Goal: Transaction & Acquisition: Purchase product/service

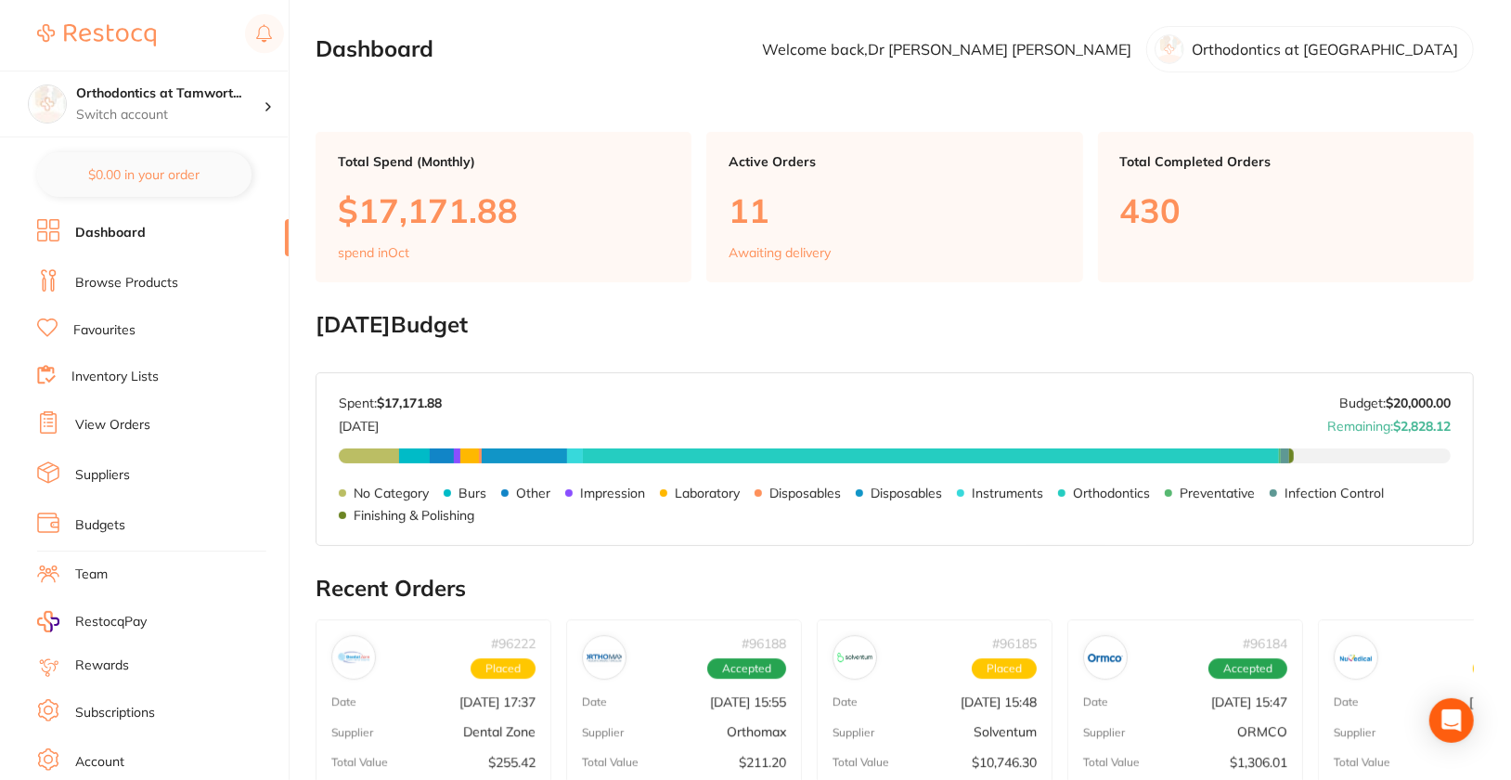
click at [124, 428] on link "View Orders" at bounding box center [112, 425] width 75 height 19
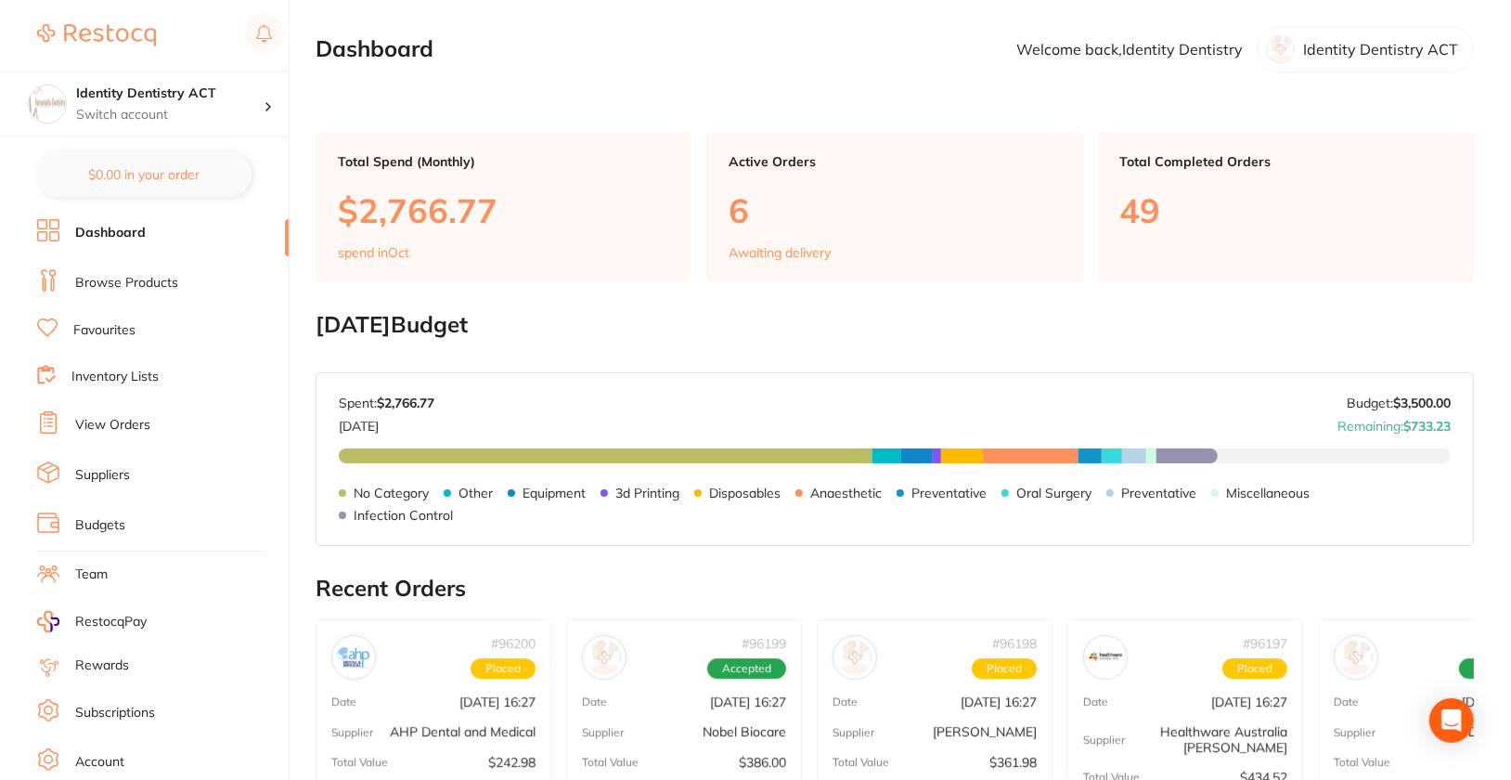
click at [90, 276] on link "Browse Products" at bounding box center [126, 283] width 103 height 19
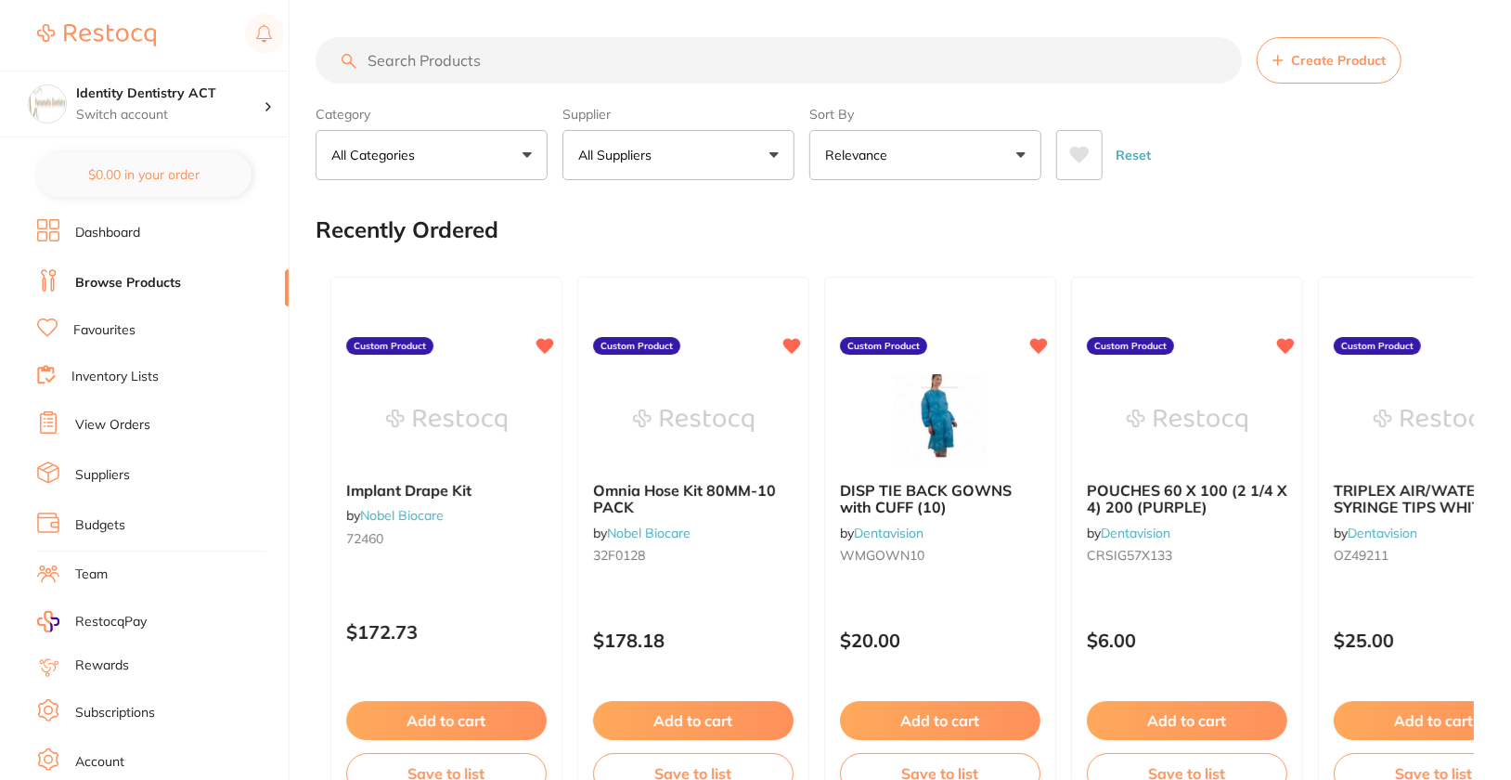
click at [771, 60] on input "search" at bounding box center [779, 60] width 926 height 46
paste input "DDML524835R010"
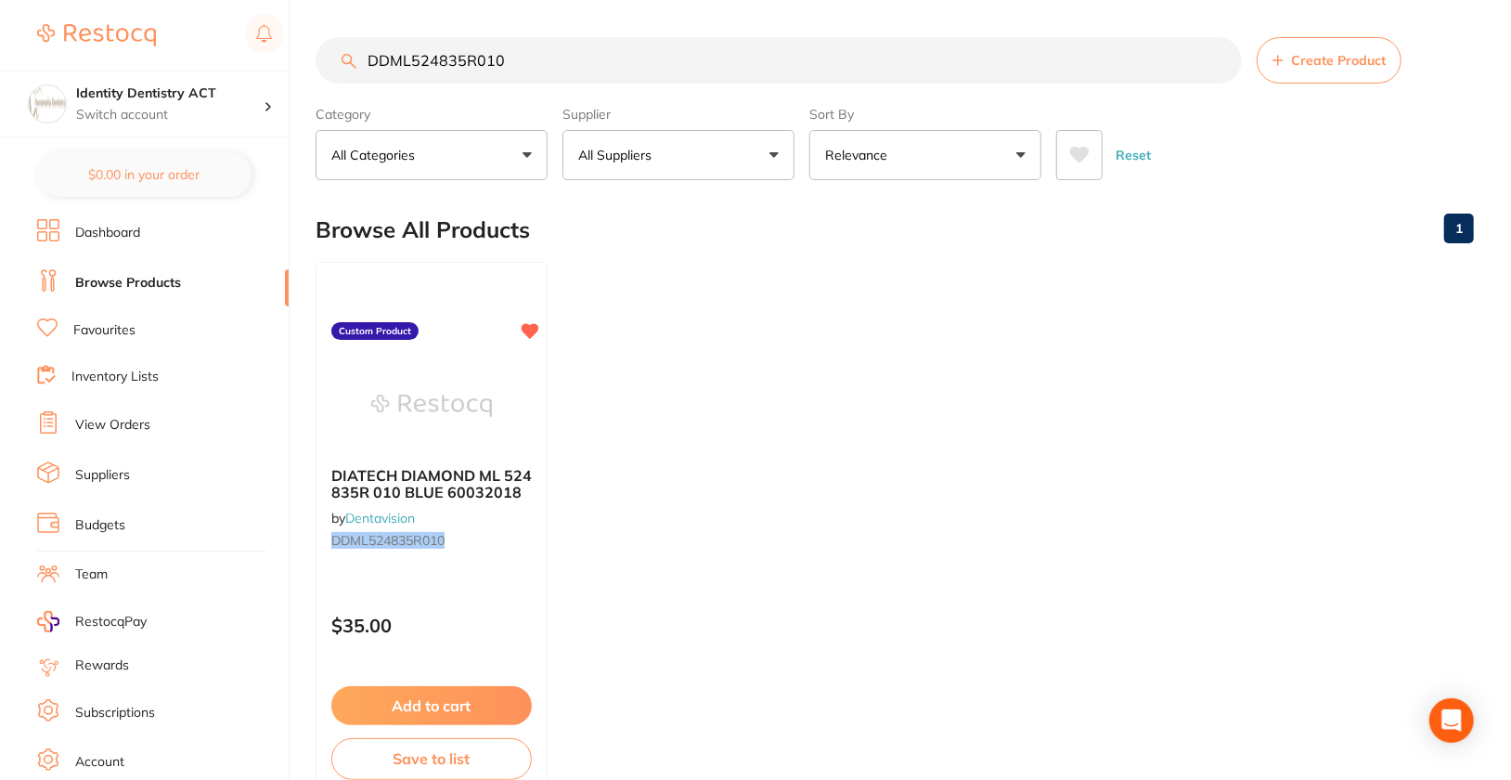
click at [565, 50] on input "DDML524835R010" at bounding box center [779, 60] width 926 height 46
paste input "01"
click at [534, 326] on icon at bounding box center [532, 329] width 18 height 16
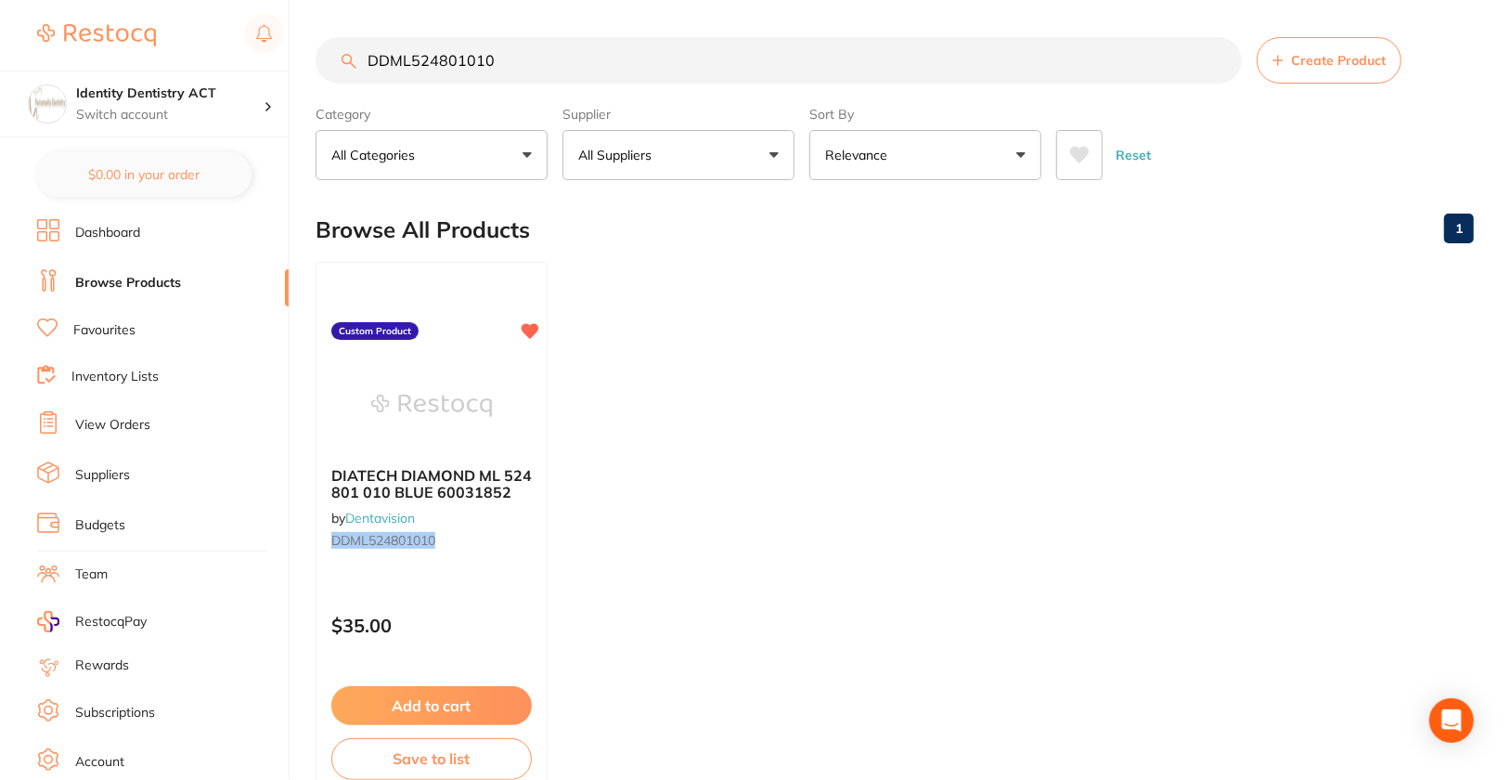
click at [970, 433] on ul "DIATECH DIAMOND ML 524 801 010 BLUE 60031852 by Dentavision DDML524801010 Custo…" at bounding box center [895, 529] width 1158 height 534
click at [975, 442] on ul "DIATECH DIAMOND ML 524 801 010 BLUE 60031852 by Dentavision DDML524801010 Custo…" at bounding box center [895, 529] width 1158 height 534
click at [550, 55] on input "DDML524801010" at bounding box center [779, 60] width 926 height 46
click at [871, 404] on ul "DIATECH DIAMOND ML 524 801 010 BLUE 60031852 by Dentavision DDML524801010 Custo…" at bounding box center [895, 529] width 1158 height 534
click at [711, 71] on input "DDML524801010" at bounding box center [779, 60] width 926 height 46
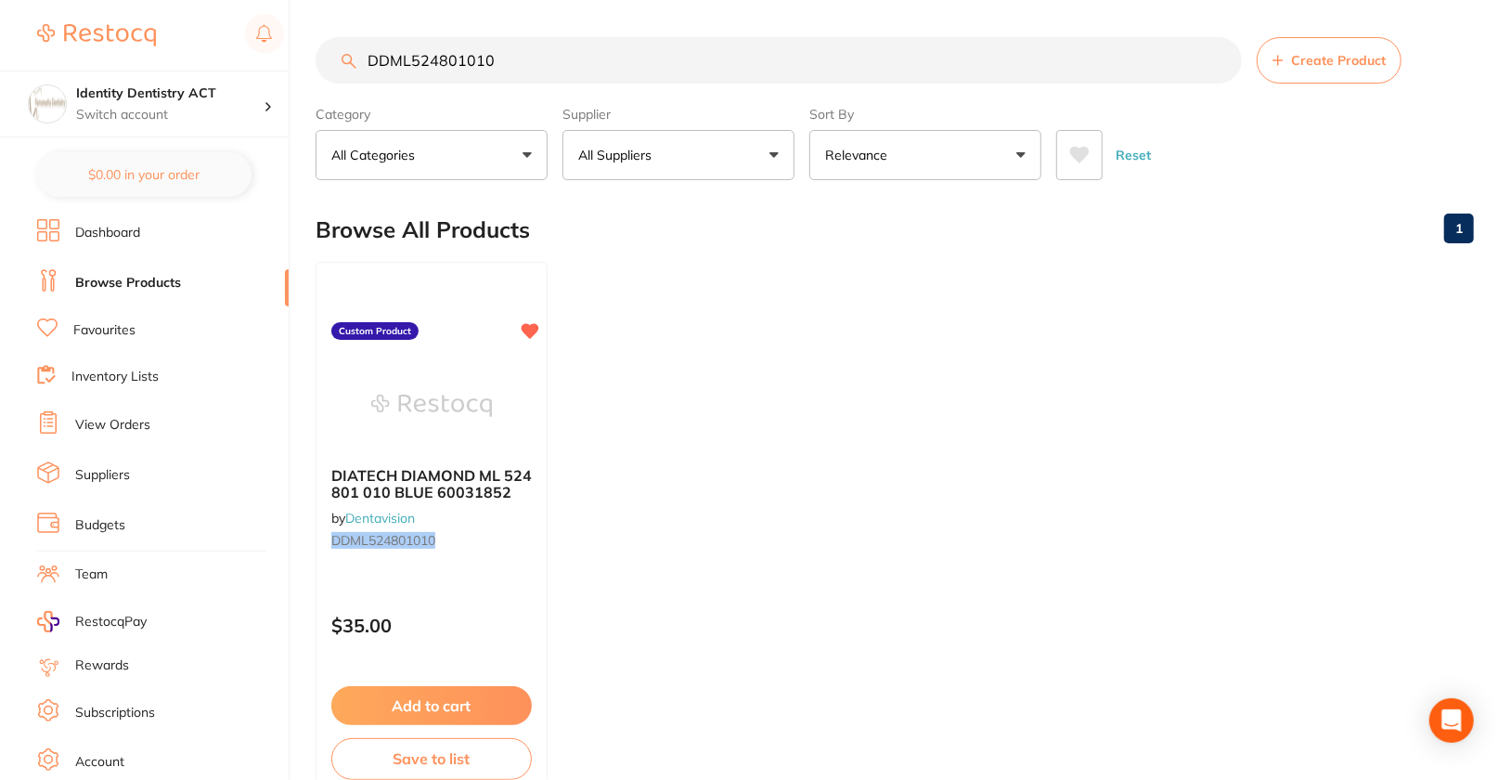
click at [711, 71] on input "DDML524801010" at bounding box center [779, 60] width 926 height 46
paste input "IS124/25"
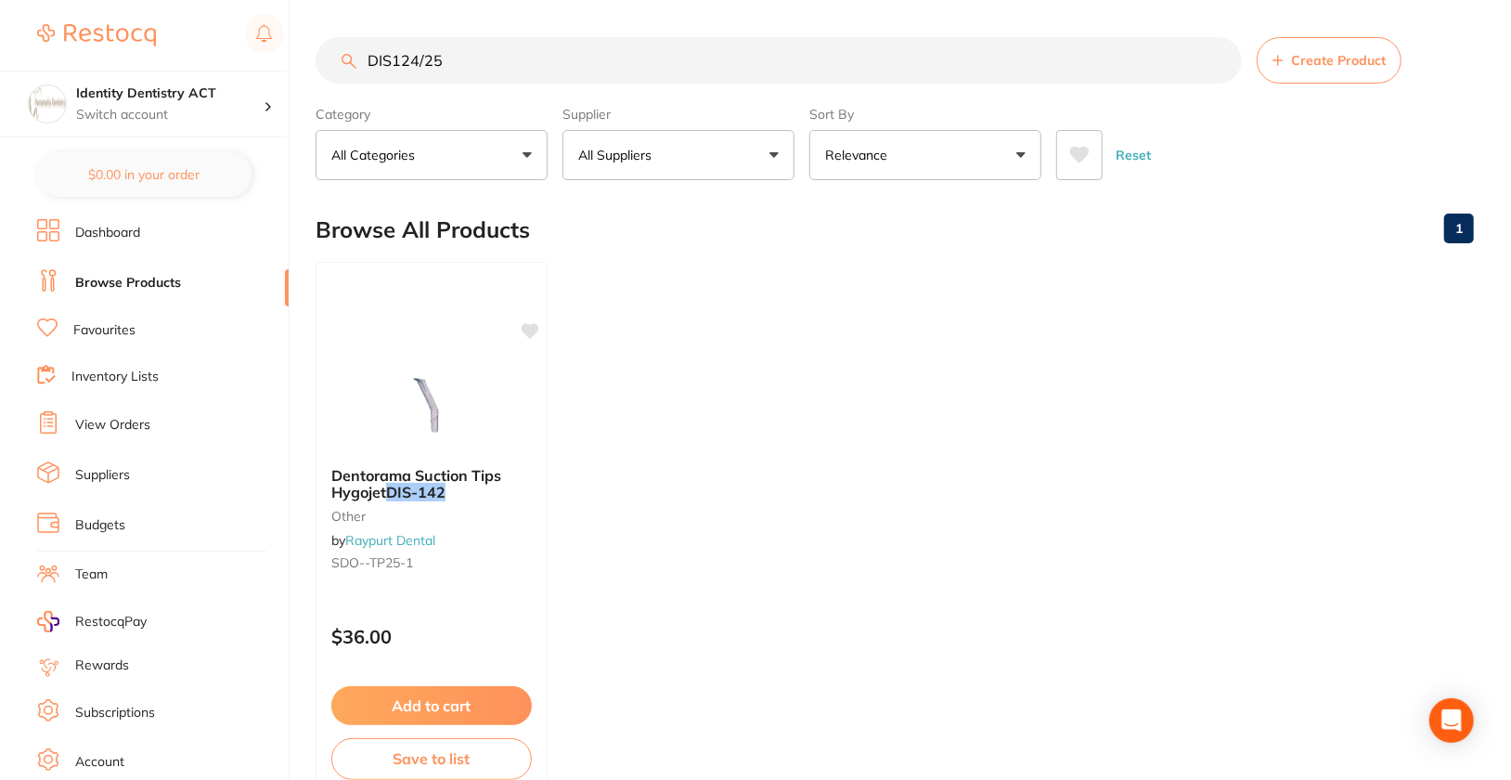
type input "DIS124/25"
click at [1350, 74] on button "Create Product" at bounding box center [1329, 60] width 145 height 46
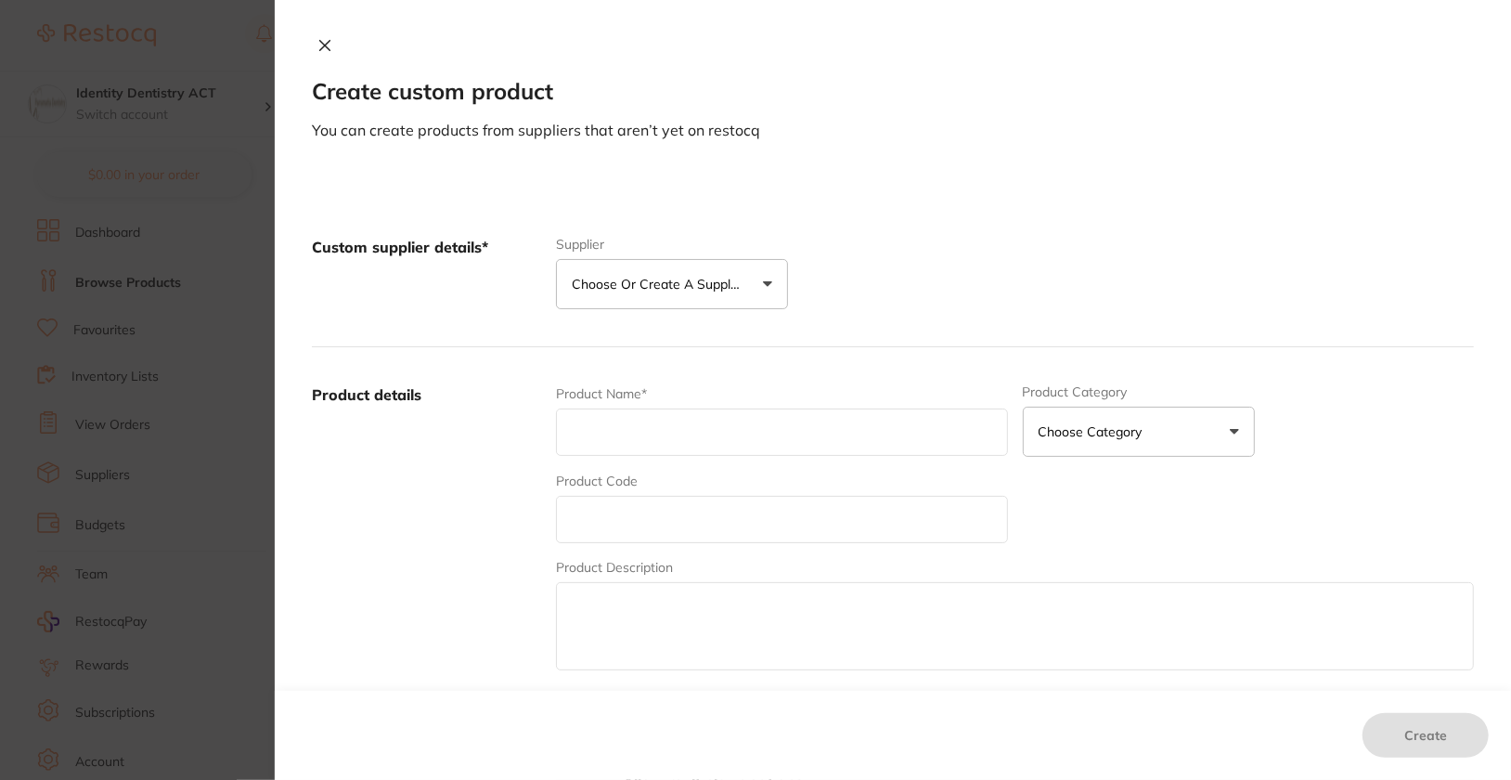
click at [743, 292] on p "Choose or create a supplier" at bounding box center [660, 284] width 176 height 19
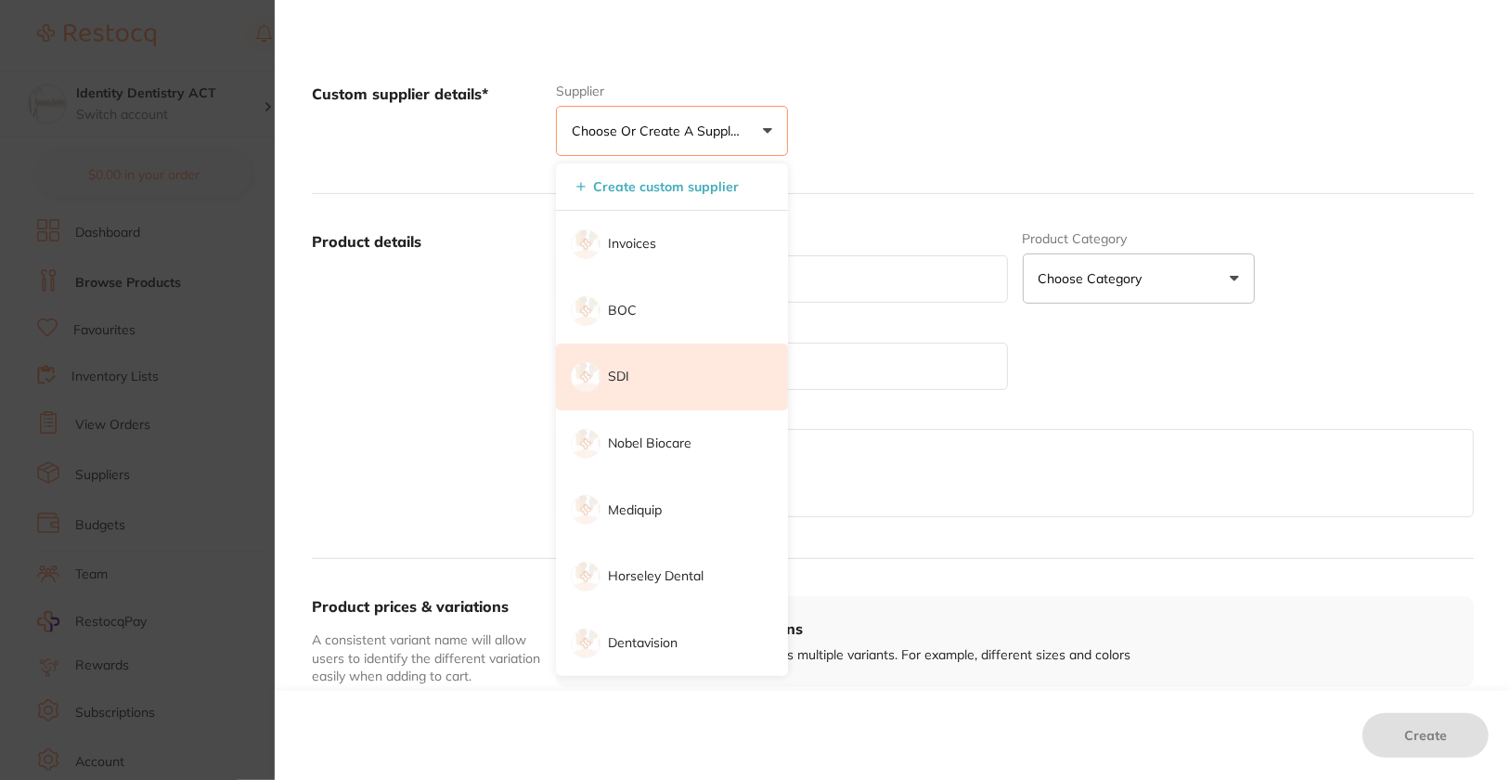
scroll to position [351, 0]
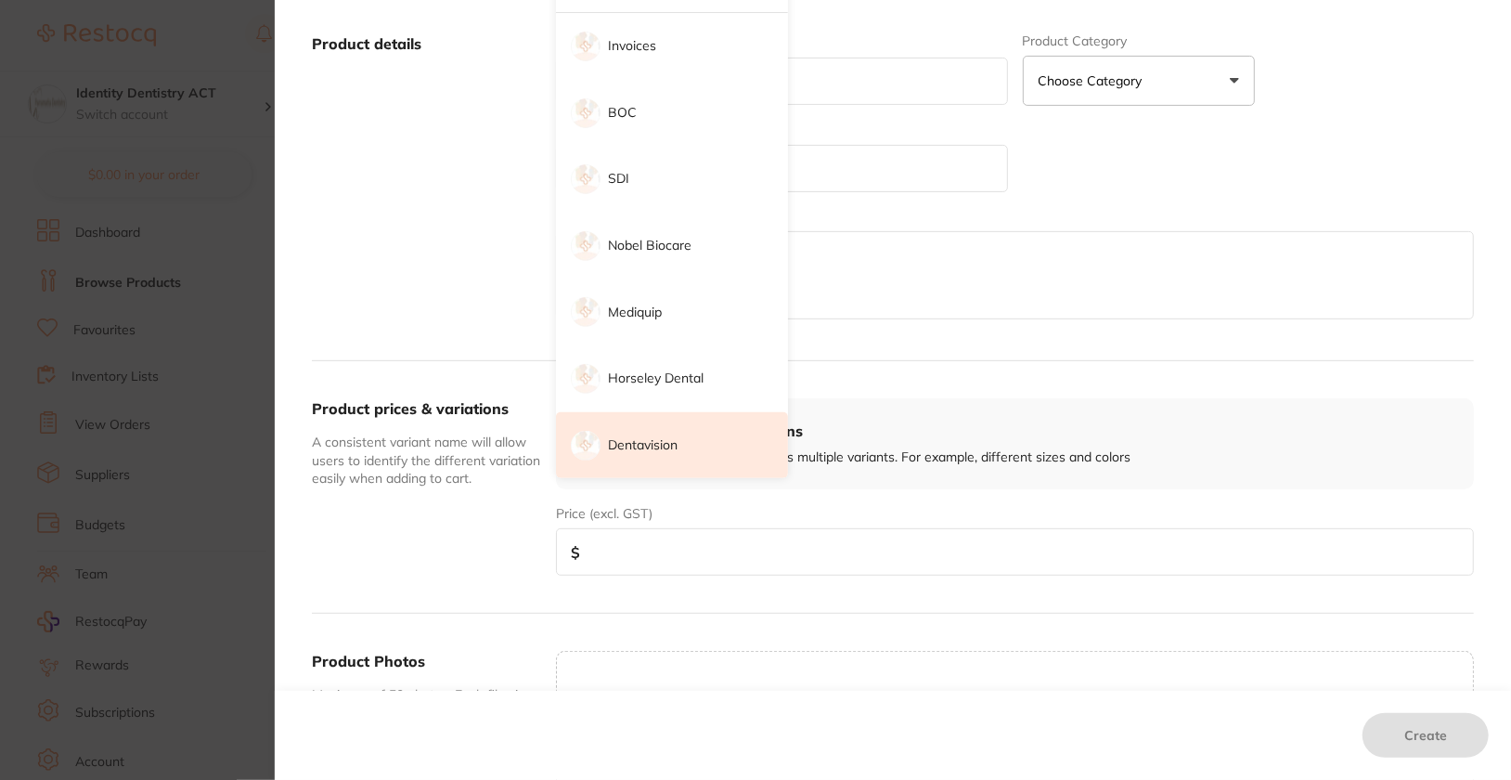
click at [660, 431] on li "Dentavision" at bounding box center [672, 445] width 232 height 67
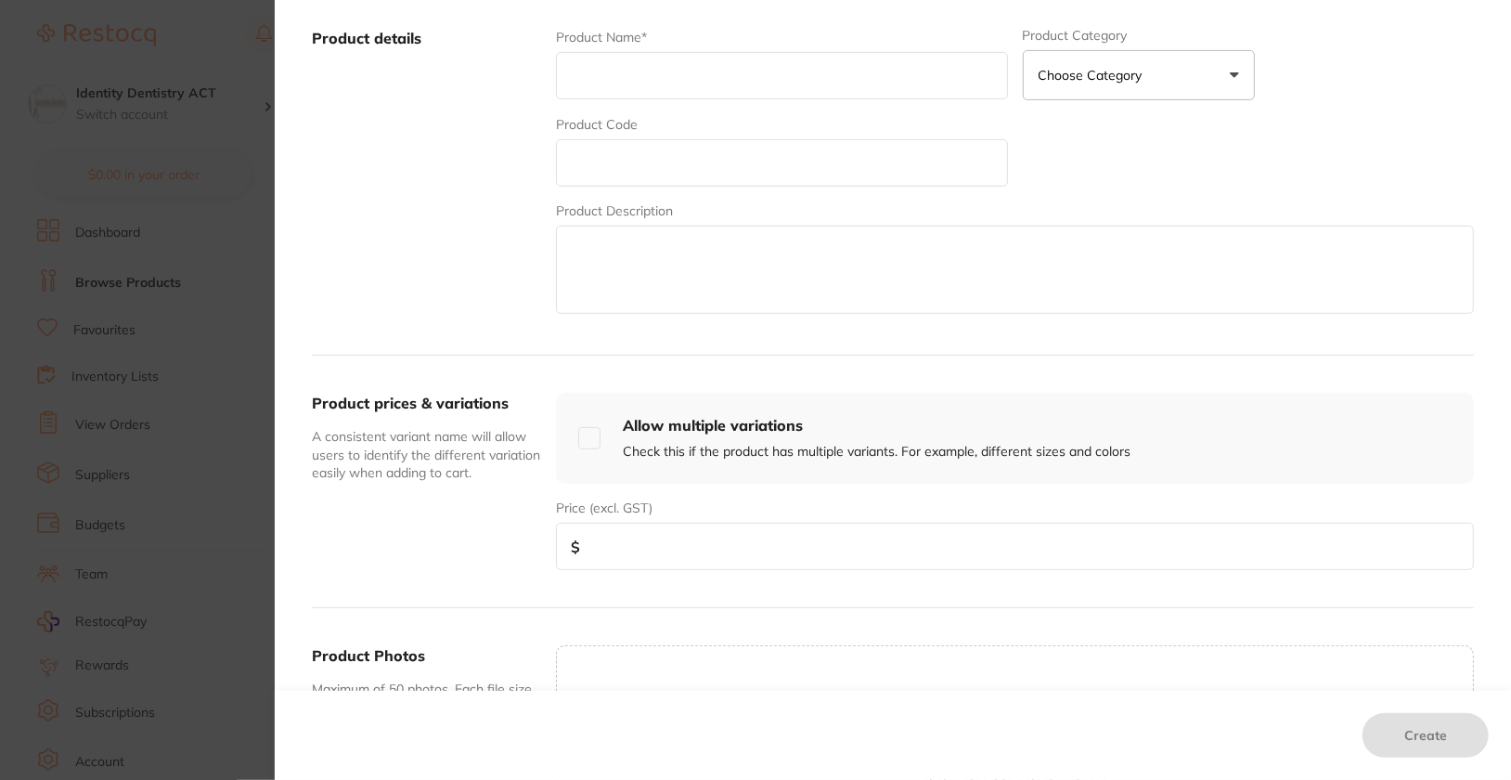
click at [1009, 279] on textarea at bounding box center [1015, 270] width 918 height 88
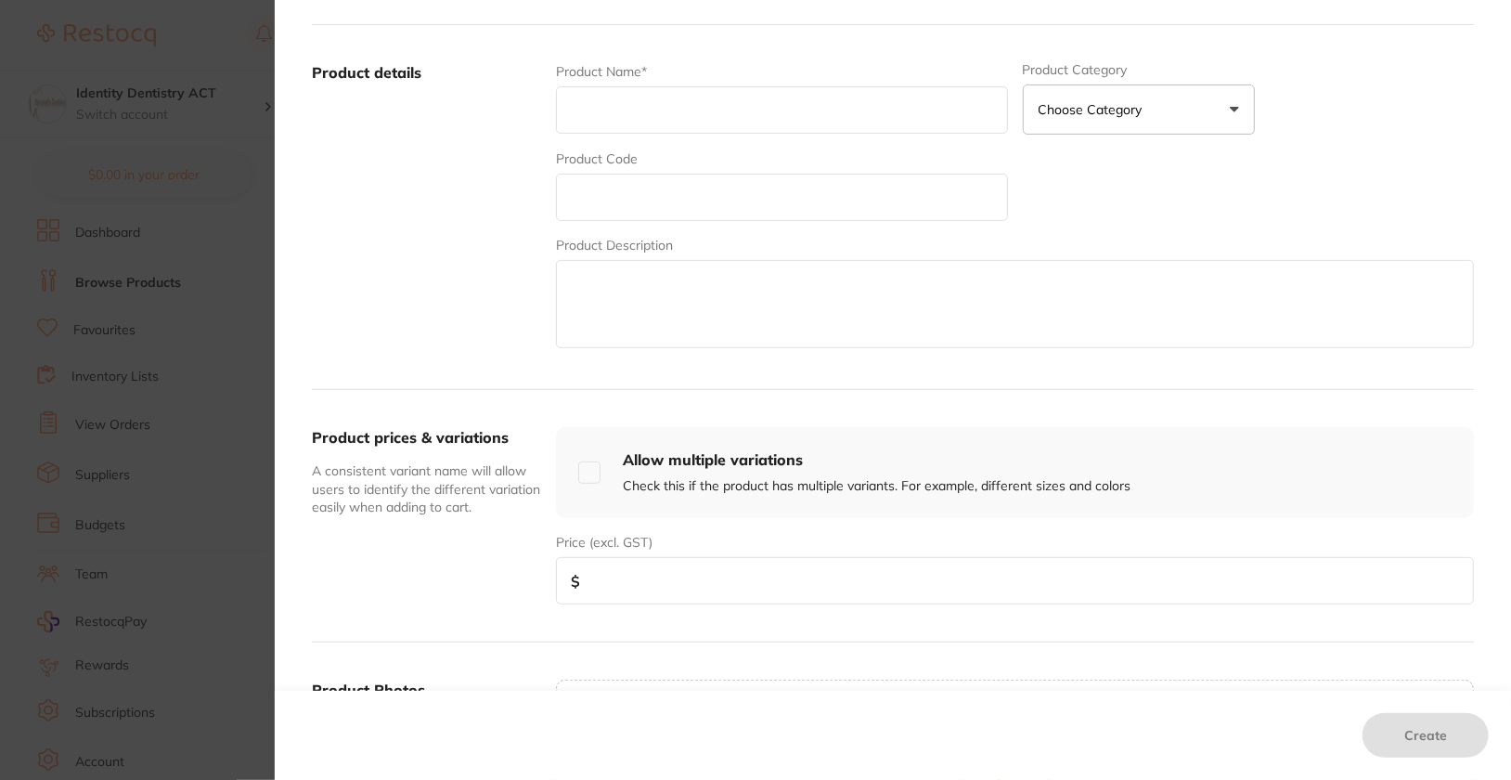
scroll to position [312, 0]
click at [756, 206] on input "text" at bounding box center [781, 201] width 451 height 47
paste input "DIS124/25"
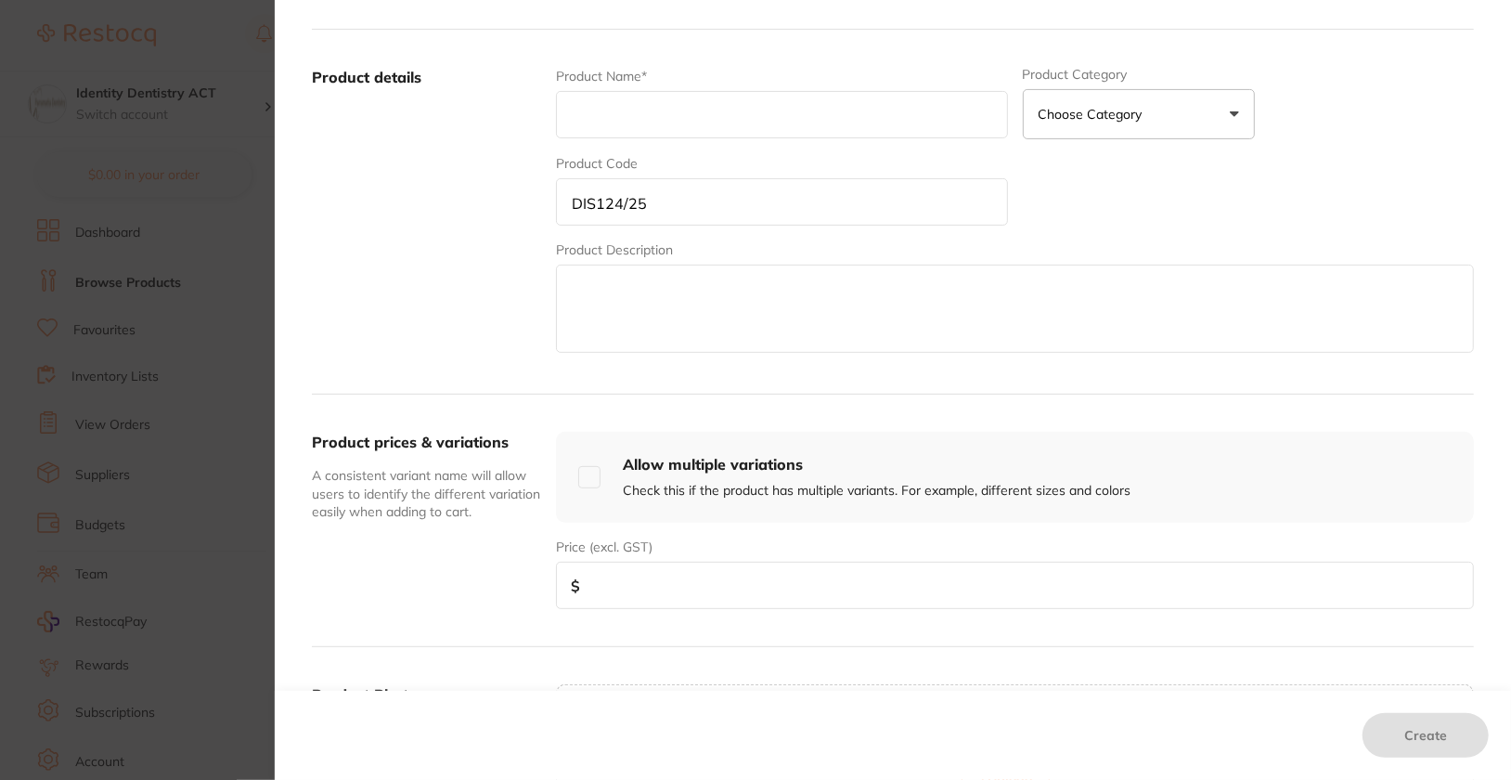
type input "DIS124/25"
click at [677, 132] on input "text" at bounding box center [781, 114] width 451 height 47
paste input "Zoom Day [MEDICAL_DATA] 14% Bulk pack"
type input "Zoom Day [MEDICAL_DATA] 14% Bulk pack"
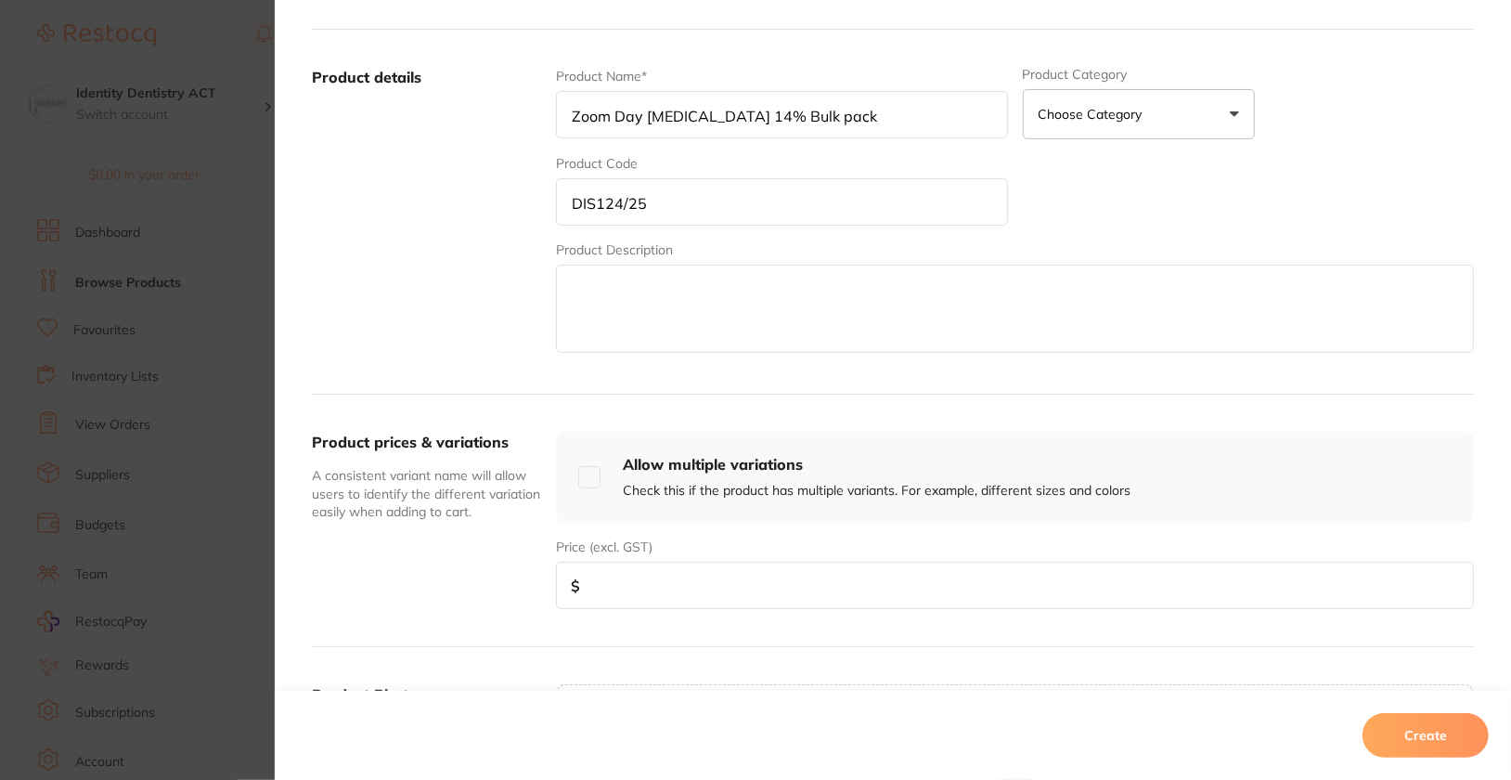
click at [438, 217] on label "Product details" at bounding box center [426, 212] width 229 height 290
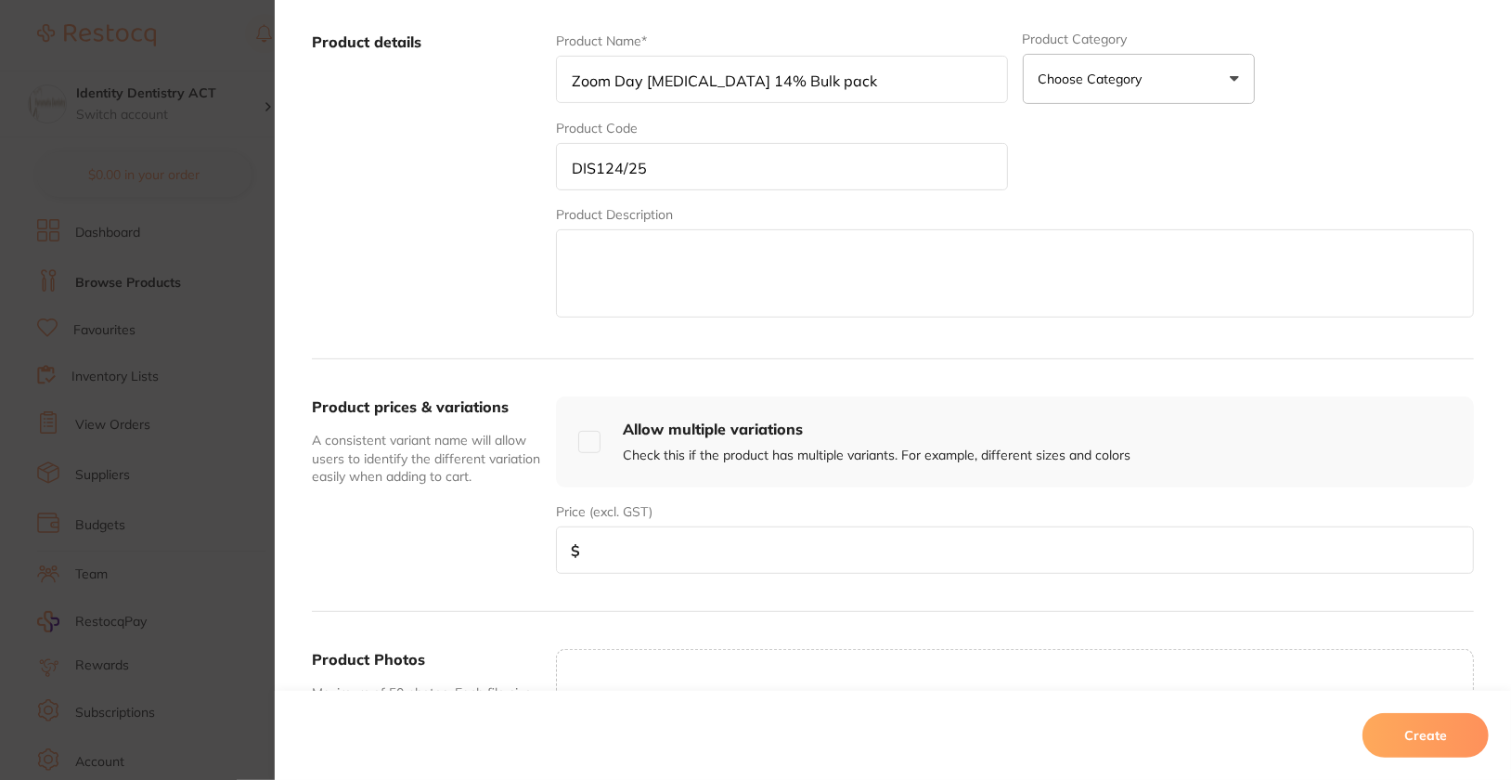
scroll to position [348, 0]
click at [641, 529] on input "number" at bounding box center [1015, 548] width 918 height 47
paste input "175.75"
type input "175.75"
click at [1418, 743] on button "Create" at bounding box center [1426, 735] width 126 height 45
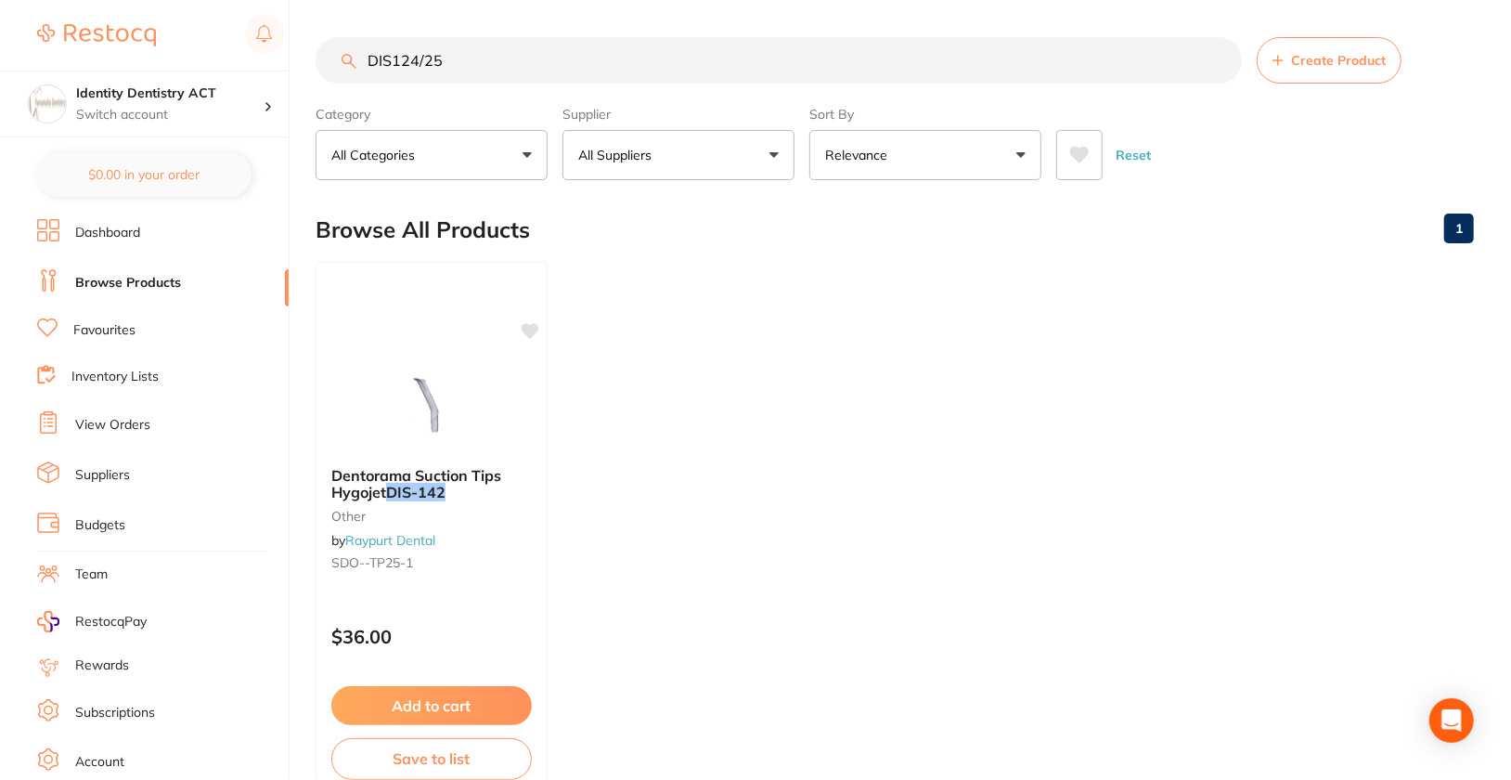
click at [1158, 328] on ul "Dentorama Suction Tips Hygojet DIS-142 other by Raypurt Dental SDO--TP25-1 $36.…" at bounding box center [895, 529] width 1158 height 534
click at [1225, 60] on input "DIS124/25" at bounding box center [779, 60] width 926 height 46
click at [1220, 61] on input "DIS124/25" at bounding box center [779, 60] width 926 height 46
click at [1346, 113] on div "Category All Categories All Categories other Clear Category false All Categorie…" at bounding box center [895, 139] width 1158 height 82
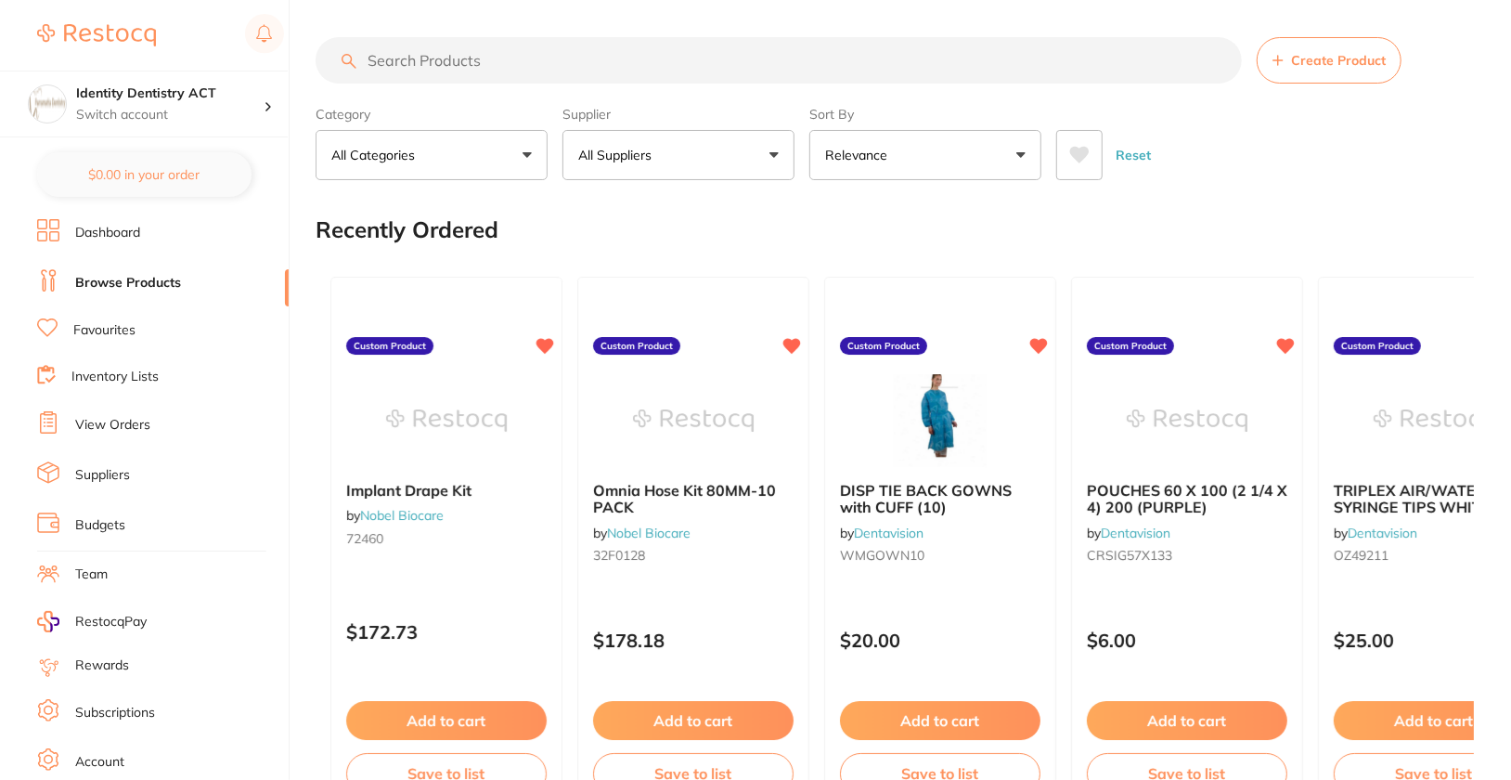
click at [716, 162] on button "All Suppliers" at bounding box center [678, 155] width 232 height 50
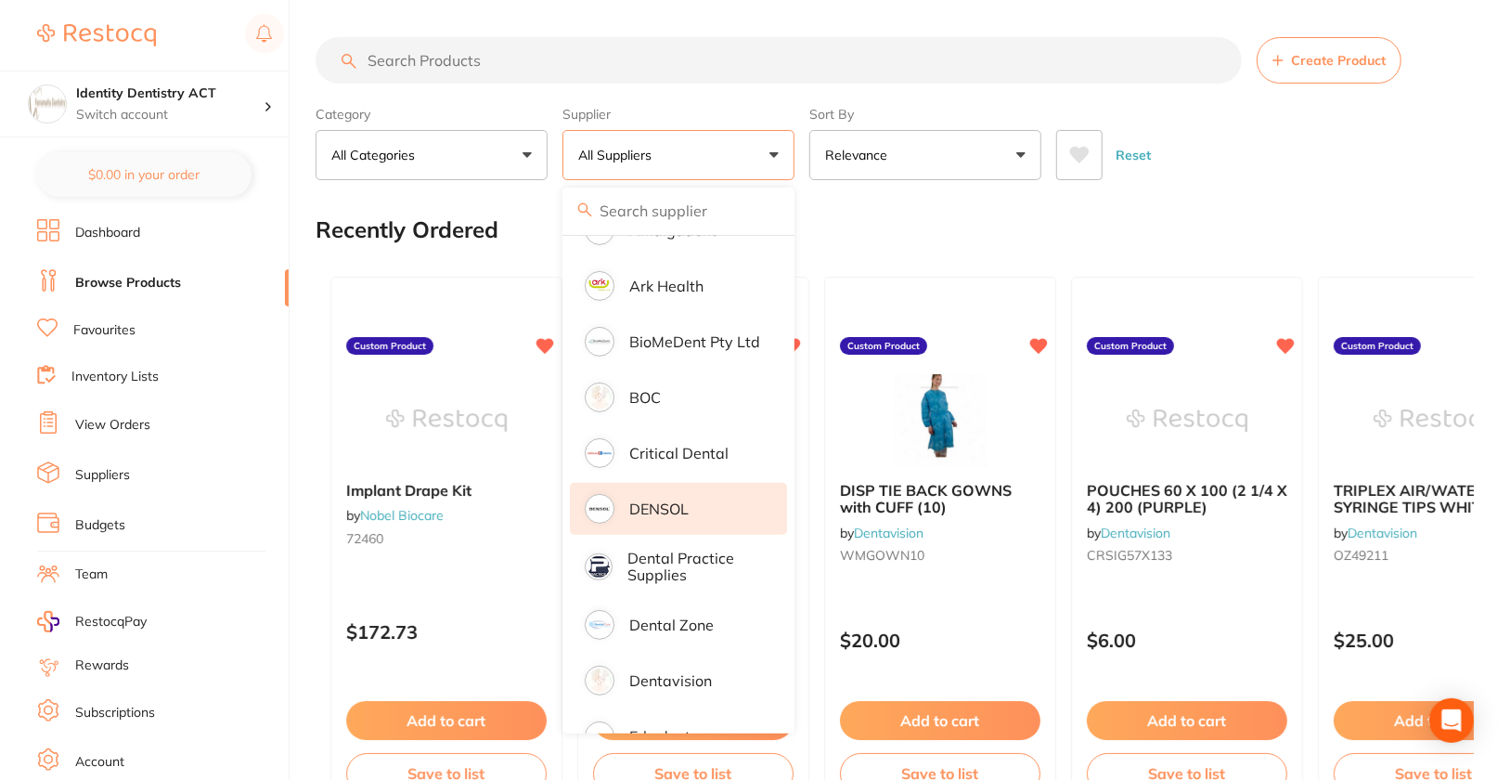
scroll to position [387, 0]
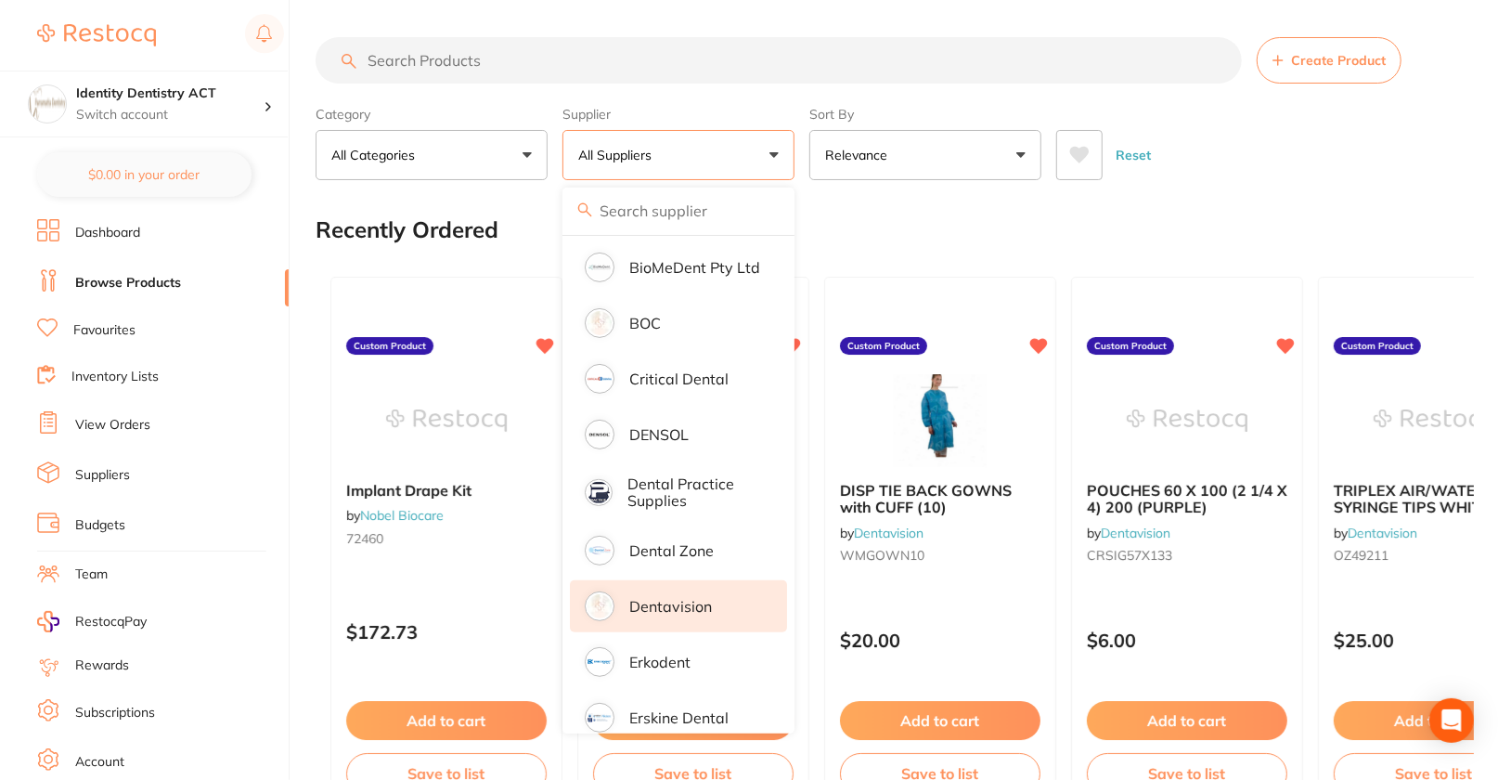
click at [708, 601] on p "Dentavision" at bounding box center [670, 606] width 83 height 17
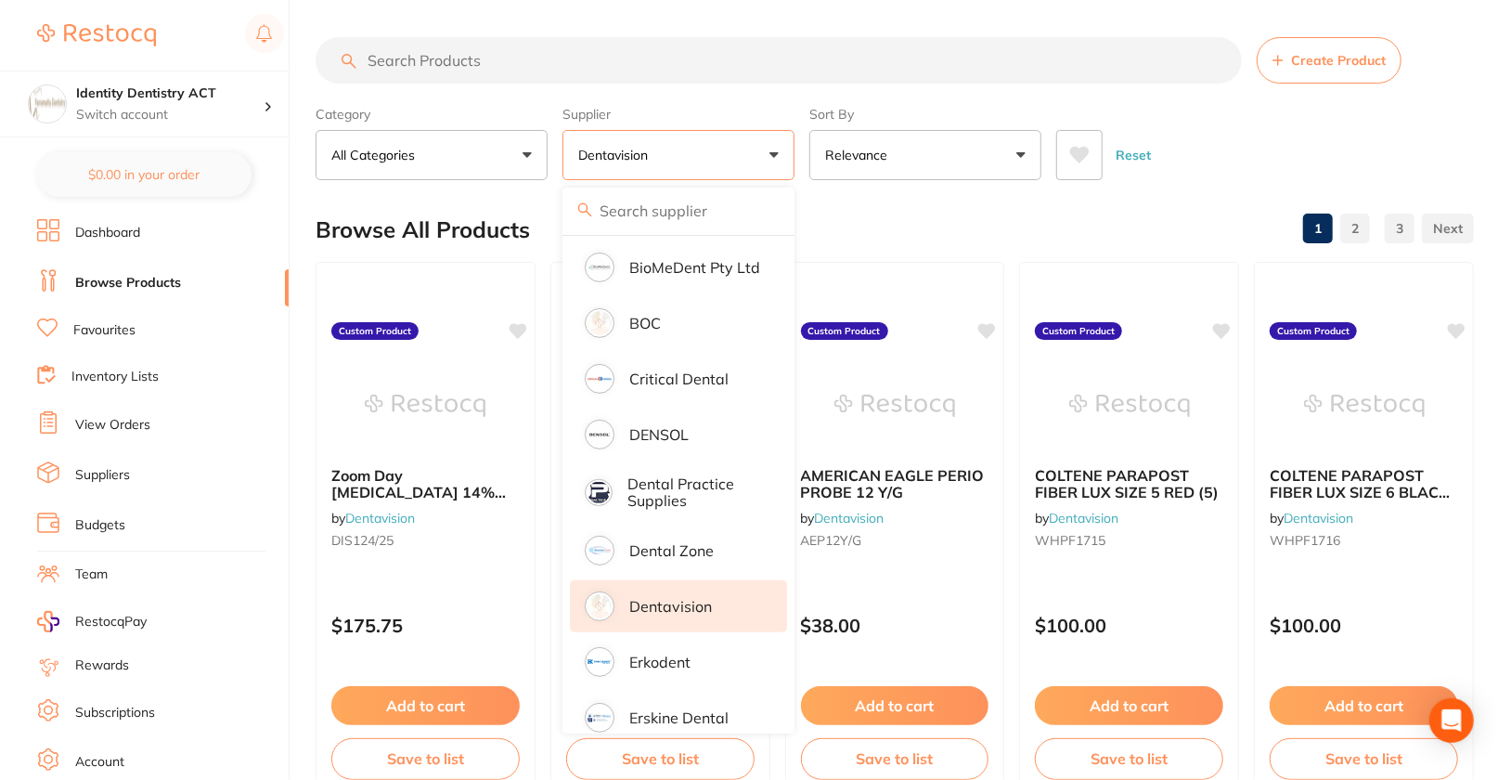
click at [1421, 147] on div "Reset" at bounding box center [1257, 147] width 403 height 65
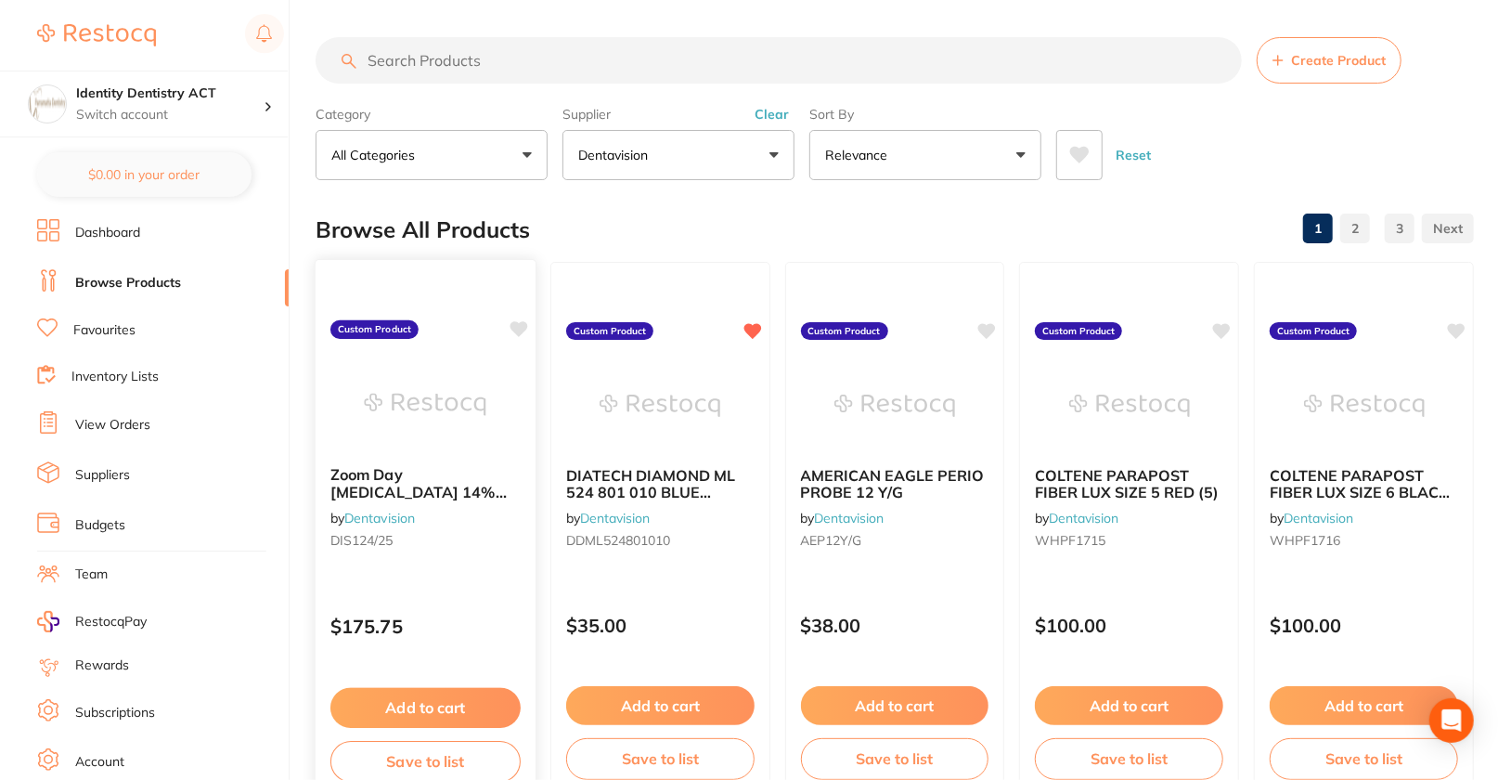
click at [516, 325] on icon at bounding box center [519, 329] width 18 height 16
click at [1435, 121] on div "Reset" at bounding box center [1257, 147] width 403 height 65
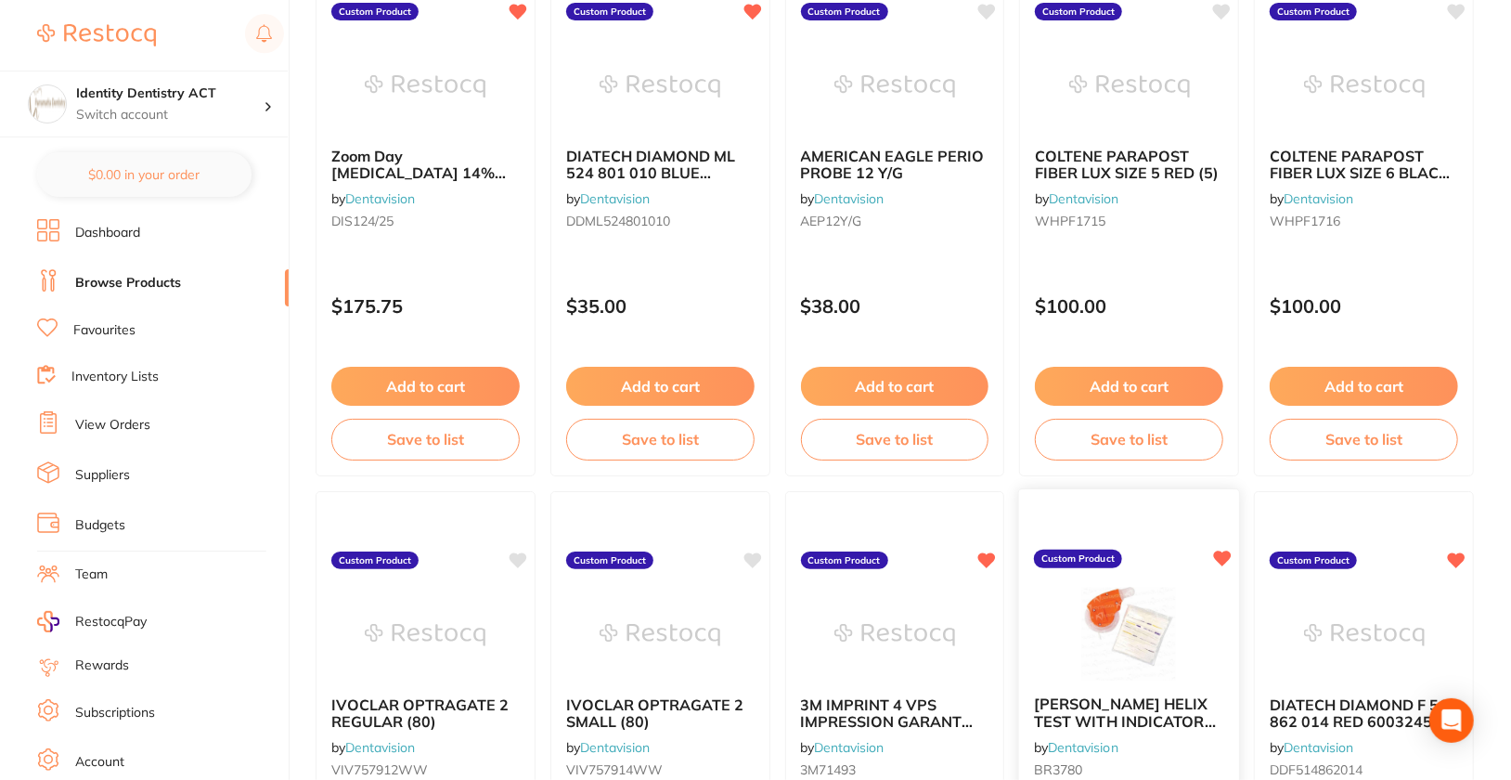
scroll to position [483, 0]
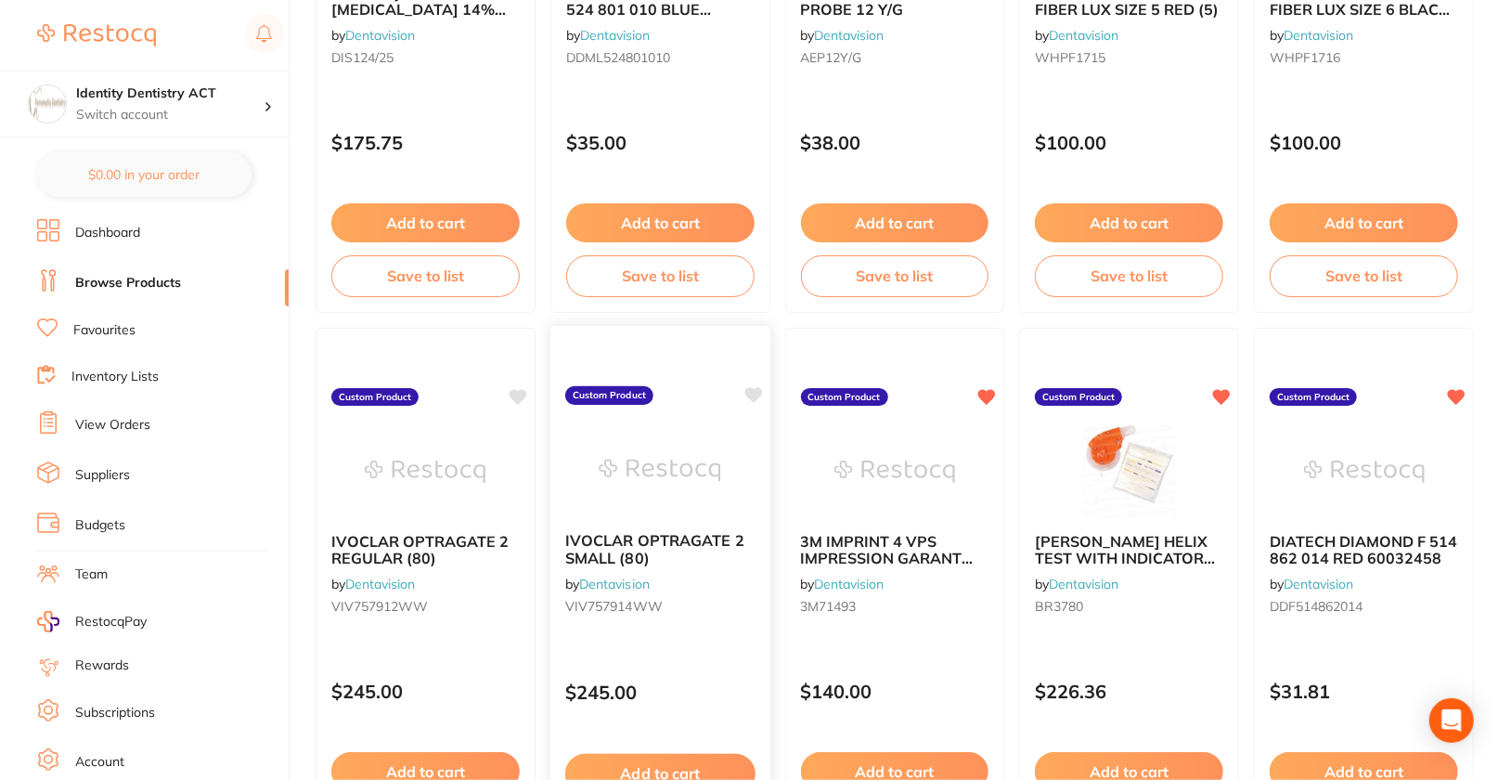
click at [750, 392] on icon at bounding box center [753, 395] width 18 height 16
click at [515, 390] on icon at bounding box center [519, 395] width 18 height 16
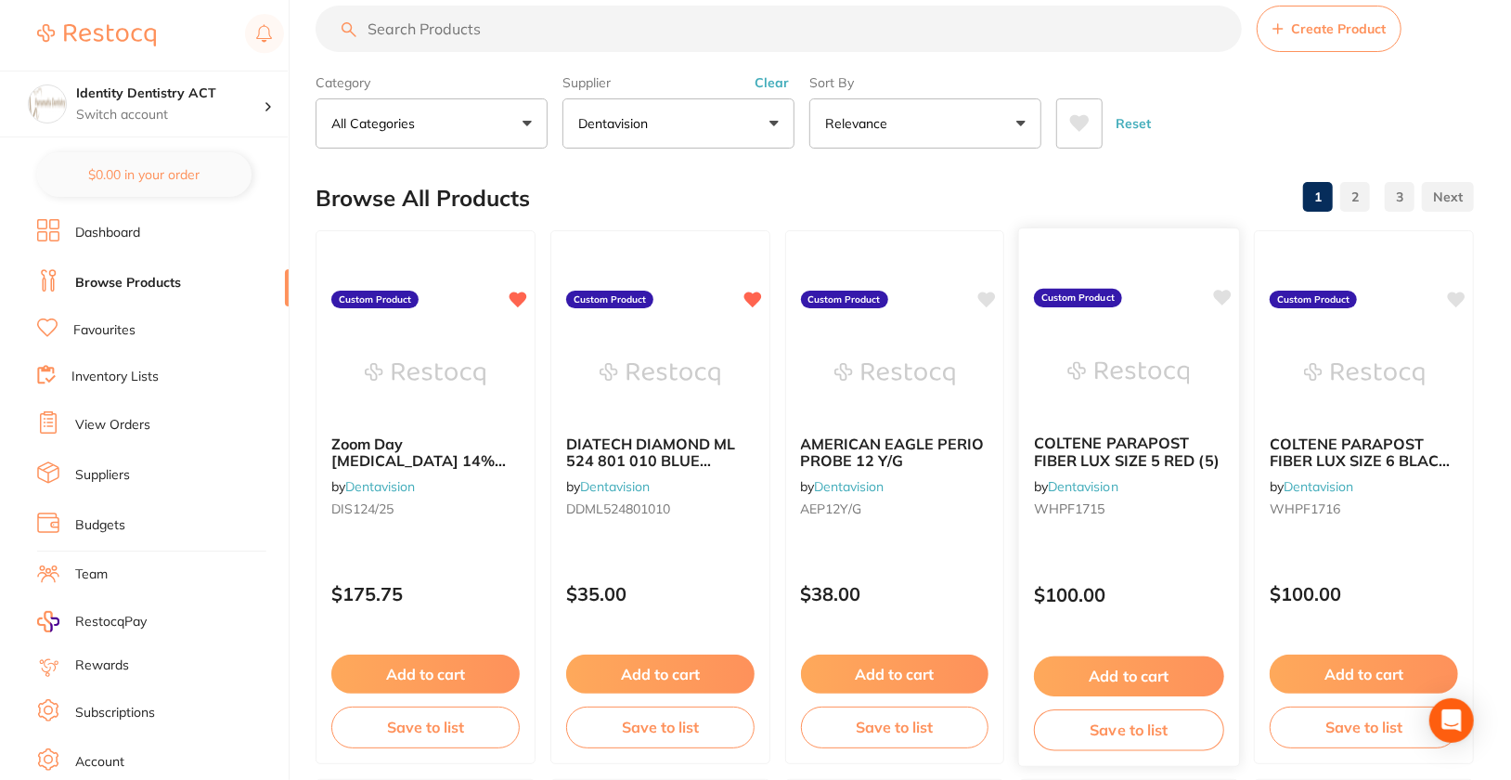
scroll to position [0, 0]
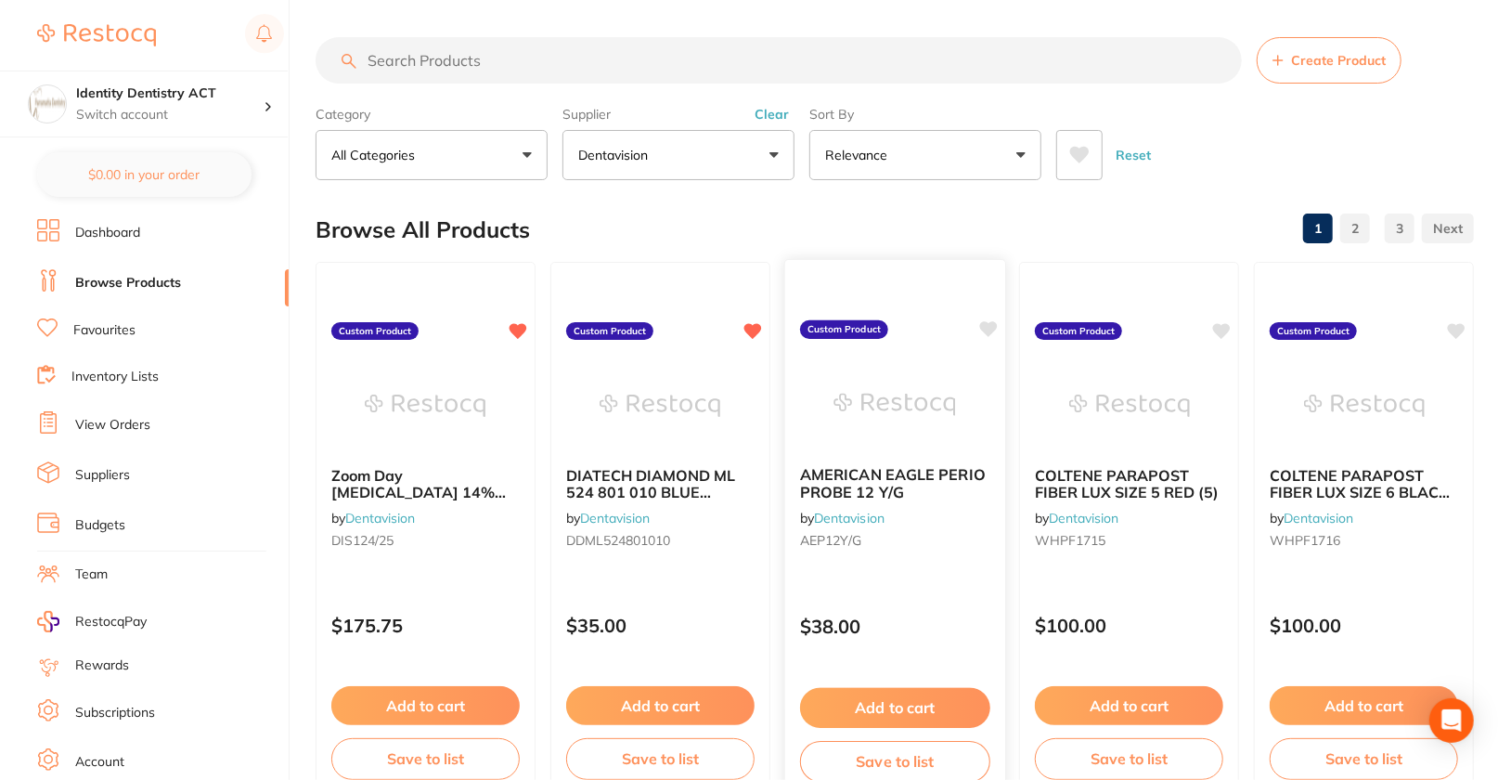
click at [982, 329] on icon at bounding box center [987, 329] width 19 height 19
click at [1221, 328] on icon at bounding box center [1223, 329] width 18 height 16
click at [1463, 332] on icon at bounding box center [1457, 329] width 19 height 19
click at [923, 69] on input "search" at bounding box center [779, 60] width 926 height 46
paste input "GC1-008514"
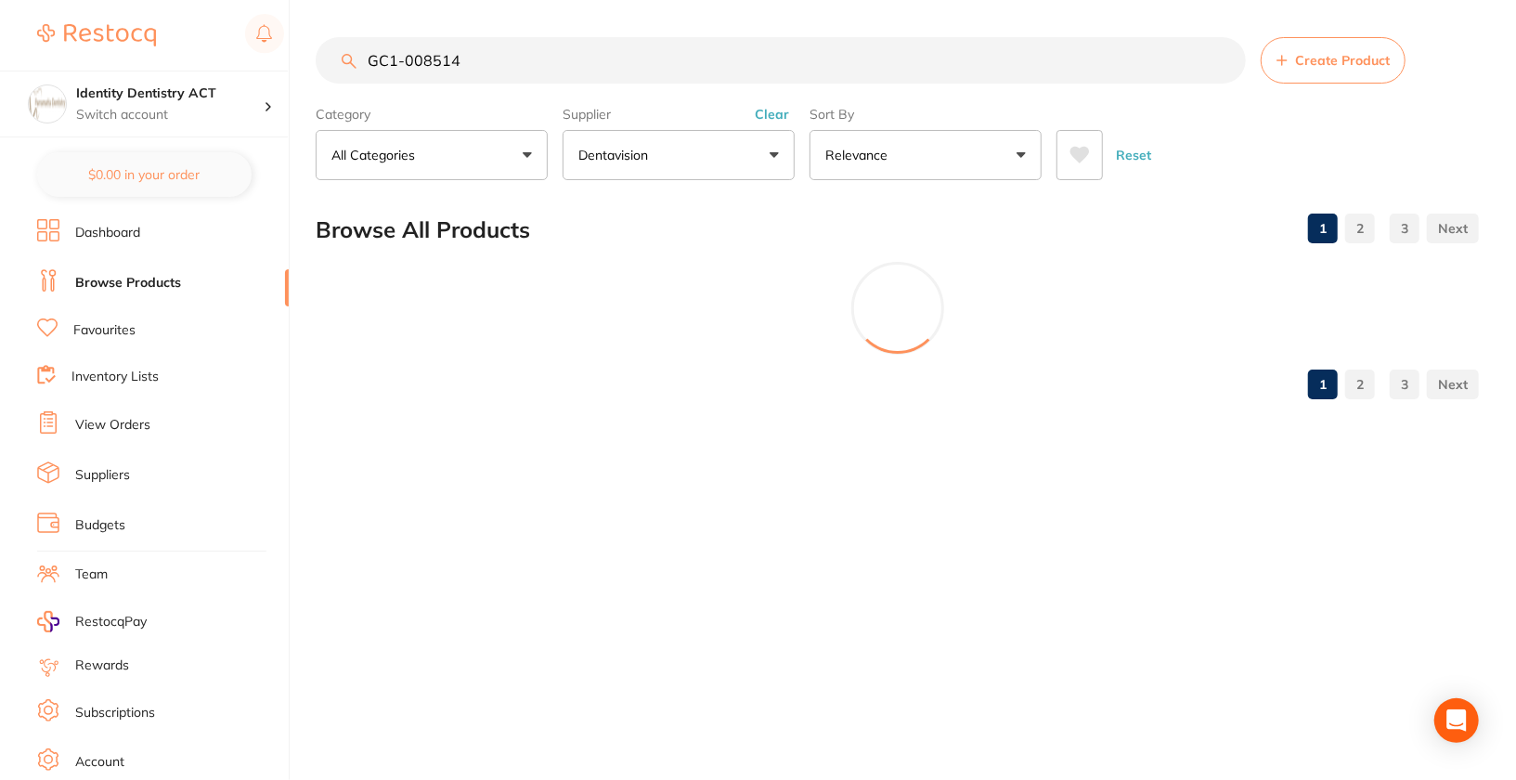
type input "GC1-008514"
click at [771, 111] on button "Clear" at bounding box center [771, 114] width 45 height 17
click at [1282, 135] on div "Reset" at bounding box center [1259, 147] width 407 height 65
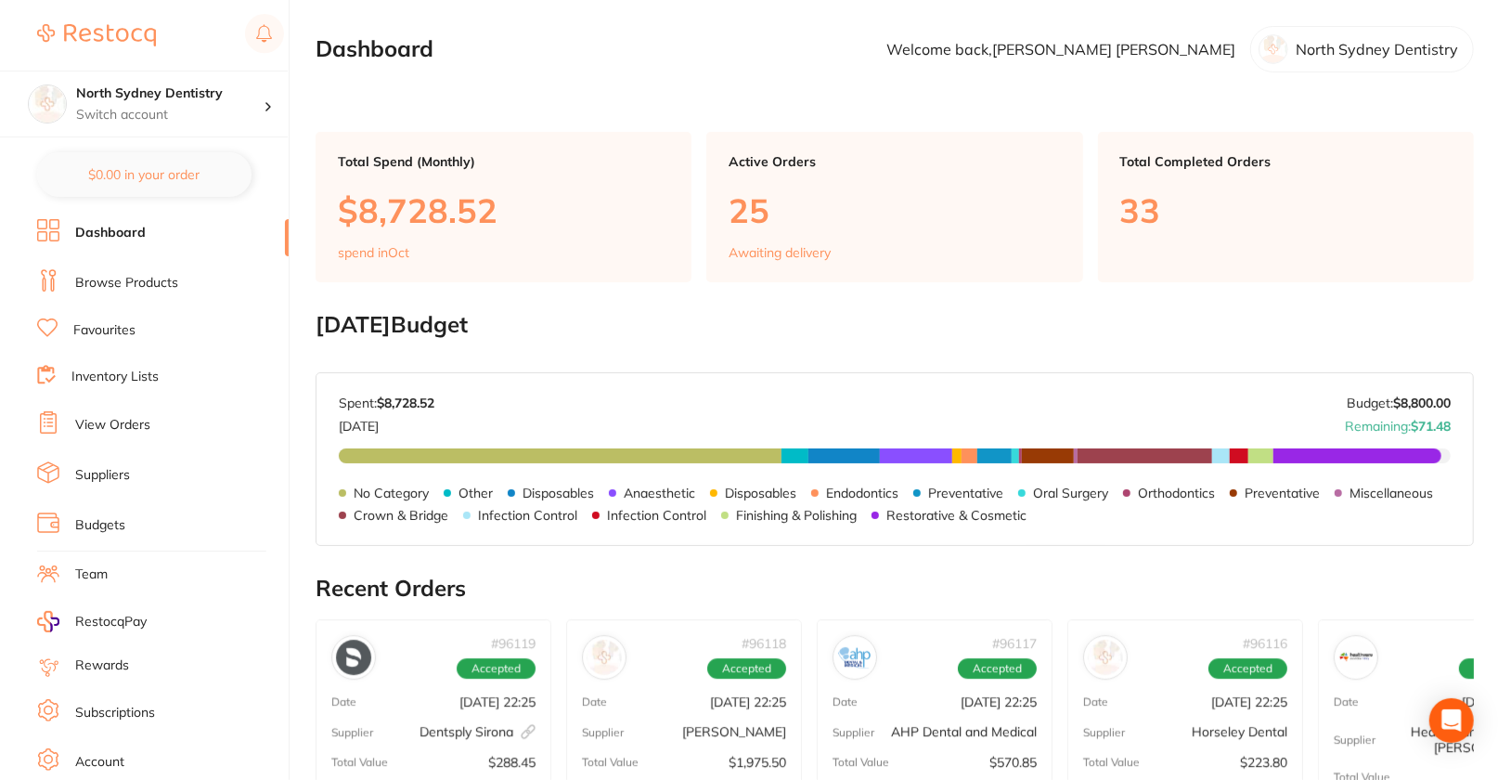
click at [102, 416] on link "View Orders" at bounding box center [112, 425] width 75 height 19
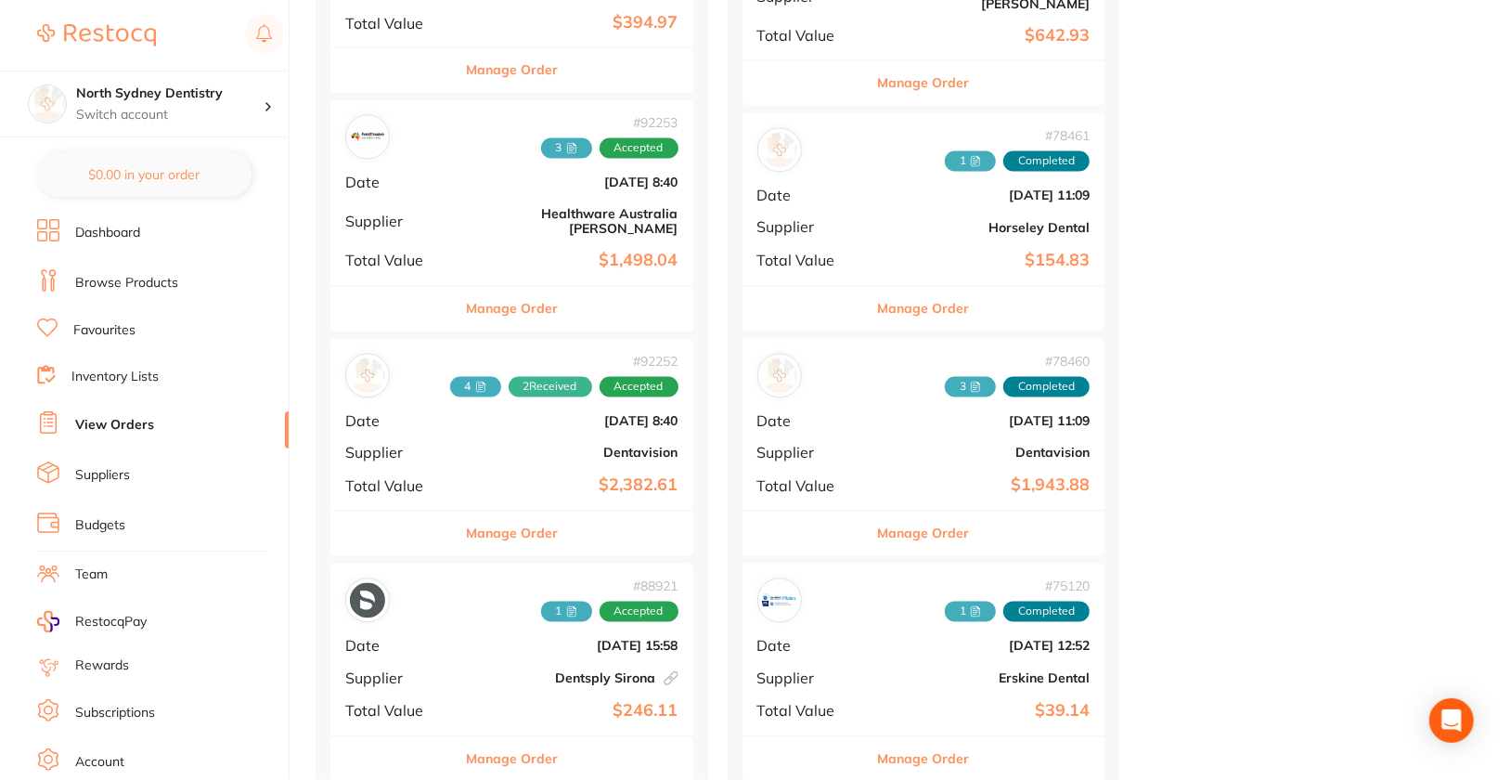
scroll to position [2226, 0]
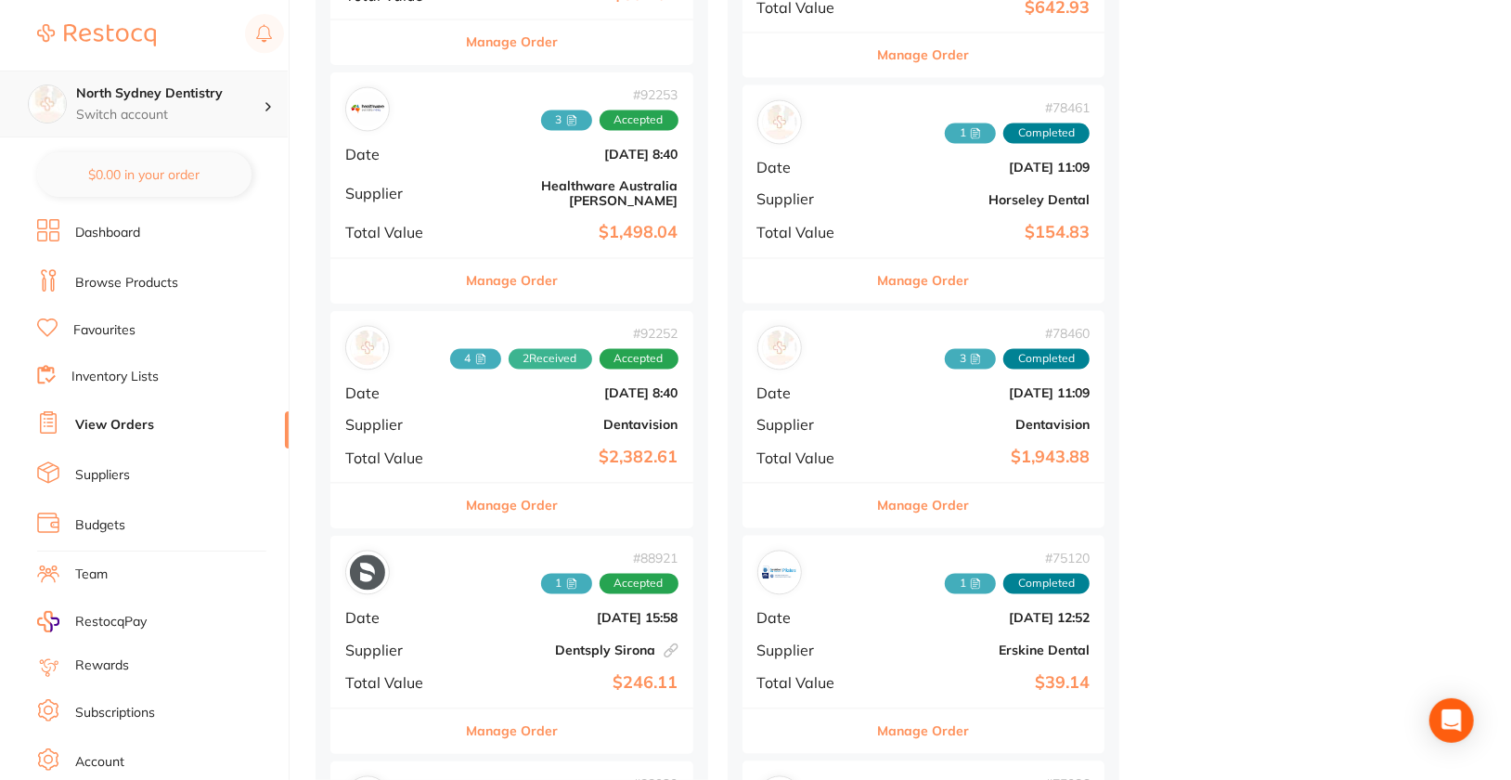
click at [221, 116] on p "Switch account" at bounding box center [169, 115] width 187 height 19
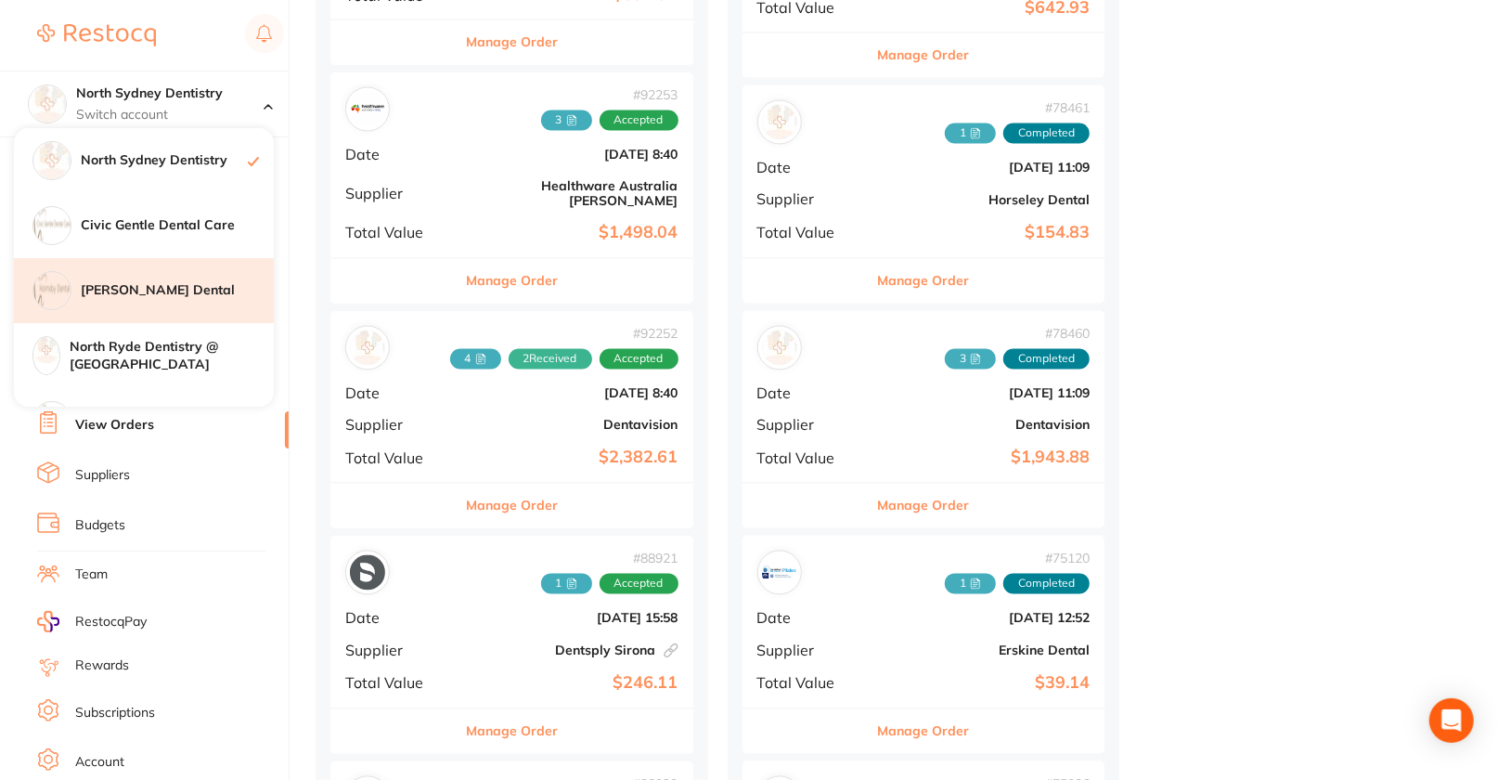
click at [176, 294] on h4 "Hornsby Dental" at bounding box center [177, 290] width 193 height 19
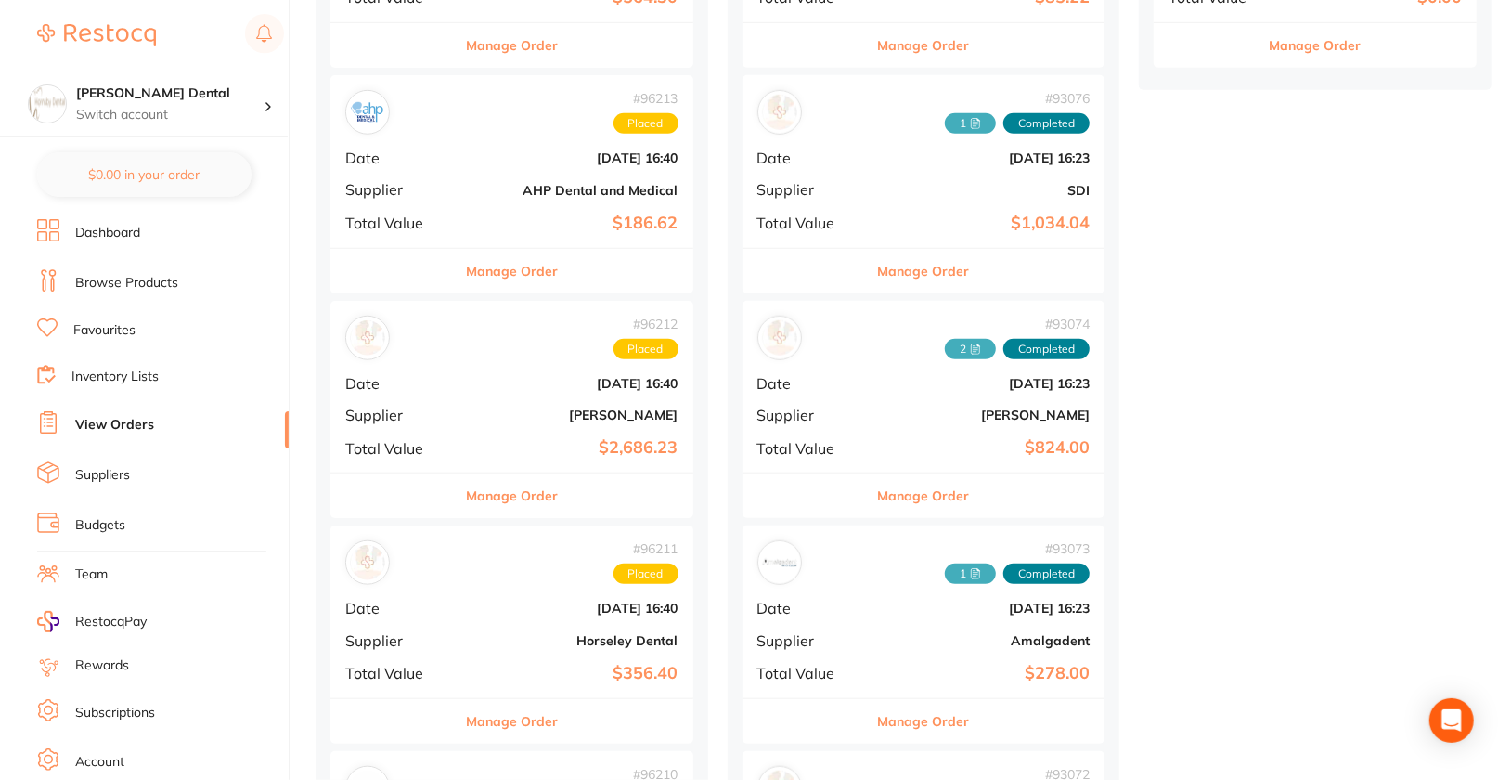
scroll to position [882, 0]
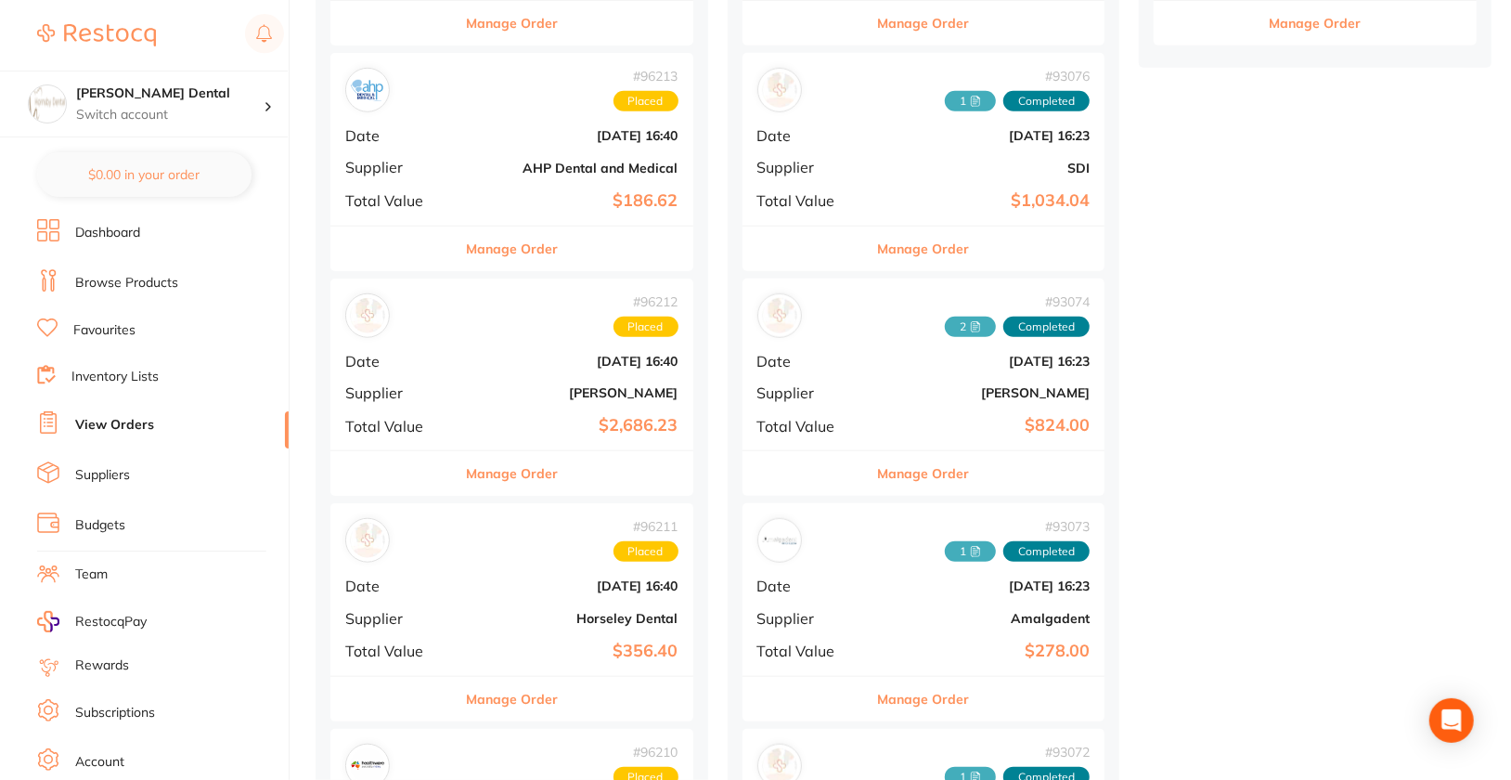
click at [488, 471] on button "Manage Order" at bounding box center [512, 473] width 92 height 45
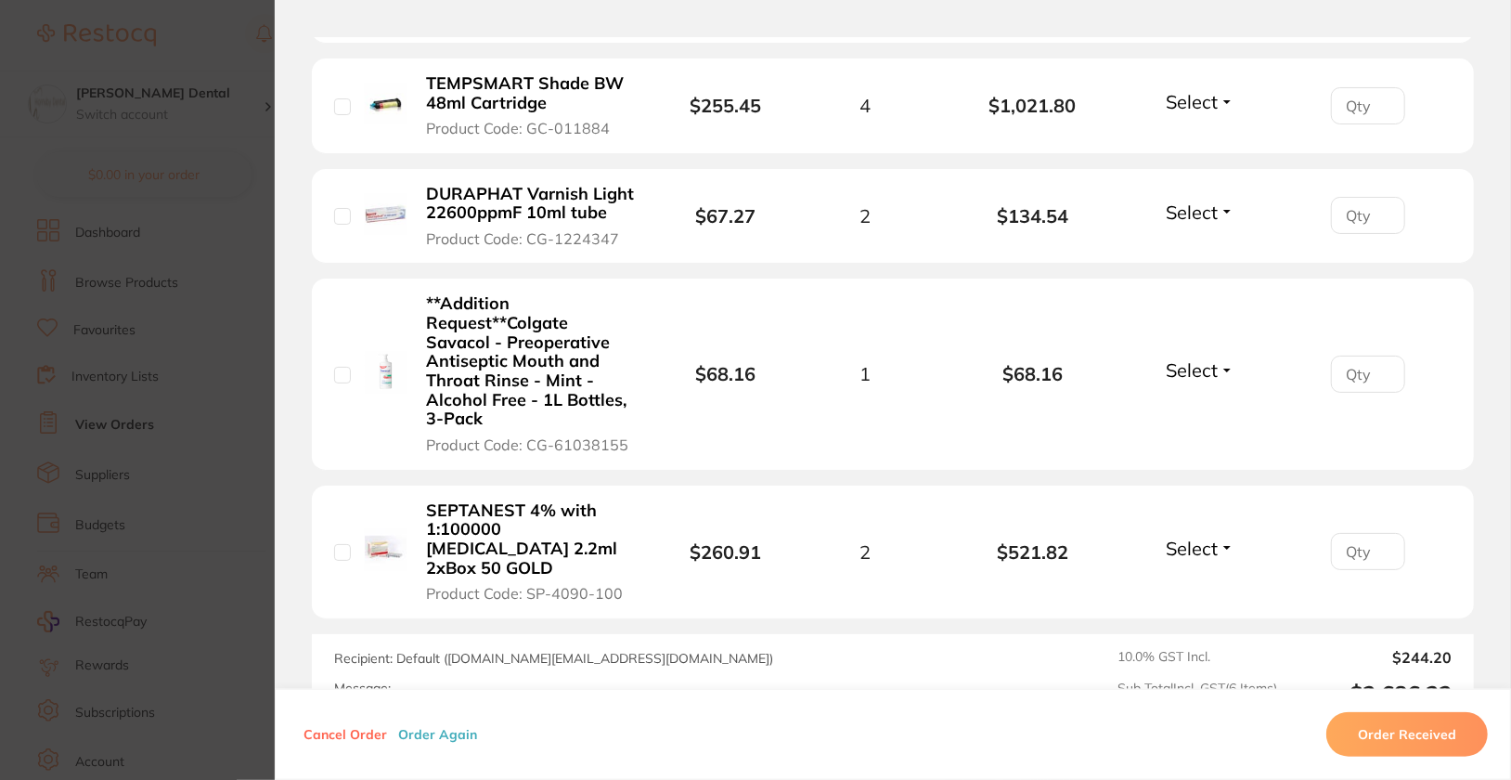
scroll to position [921, 0]
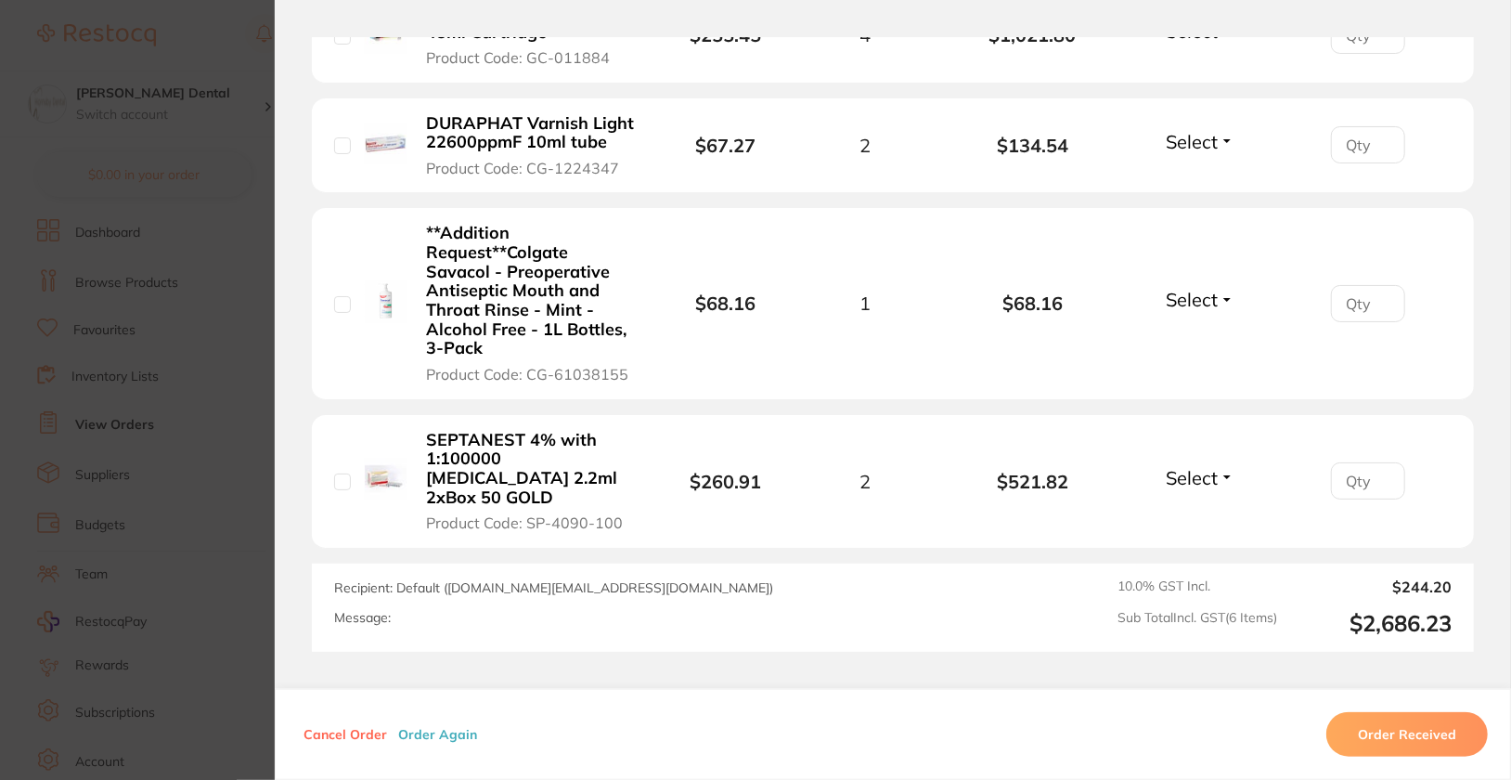
click at [436, 731] on button "Order Again" at bounding box center [438, 734] width 90 height 17
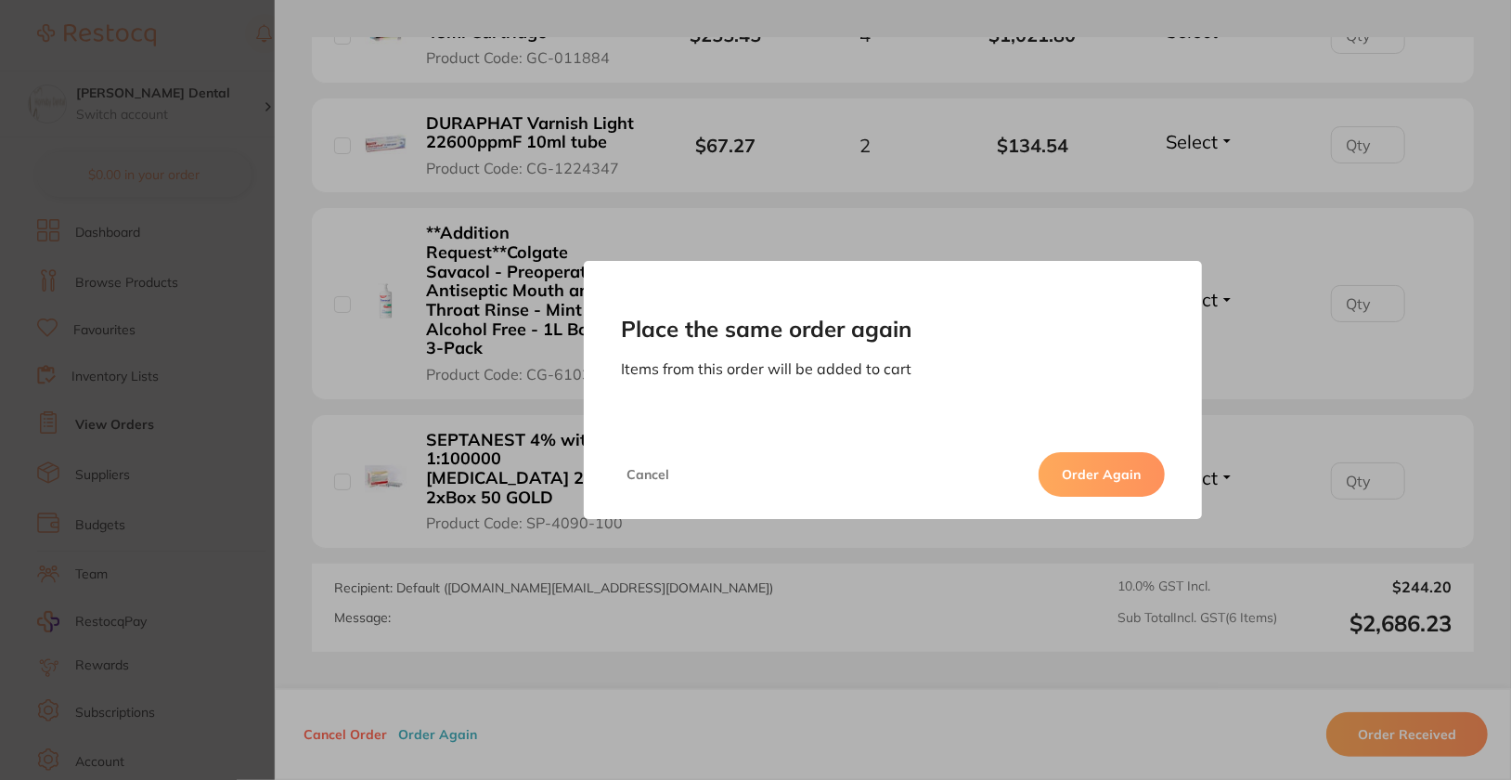
click at [1139, 481] on button "Order Again" at bounding box center [1102, 474] width 126 height 45
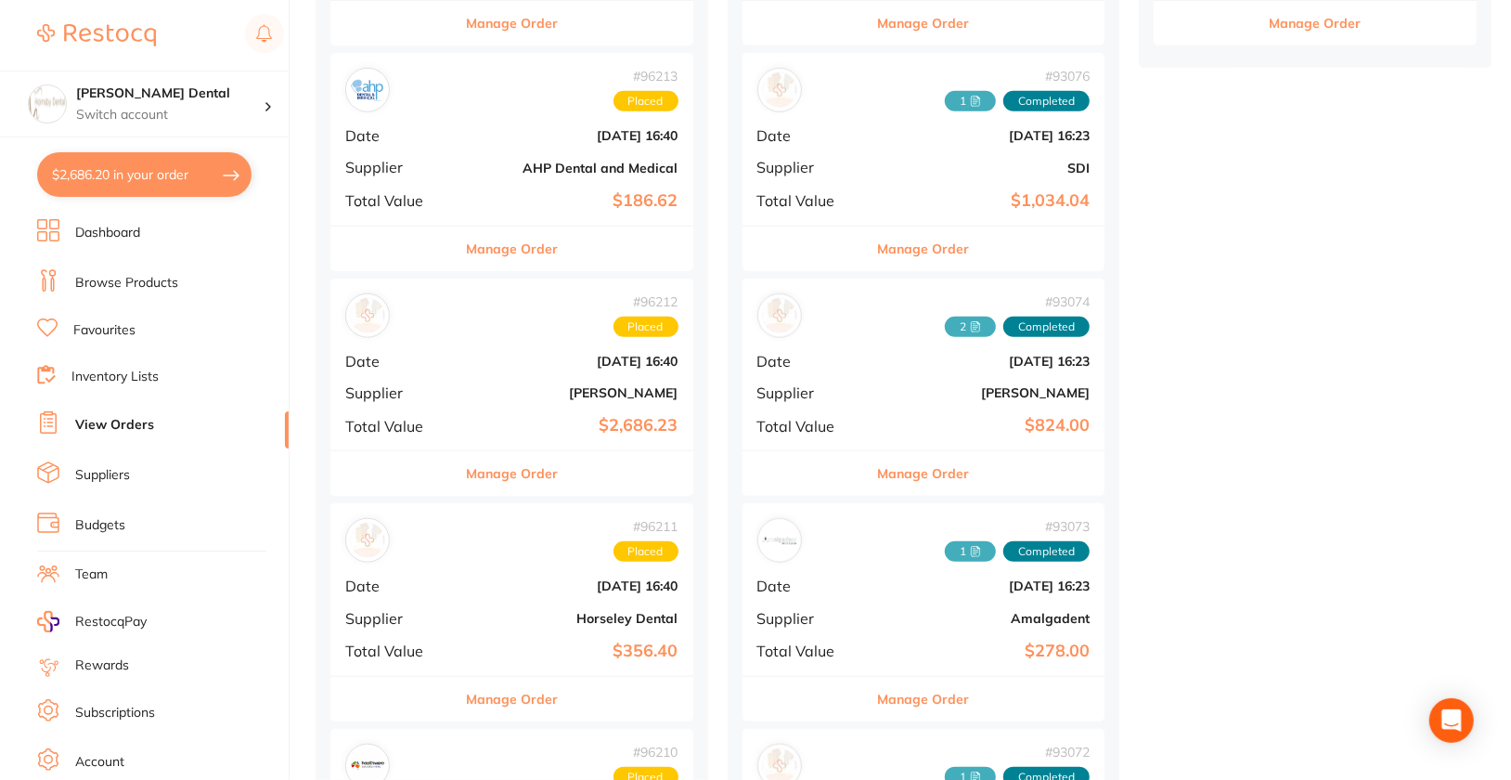
click at [93, 179] on button "$2,686.20 in your order" at bounding box center [144, 174] width 214 height 45
checkbox input "true"
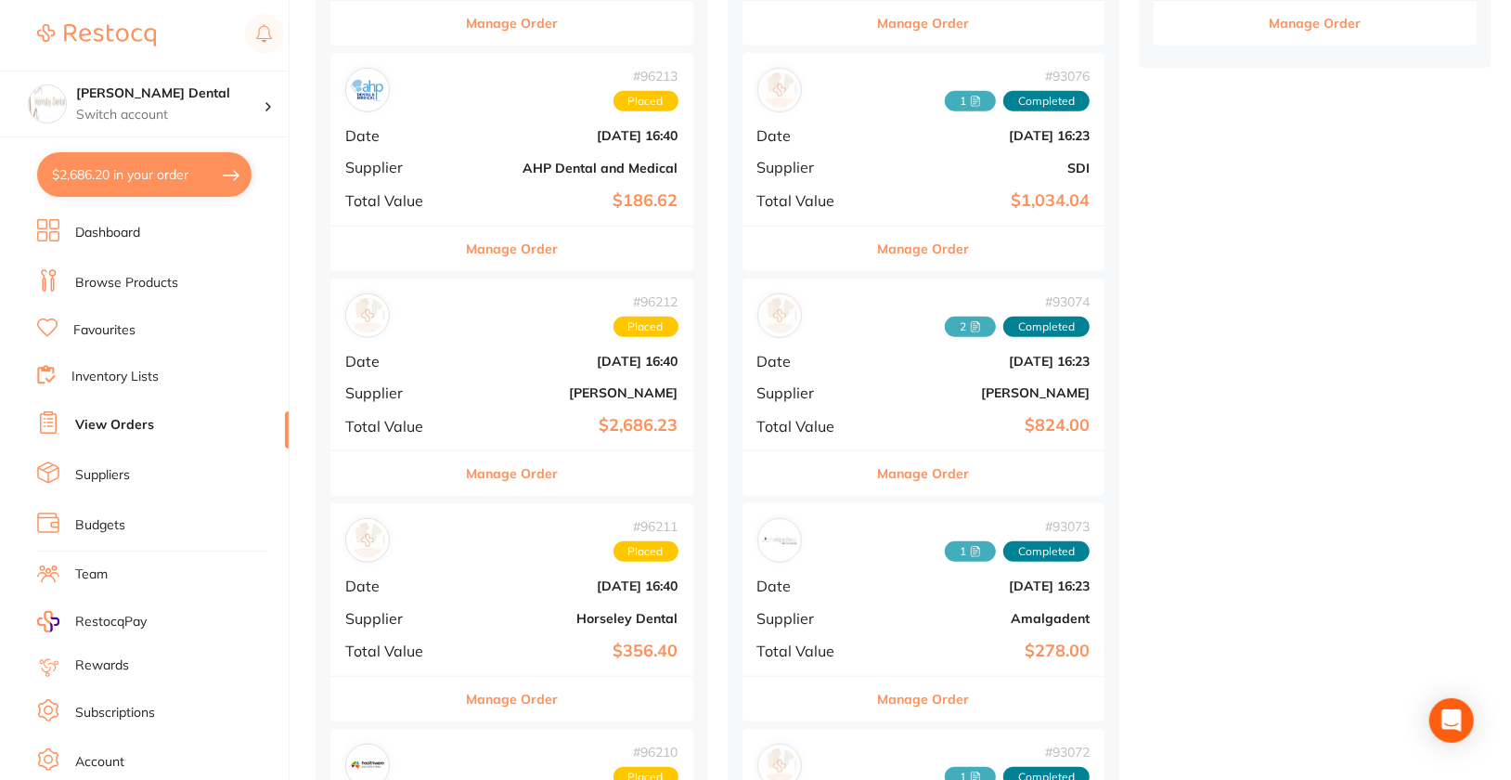
checkbox input "true"
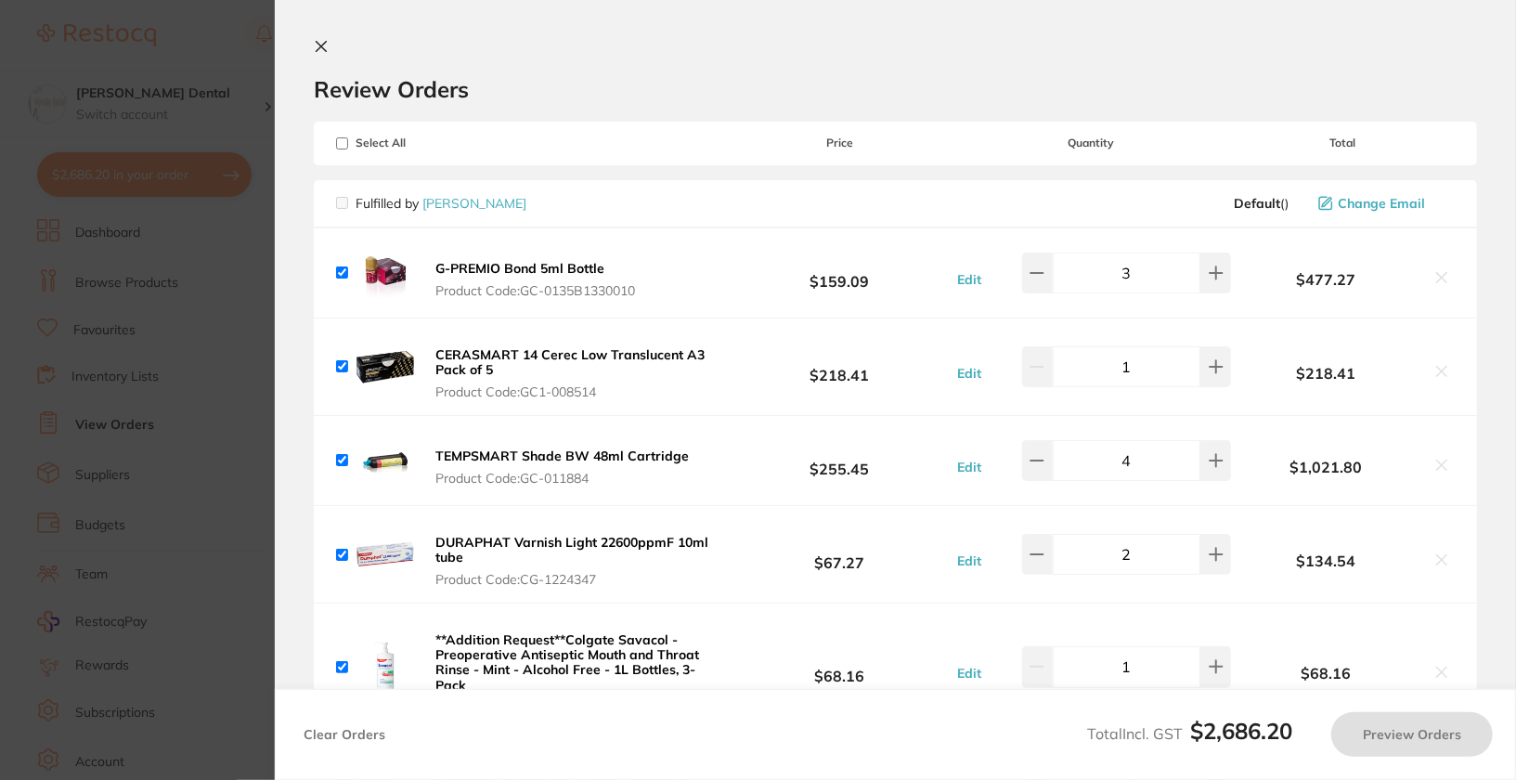
checkbox input "true"
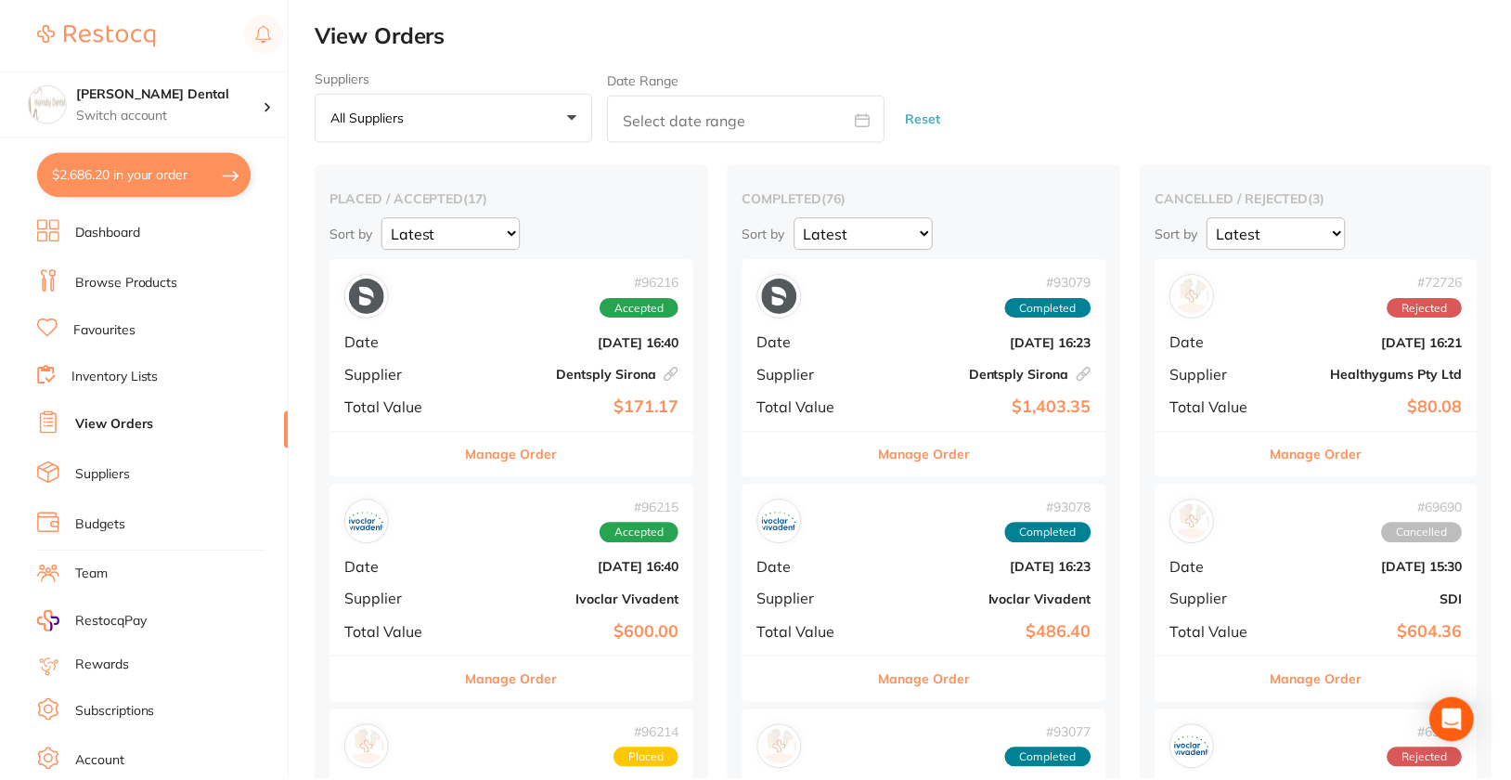
scroll to position [882, 0]
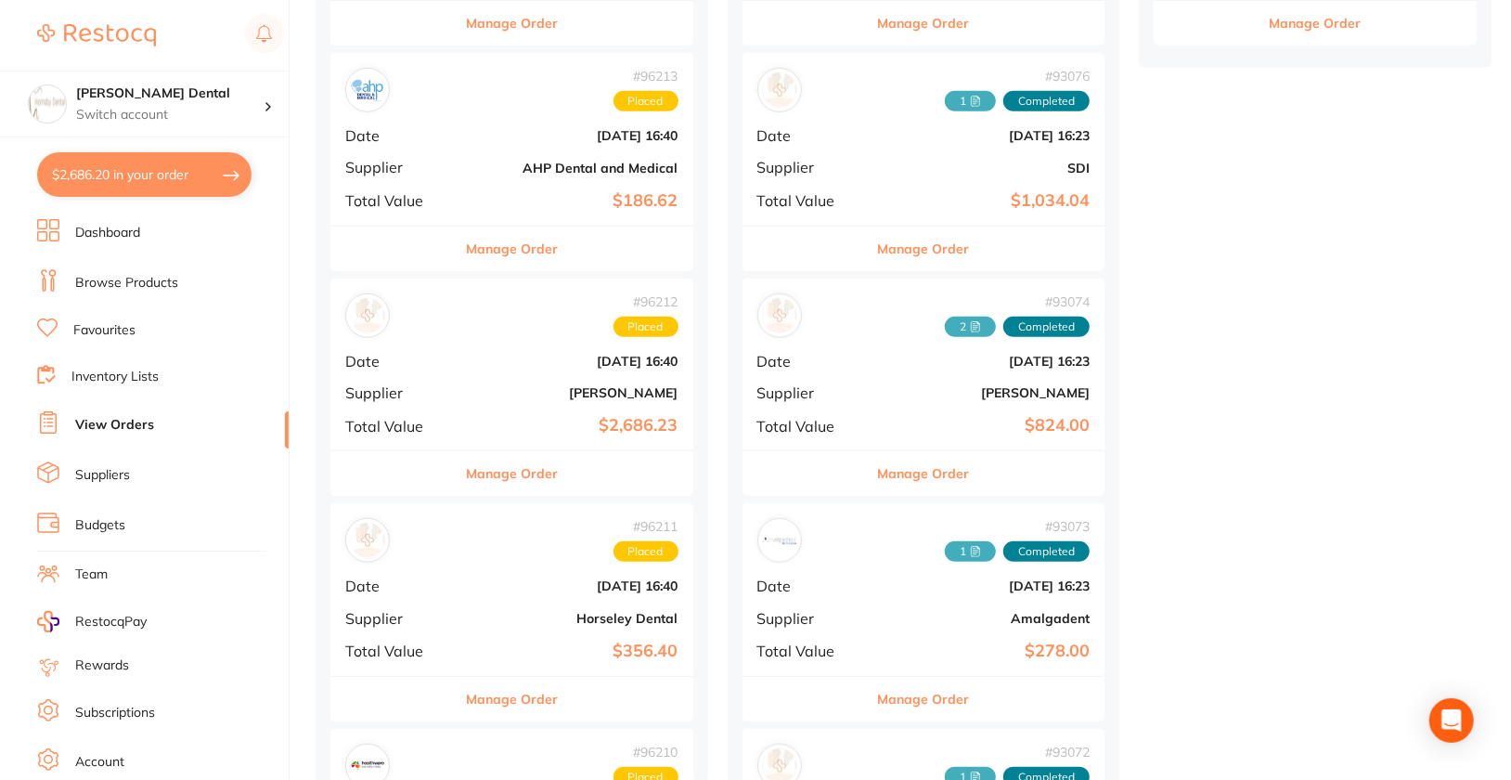
click at [103, 185] on button "$2,686.20 in your order" at bounding box center [144, 174] width 214 height 45
checkbox input "true"
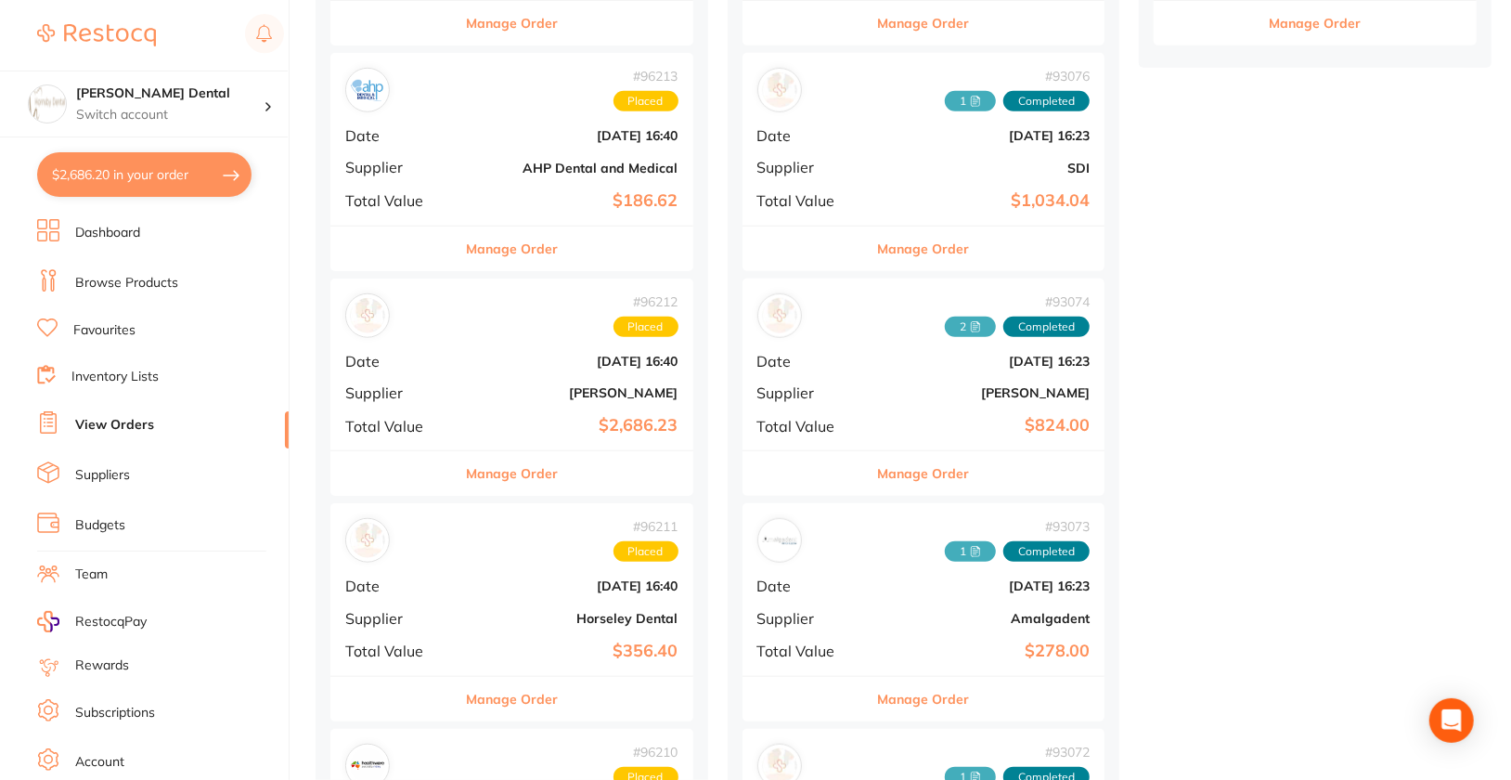
checkbox input "true"
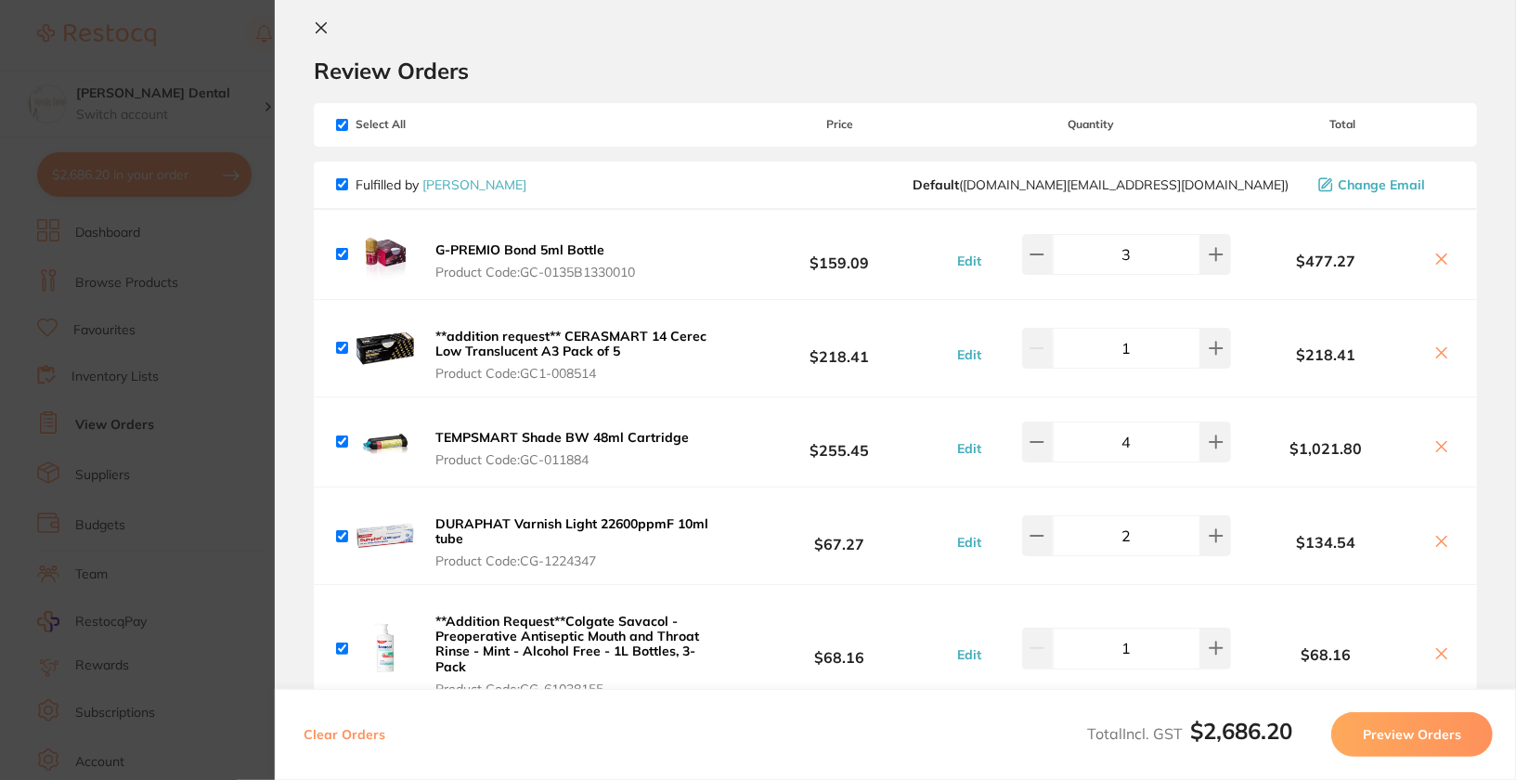
scroll to position [0, 0]
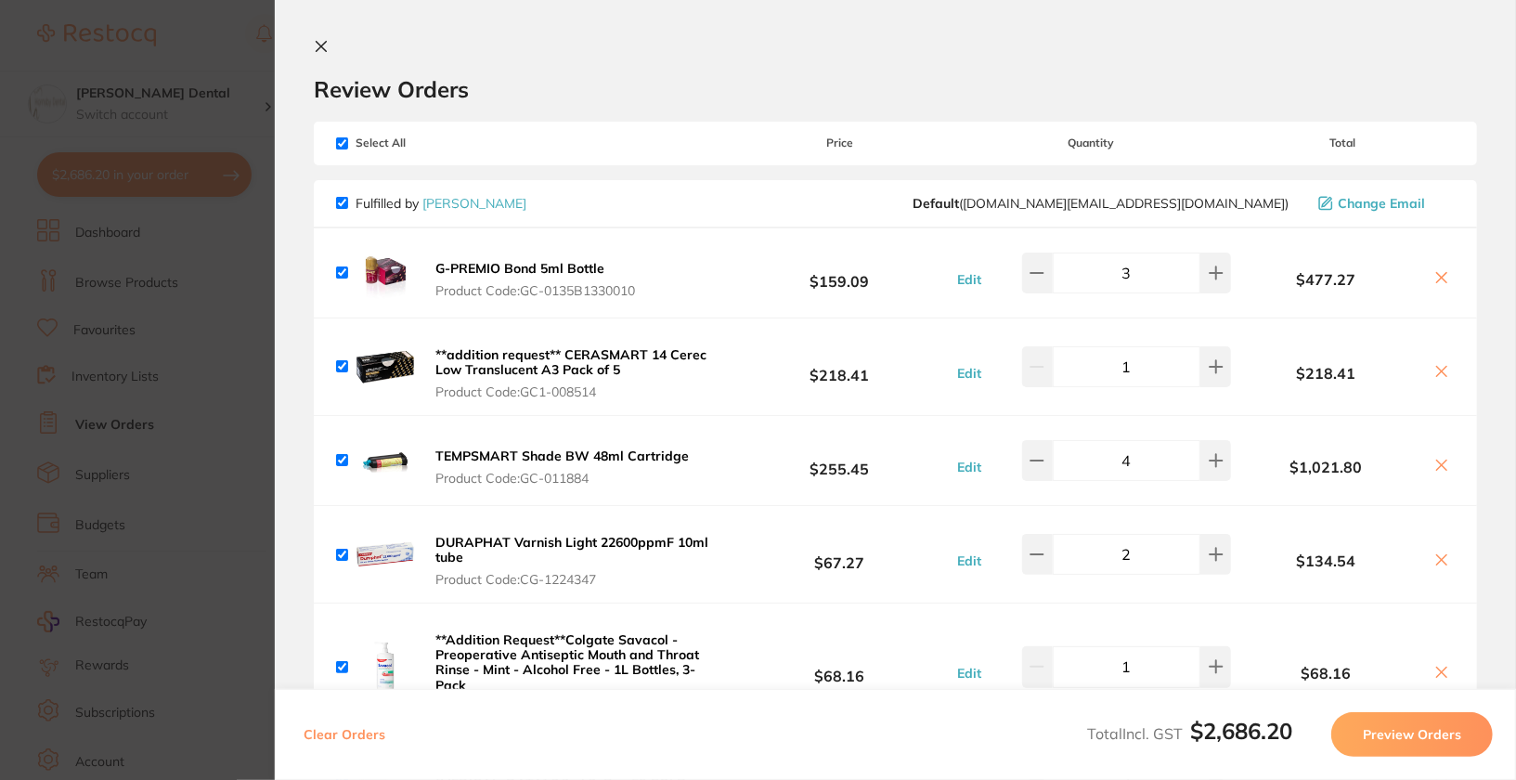
click at [320, 46] on icon at bounding box center [321, 47] width 10 height 10
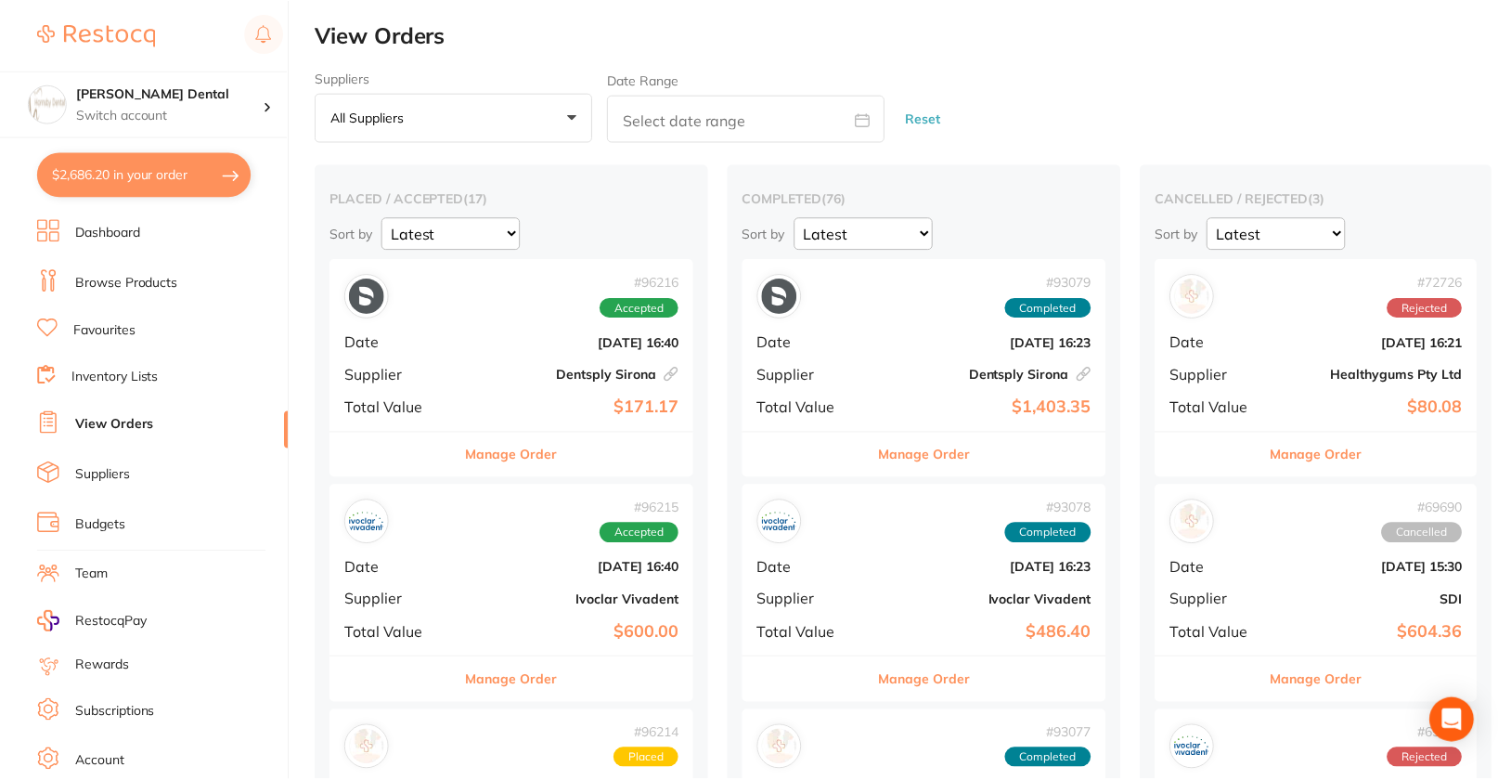
scroll to position [882, 0]
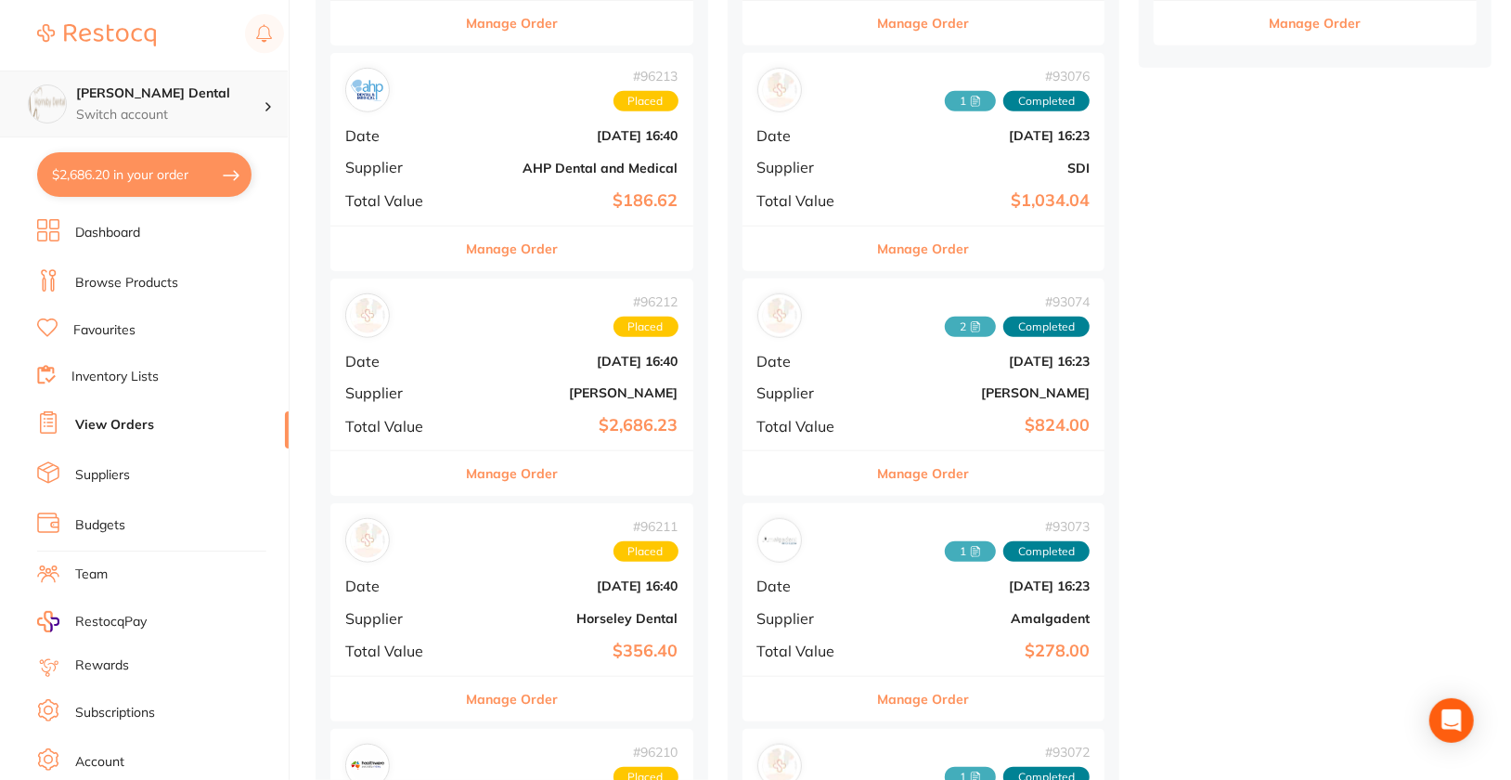
click at [265, 98] on div at bounding box center [276, 104] width 24 height 17
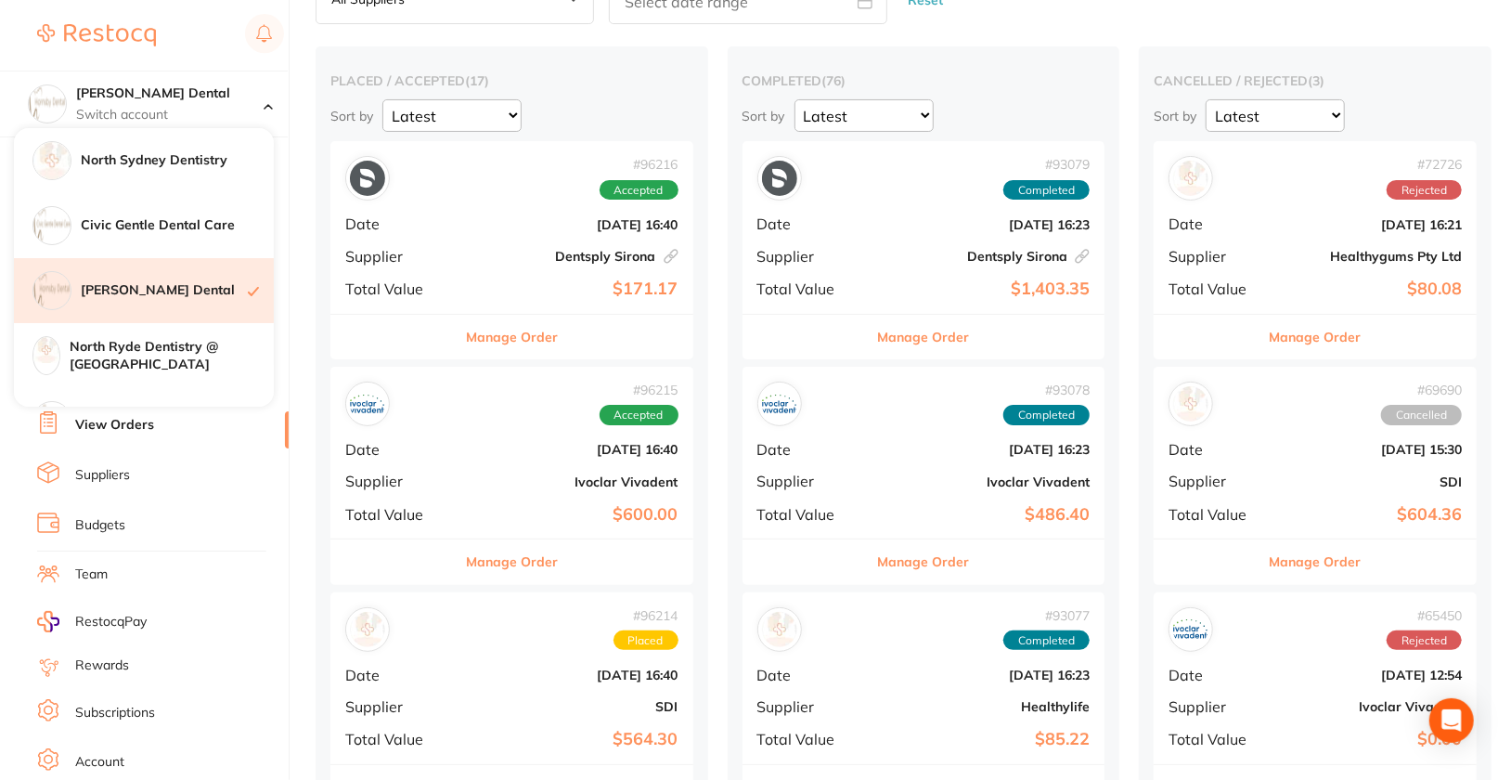
scroll to position [0, 0]
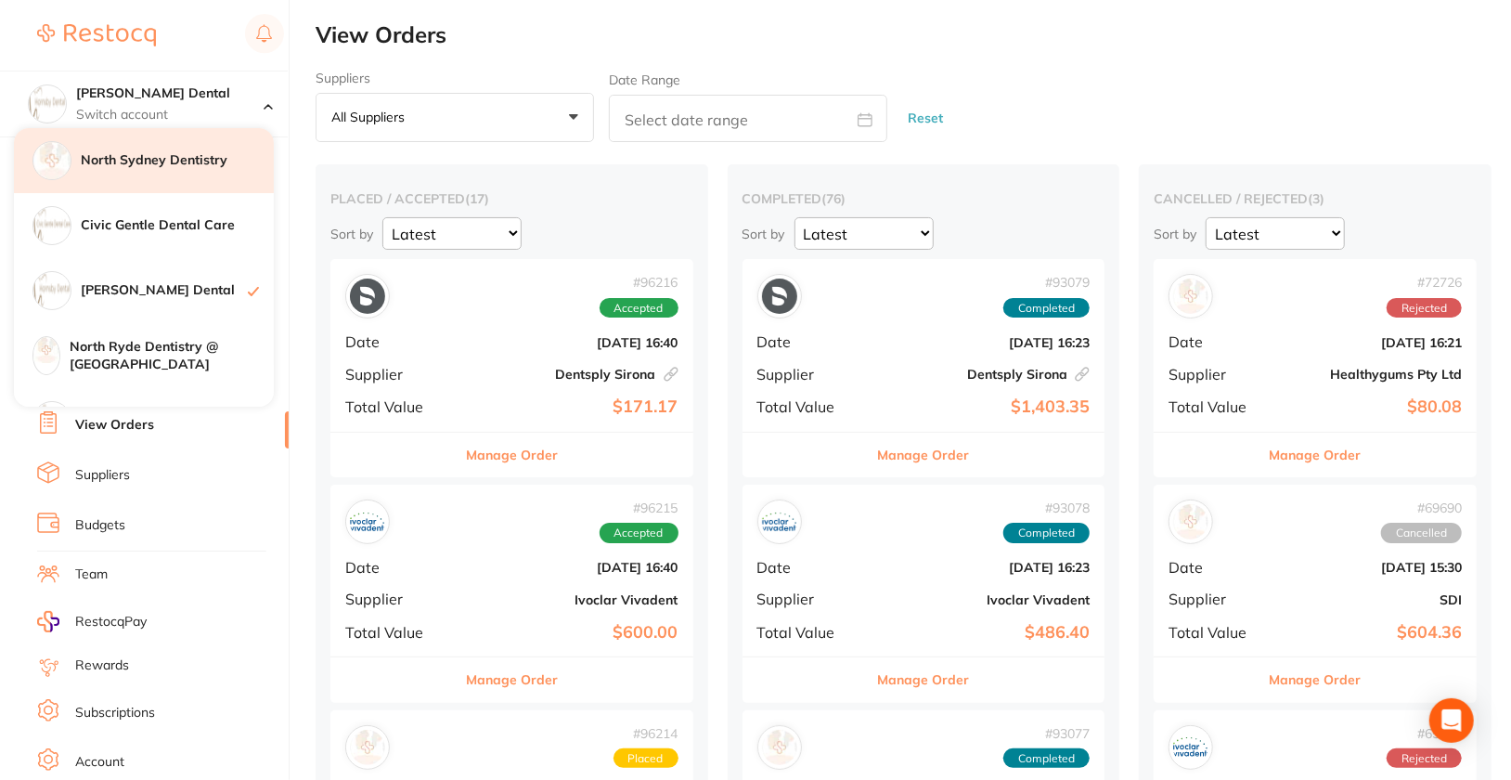
click at [213, 172] on div "North Sydney Dentistry" at bounding box center [144, 160] width 260 height 65
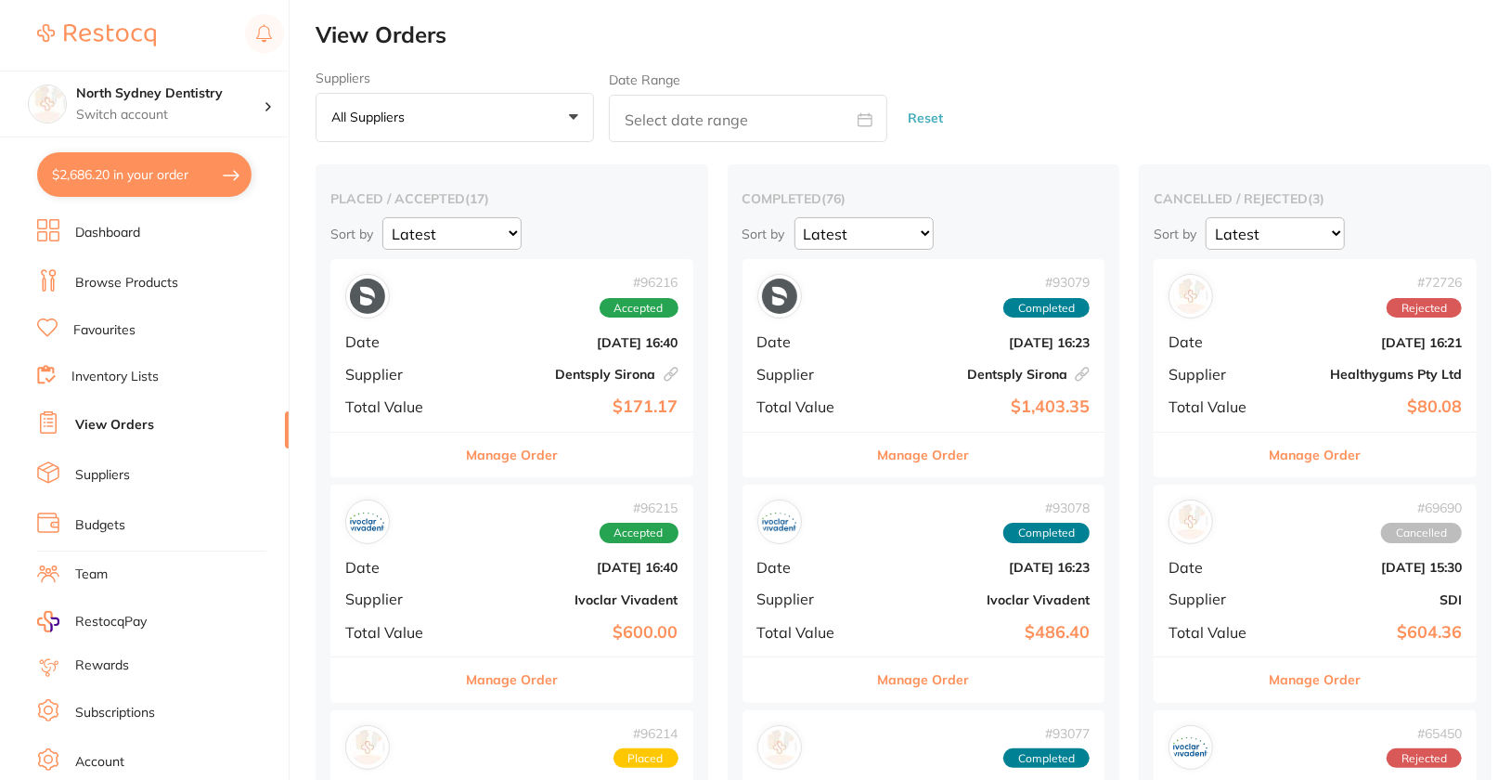
checkbox input "false"
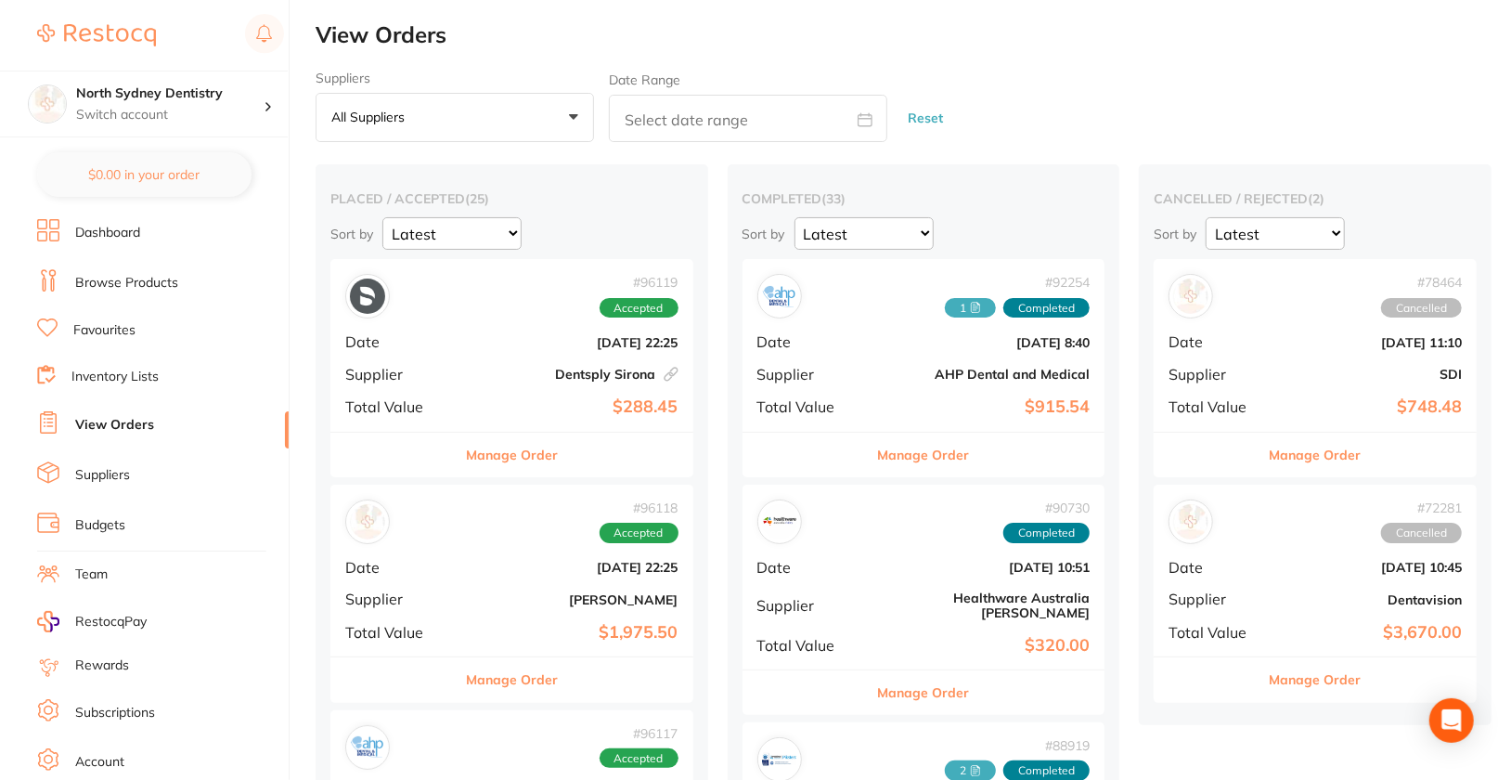
click at [109, 237] on link "Dashboard" at bounding box center [107, 233] width 65 height 19
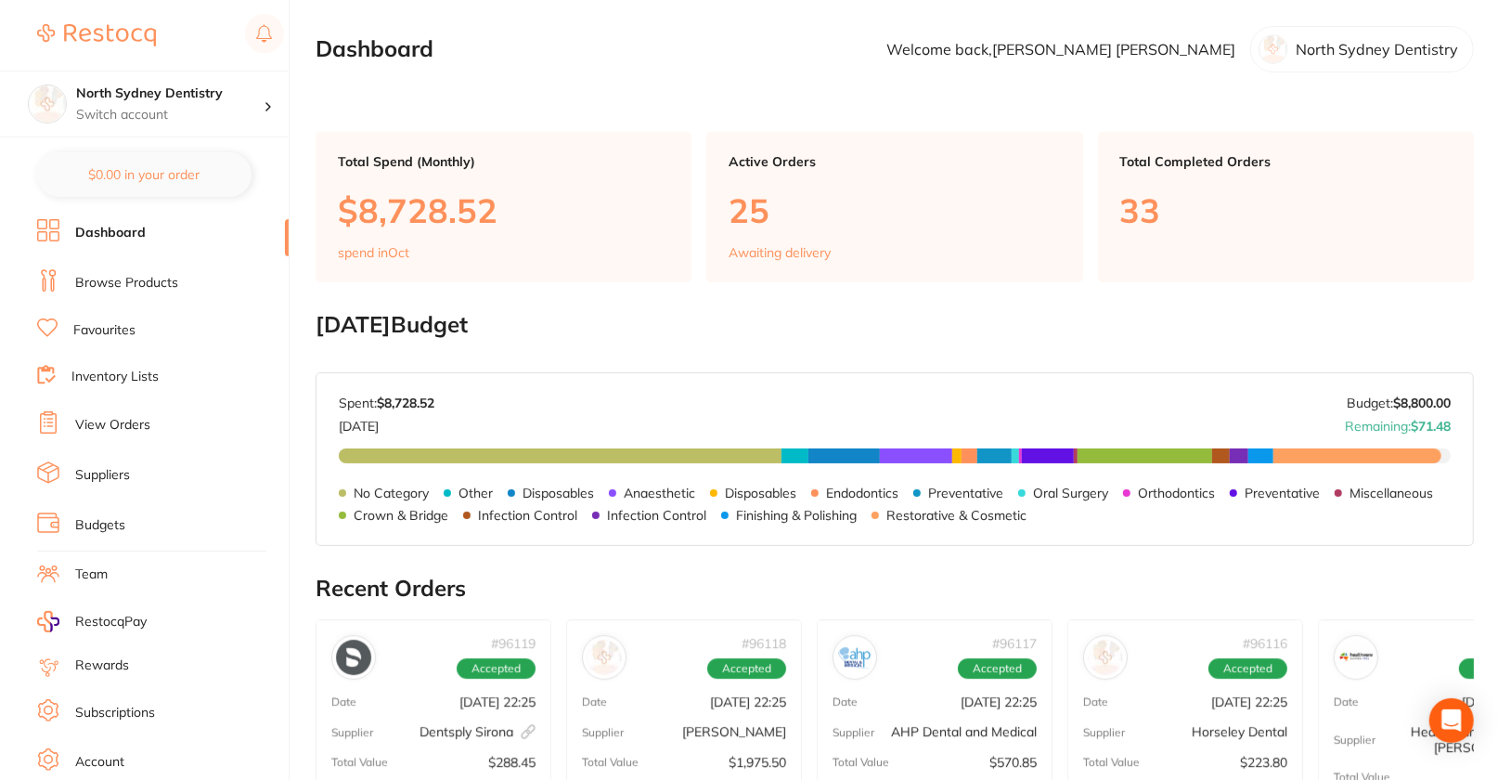
click at [118, 284] on link "Browse Products" at bounding box center [126, 283] width 103 height 19
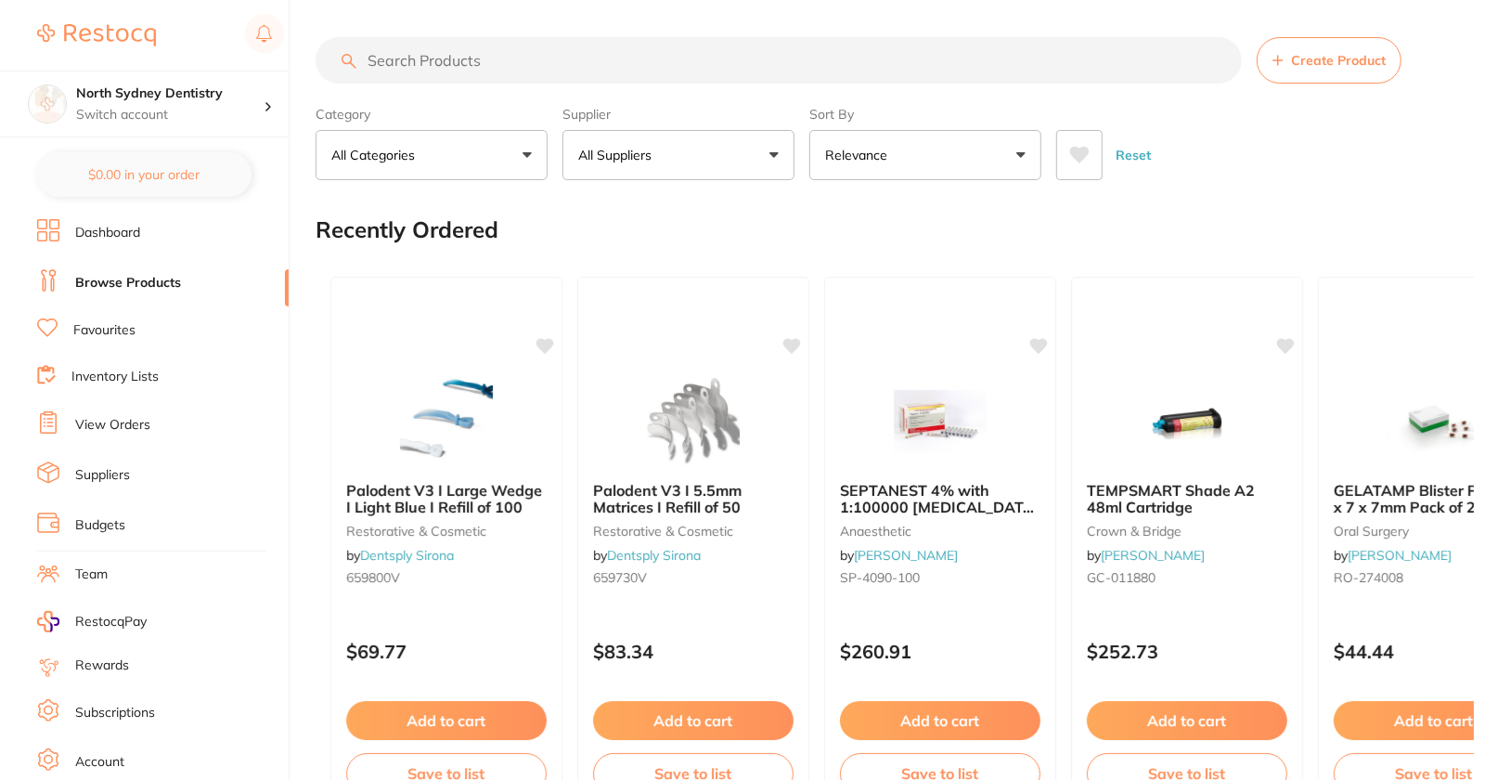
click at [753, 66] on input "search" at bounding box center [779, 60] width 926 height 46
paste input "240.25"
type input "240.25"
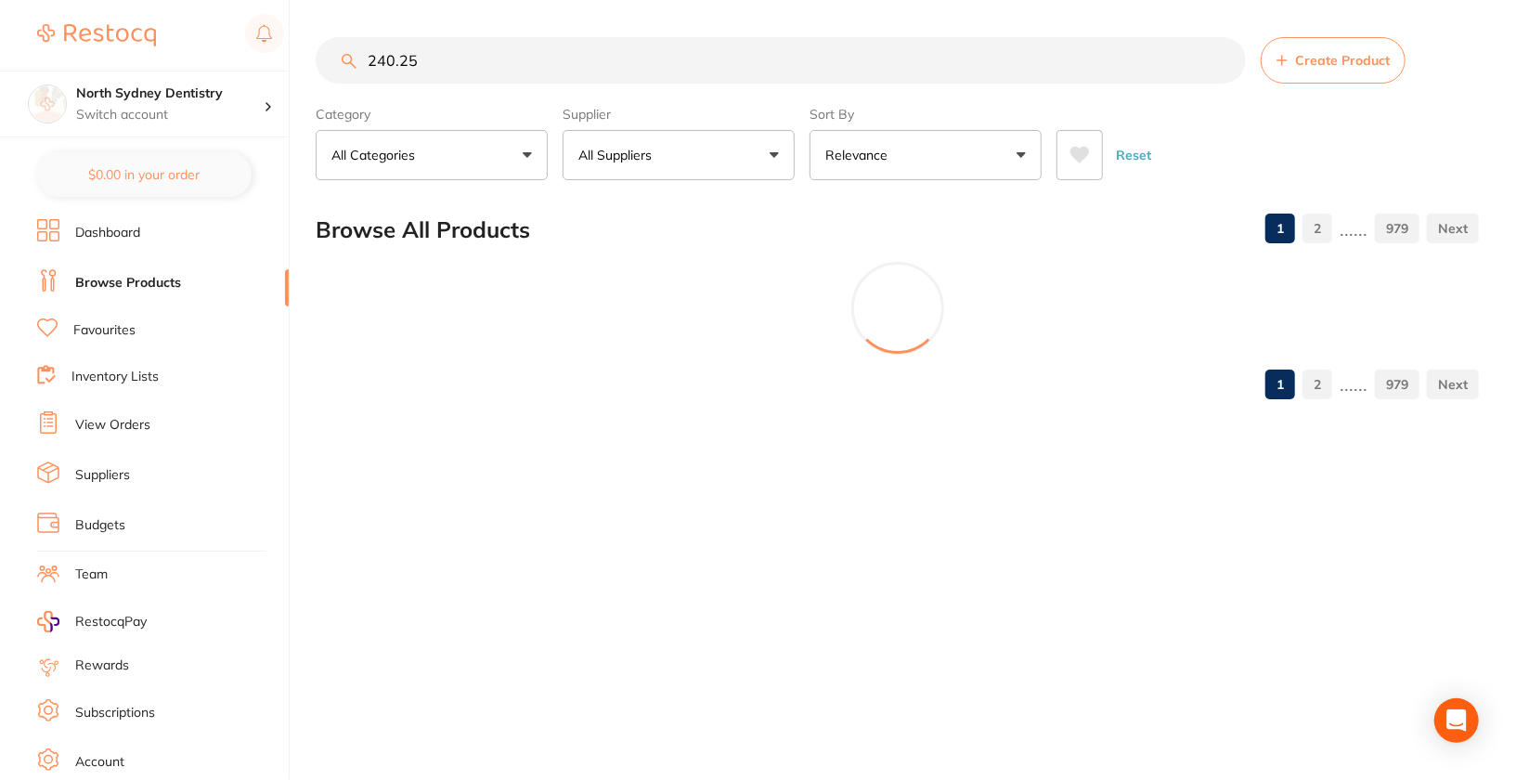
click at [753, 66] on input "240.25" at bounding box center [781, 60] width 930 height 46
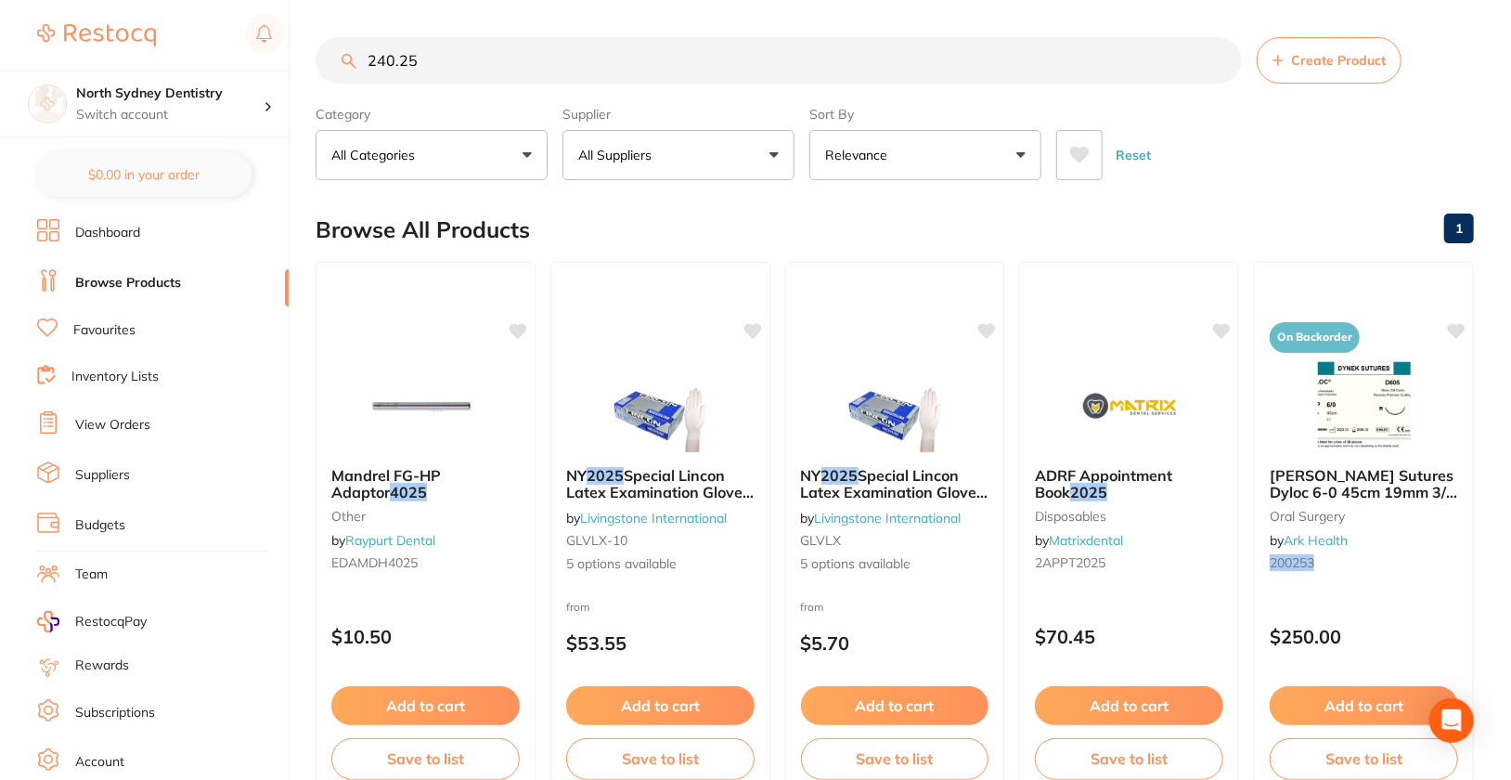
click at [753, 66] on input "240.25" at bounding box center [779, 60] width 926 height 46
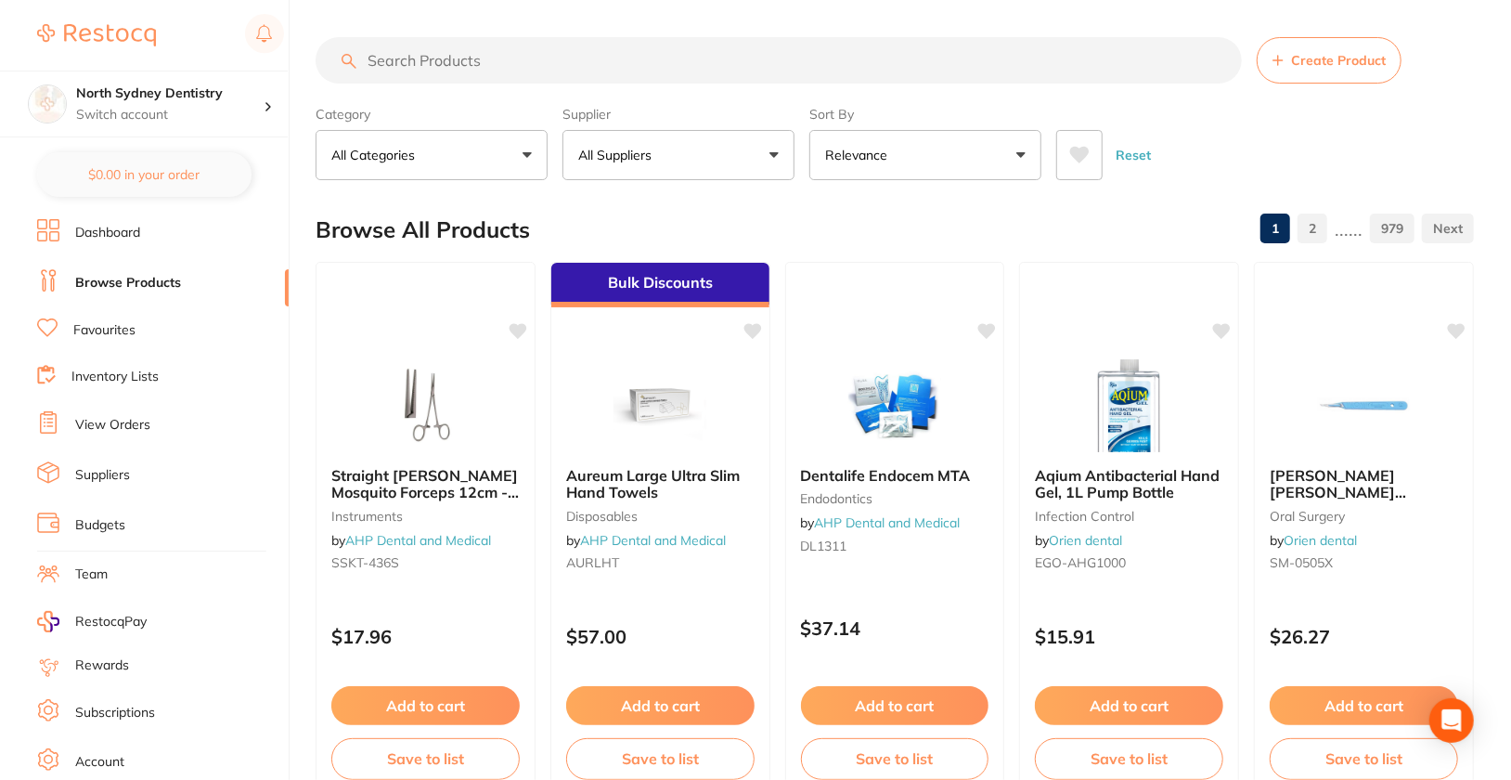
click at [920, 39] on input "search" at bounding box center [779, 60] width 926 height 46
paste input "GC1-008514"
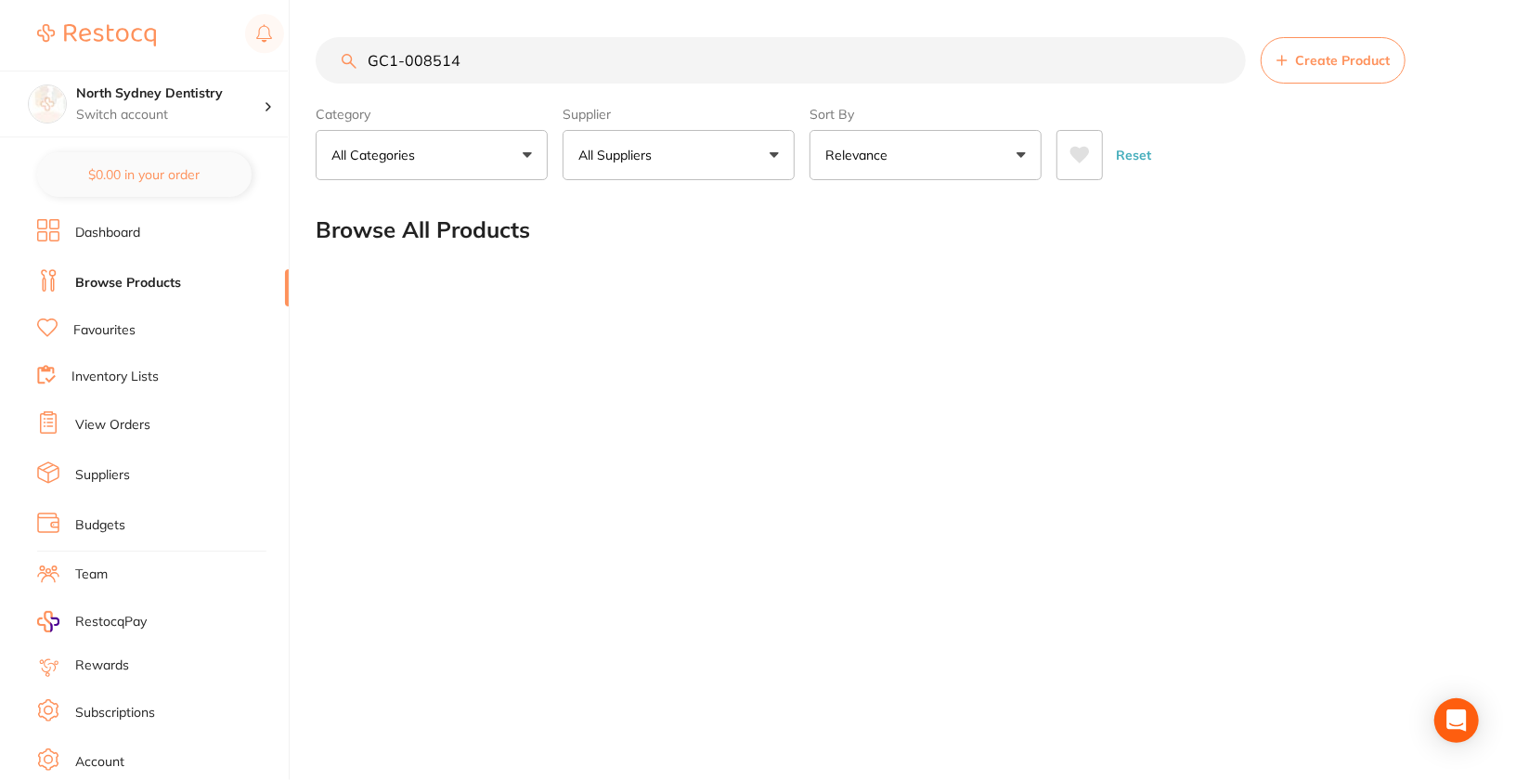
type input "GC1-008514"
click at [129, 236] on link "Dashboard" at bounding box center [107, 233] width 65 height 19
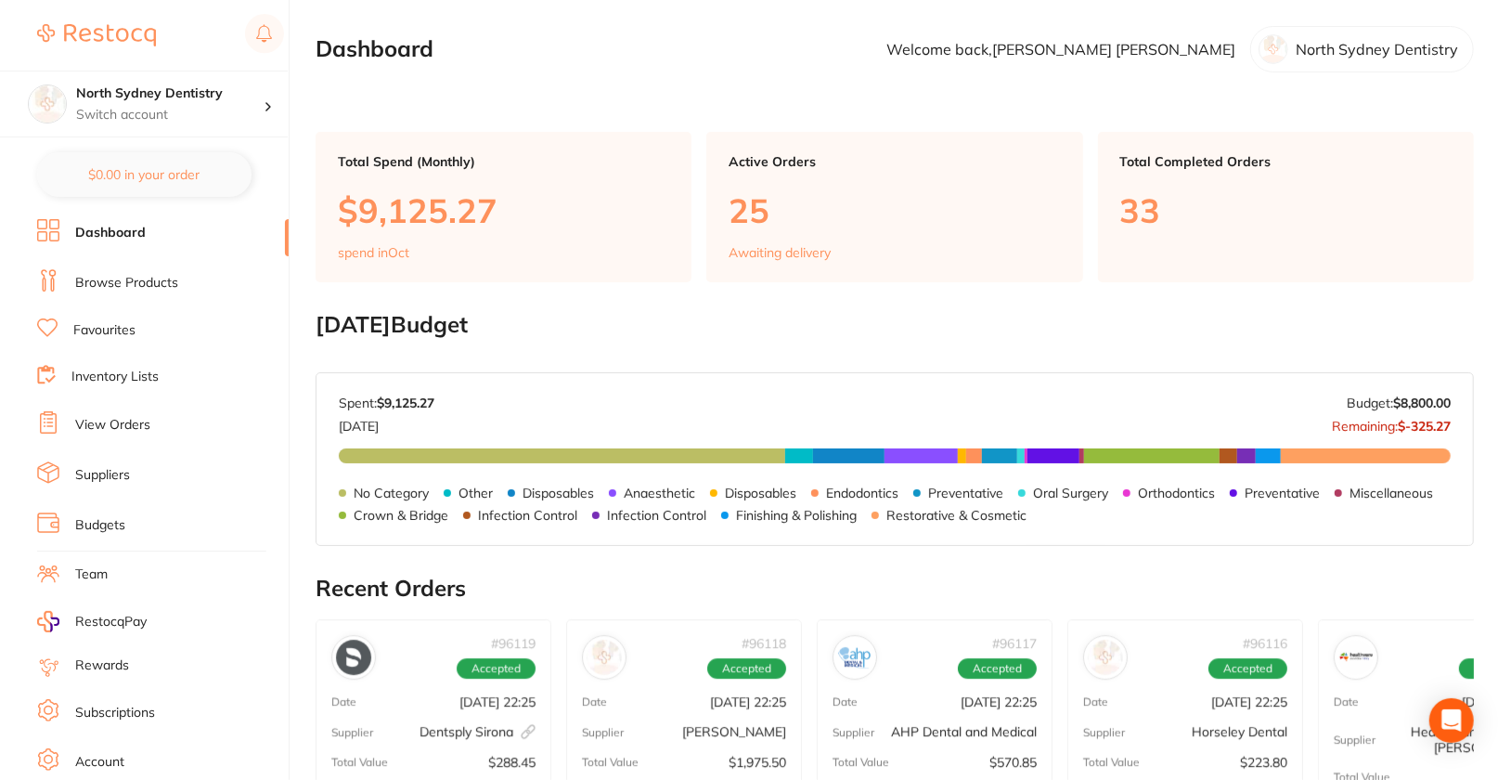
click at [152, 298] on ul "Dashboard Browse Products Favourites Inventory Lists View Orders Suppliers Budg…" at bounding box center [163, 539] width 252 height 640
click at [171, 289] on link "Browse Products" at bounding box center [126, 283] width 103 height 19
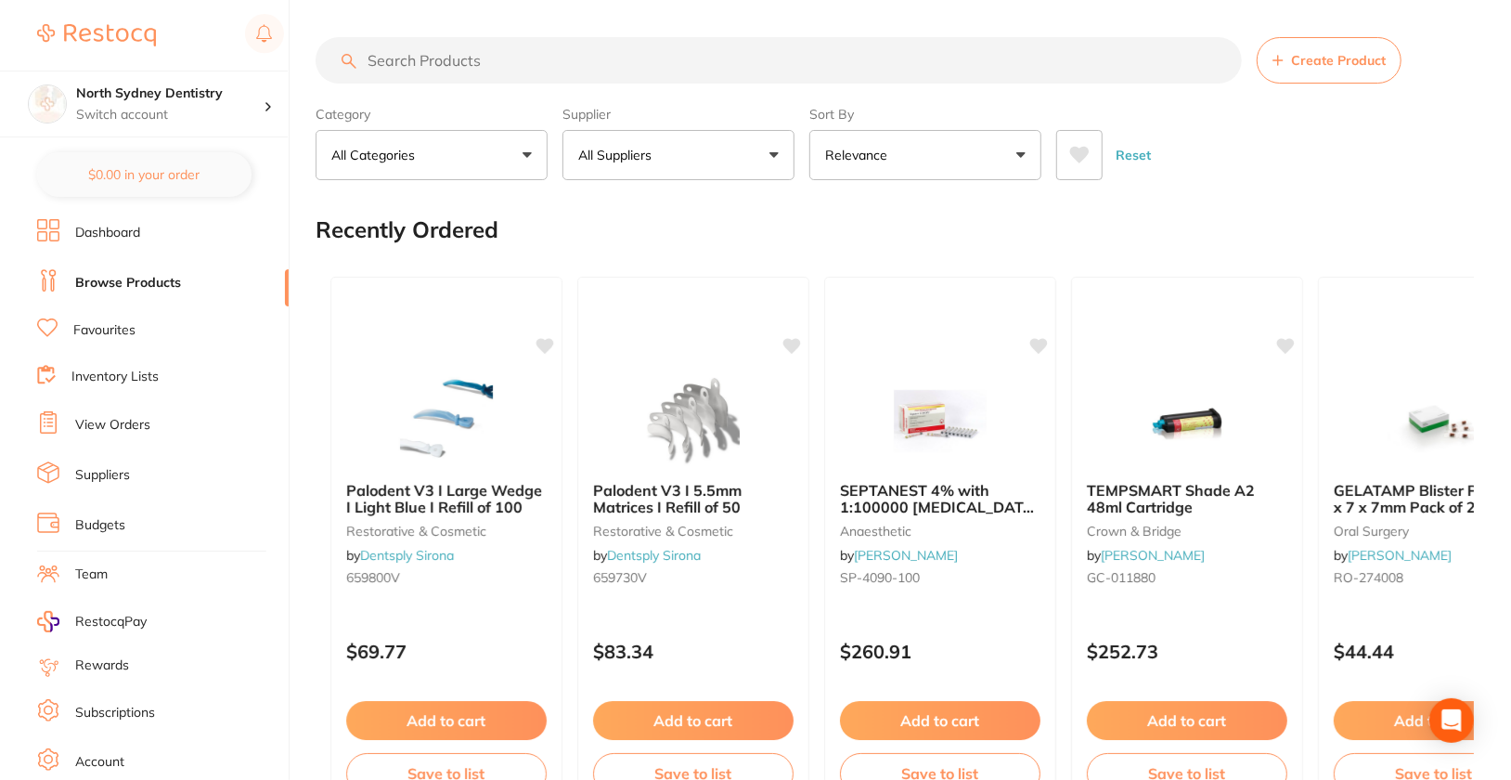
click at [552, 59] on input "search" at bounding box center [779, 60] width 926 height 46
paste input "GC1-008514"
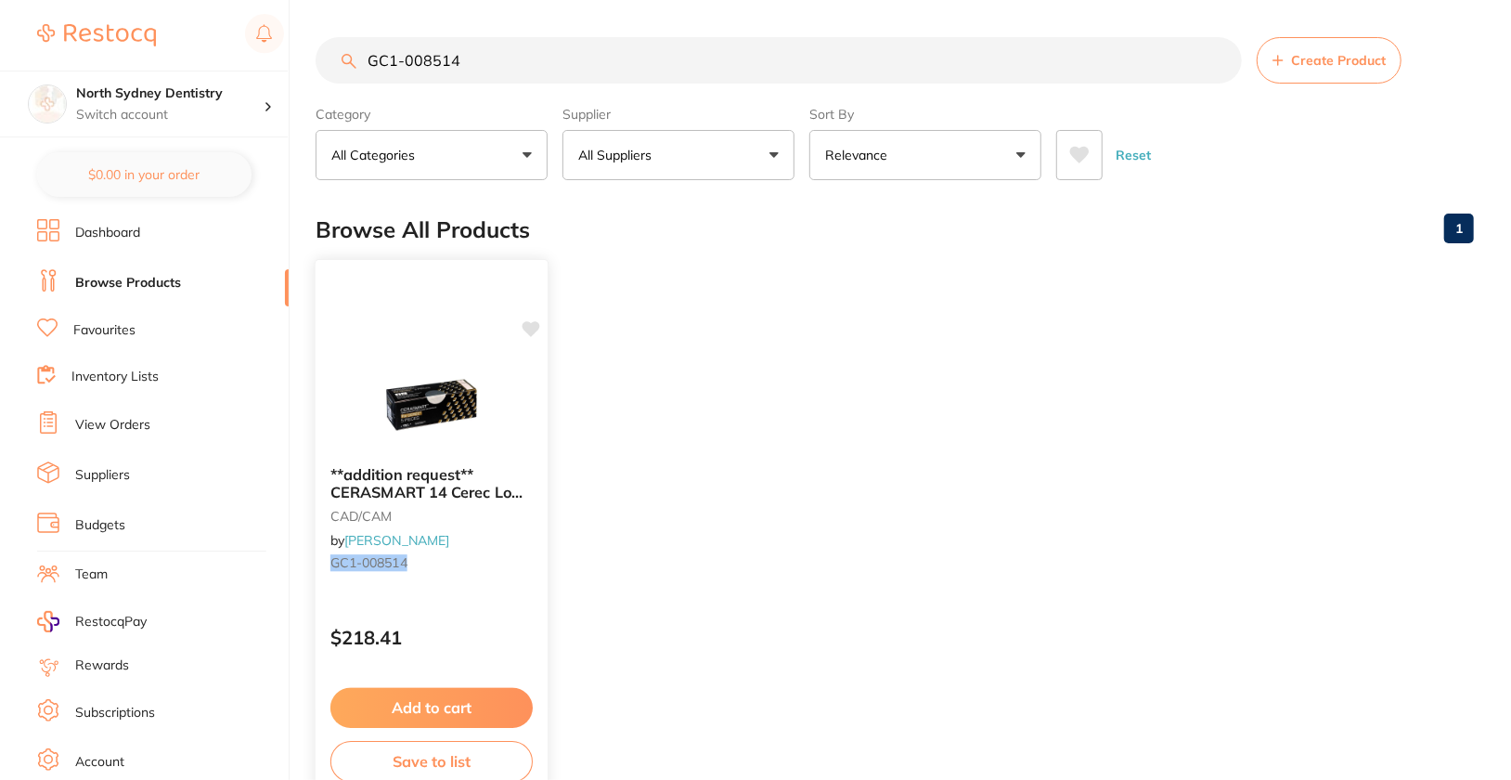
type input "GC1-008514"
click at [528, 329] on icon at bounding box center [532, 329] width 18 height 16
click at [716, 329] on ul "**addition request** CERASMART 14 Cerec Low Translucent A3 Pack of 5 CAD/CAM by…" at bounding box center [895, 529] width 1158 height 534
click at [434, 352] on div "**addition request** CERASMART 14 Cerec Low Translucent A3 Pack of 5 CAD/CAM by…" at bounding box center [432, 528] width 235 height 539
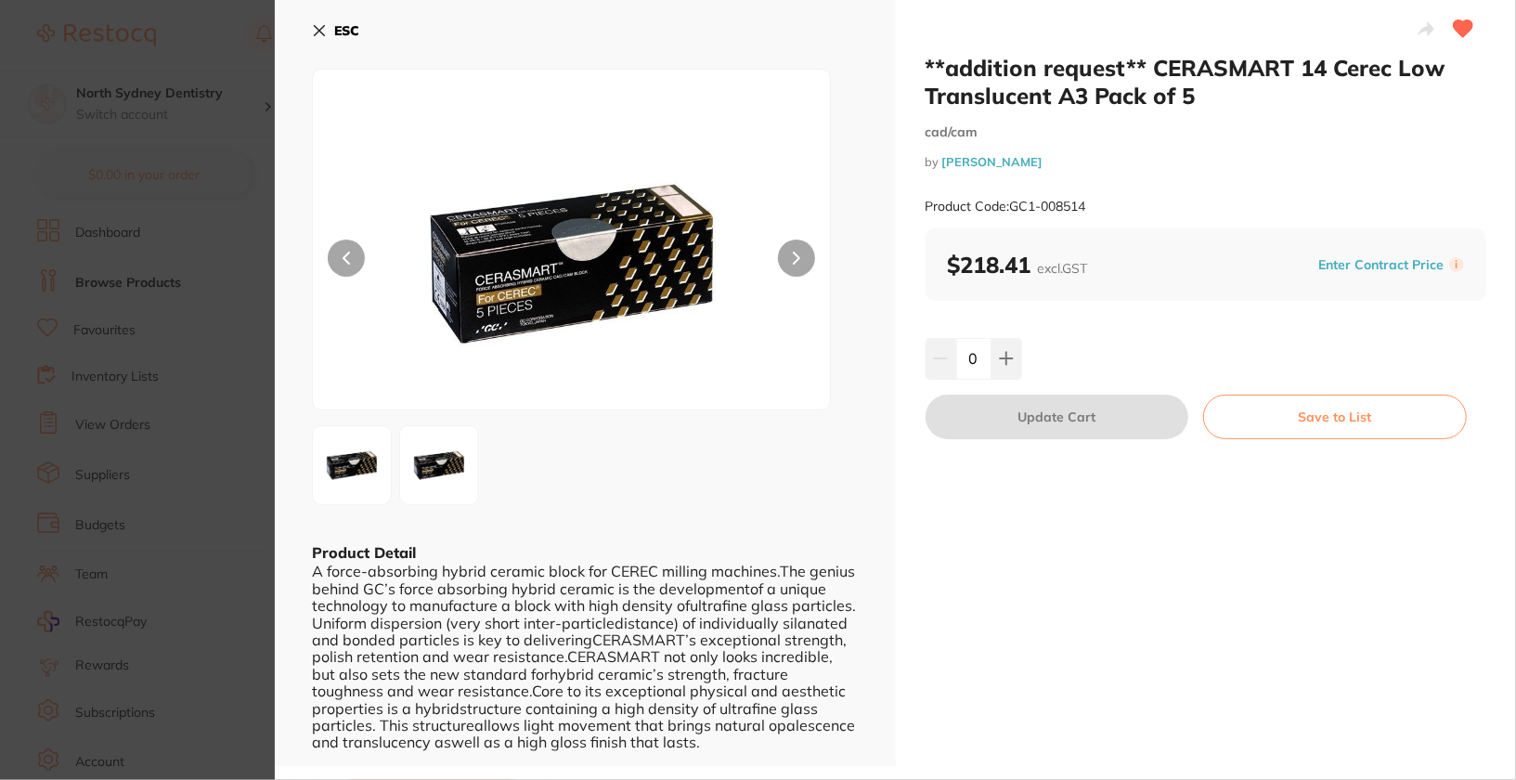
click at [341, 31] on b "ESC" at bounding box center [346, 30] width 25 height 17
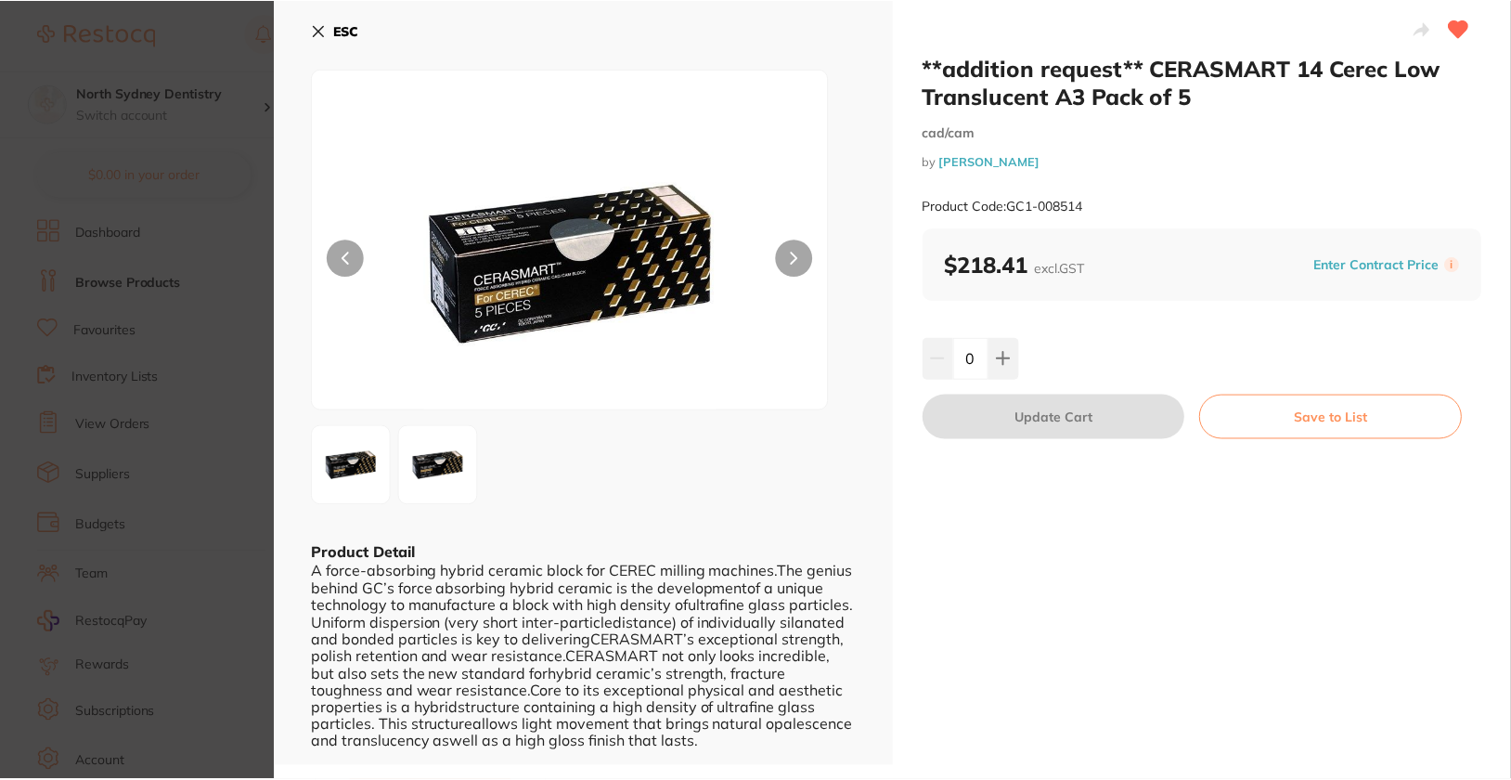
scroll to position [28, 0]
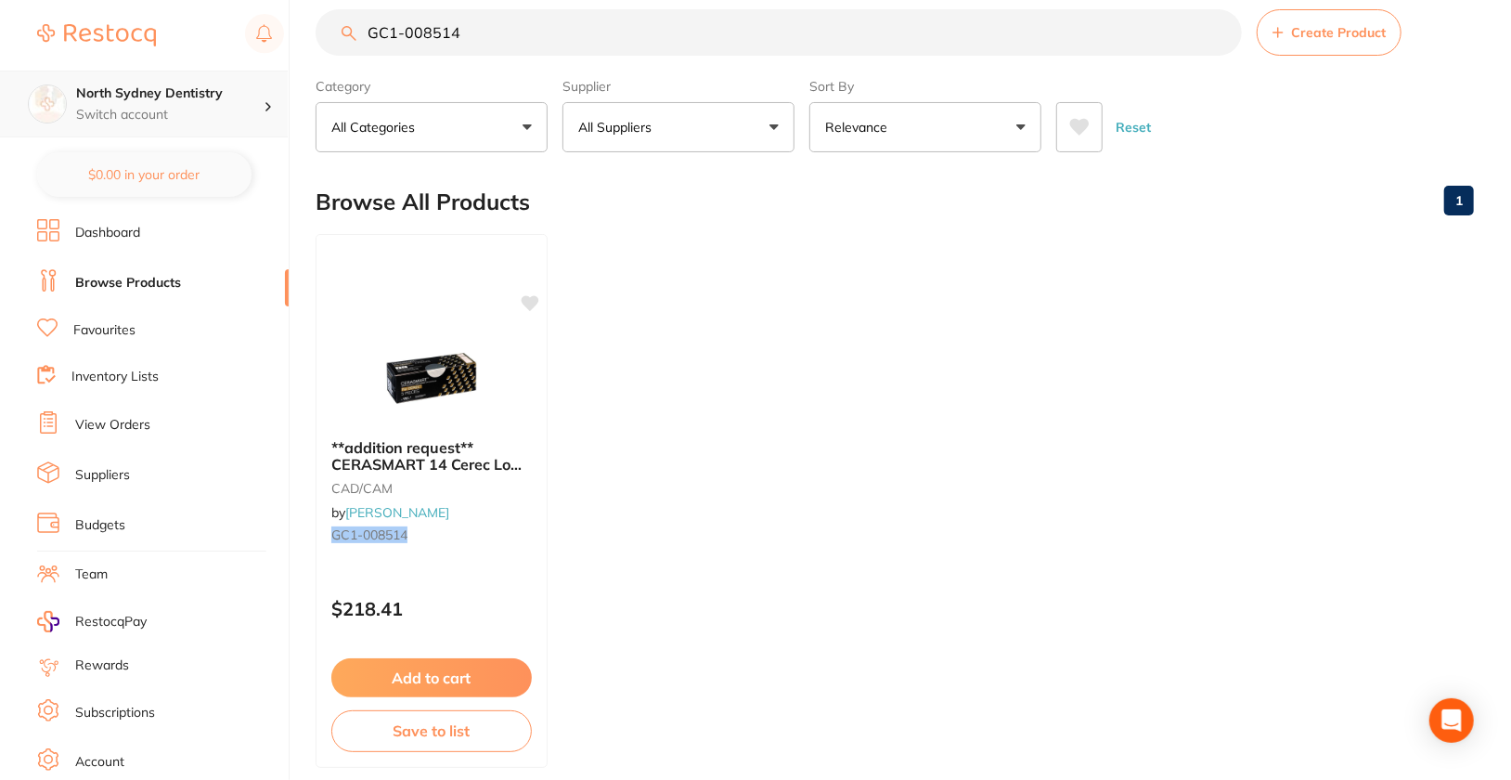
click at [223, 106] on p "Switch account" at bounding box center [169, 115] width 187 height 19
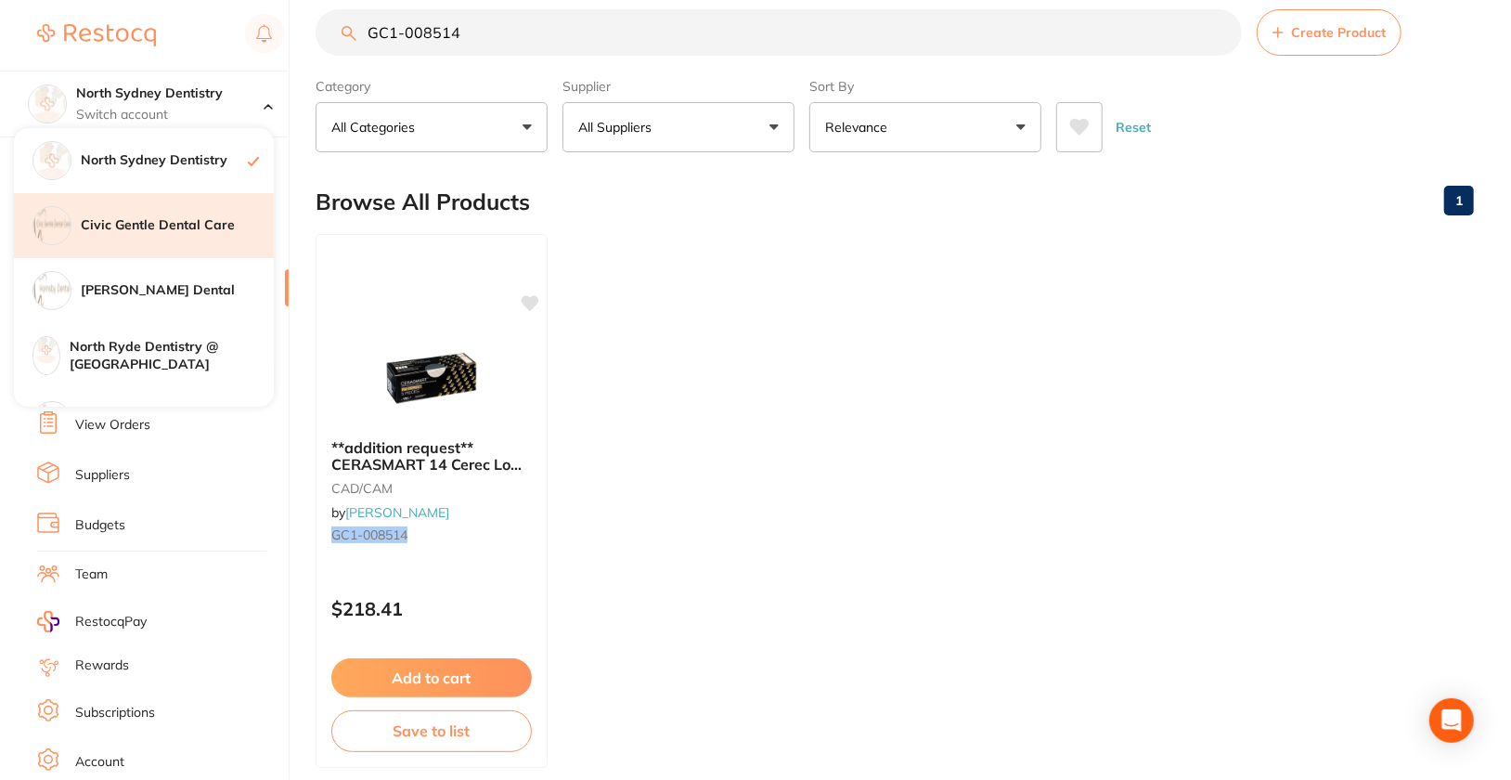
click at [211, 222] on h4 "Civic Gentle Dental Care" at bounding box center [177, 225] width 193 height 19
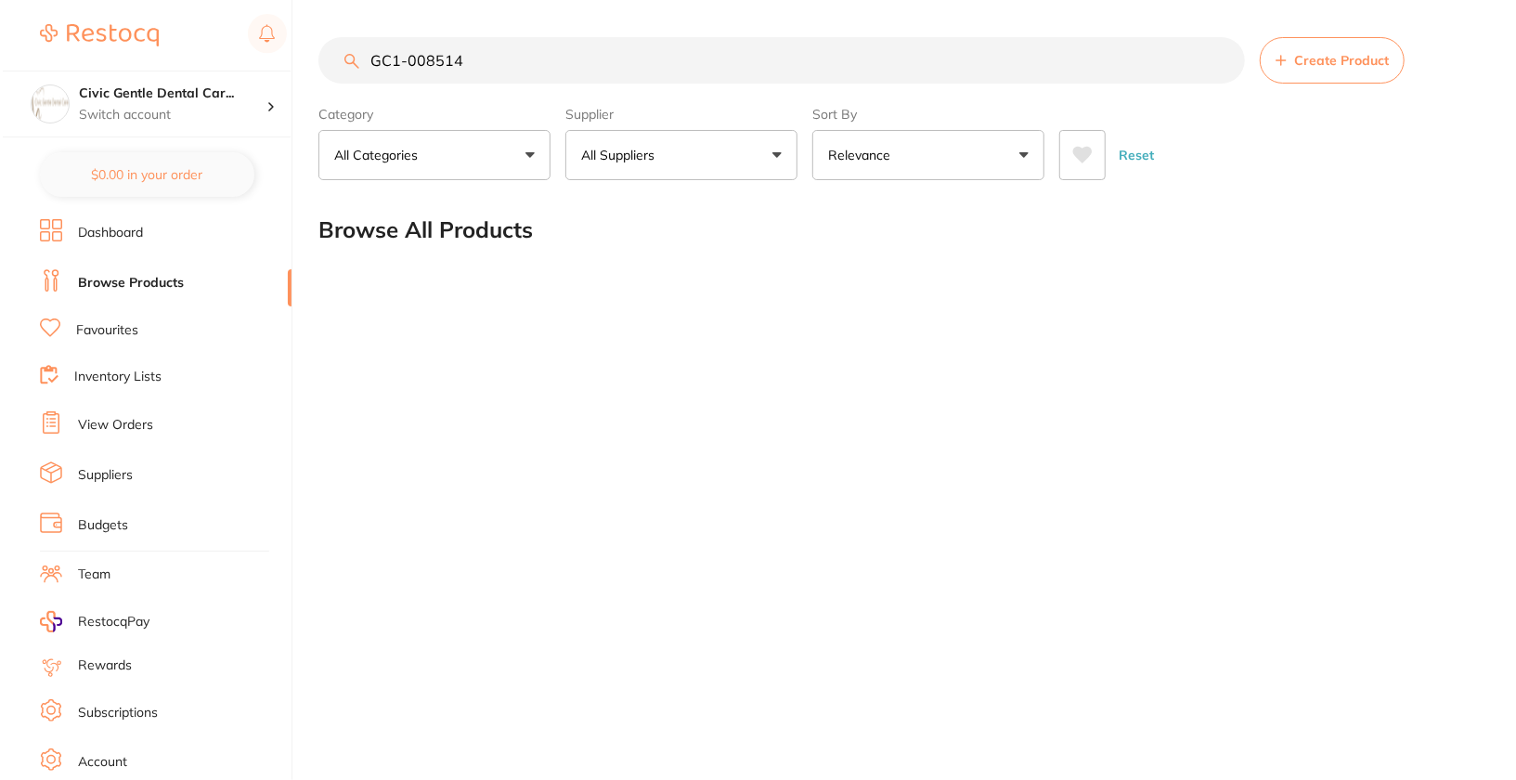
scroll to position [0, 0]
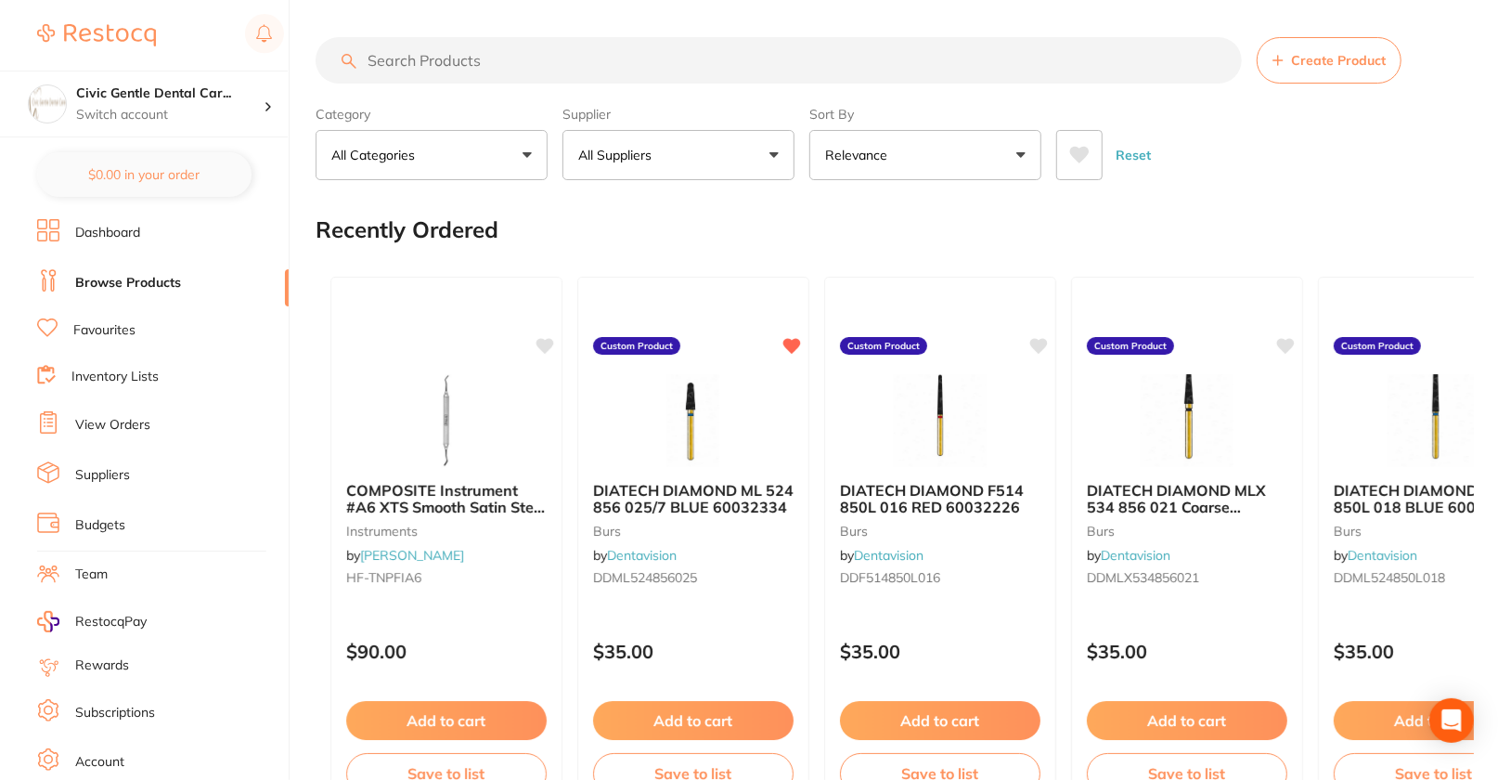
click at [683, 159] on button "All Suppliers" at bounding box center [678, 155] width 232 height 50
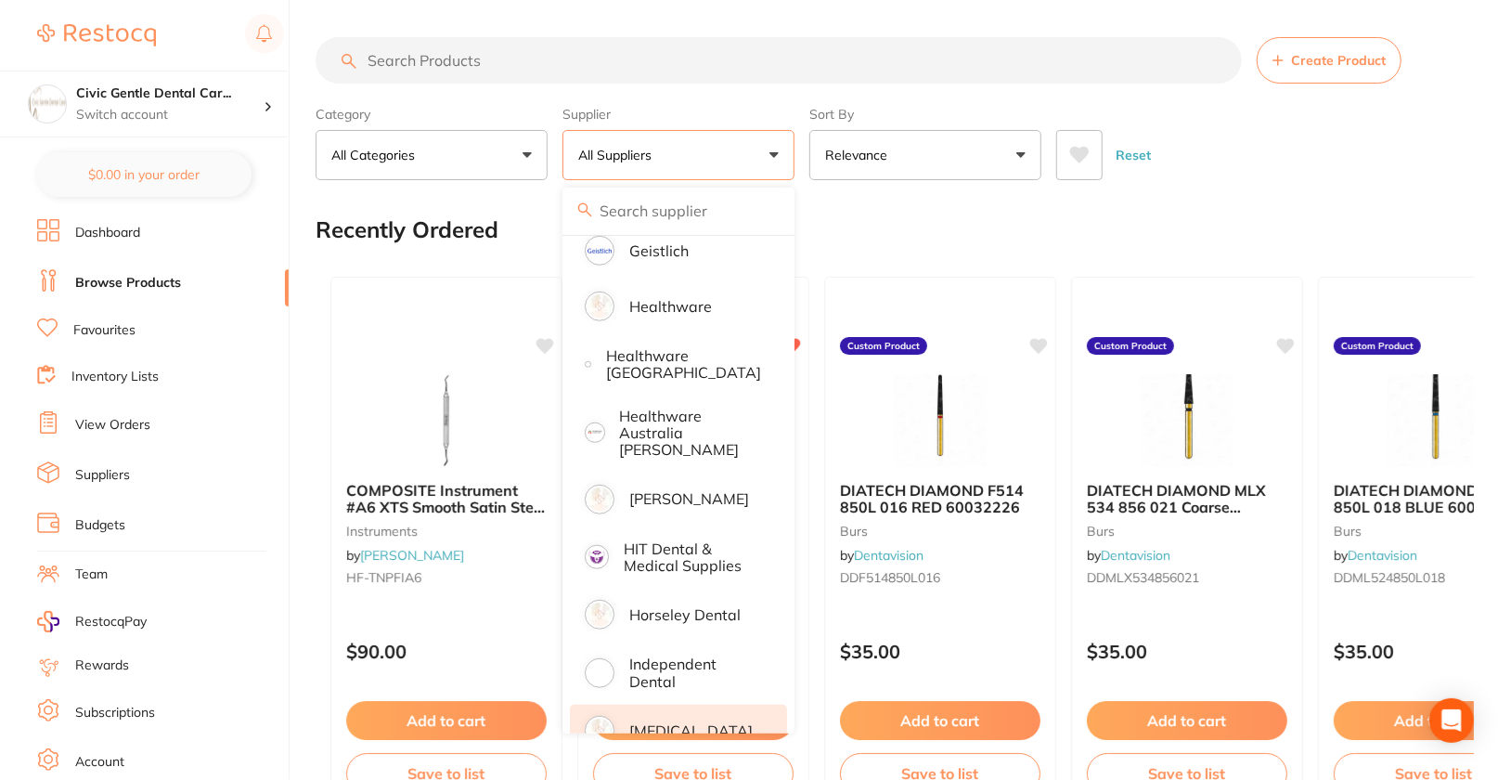
scroll to position [1054, 0]
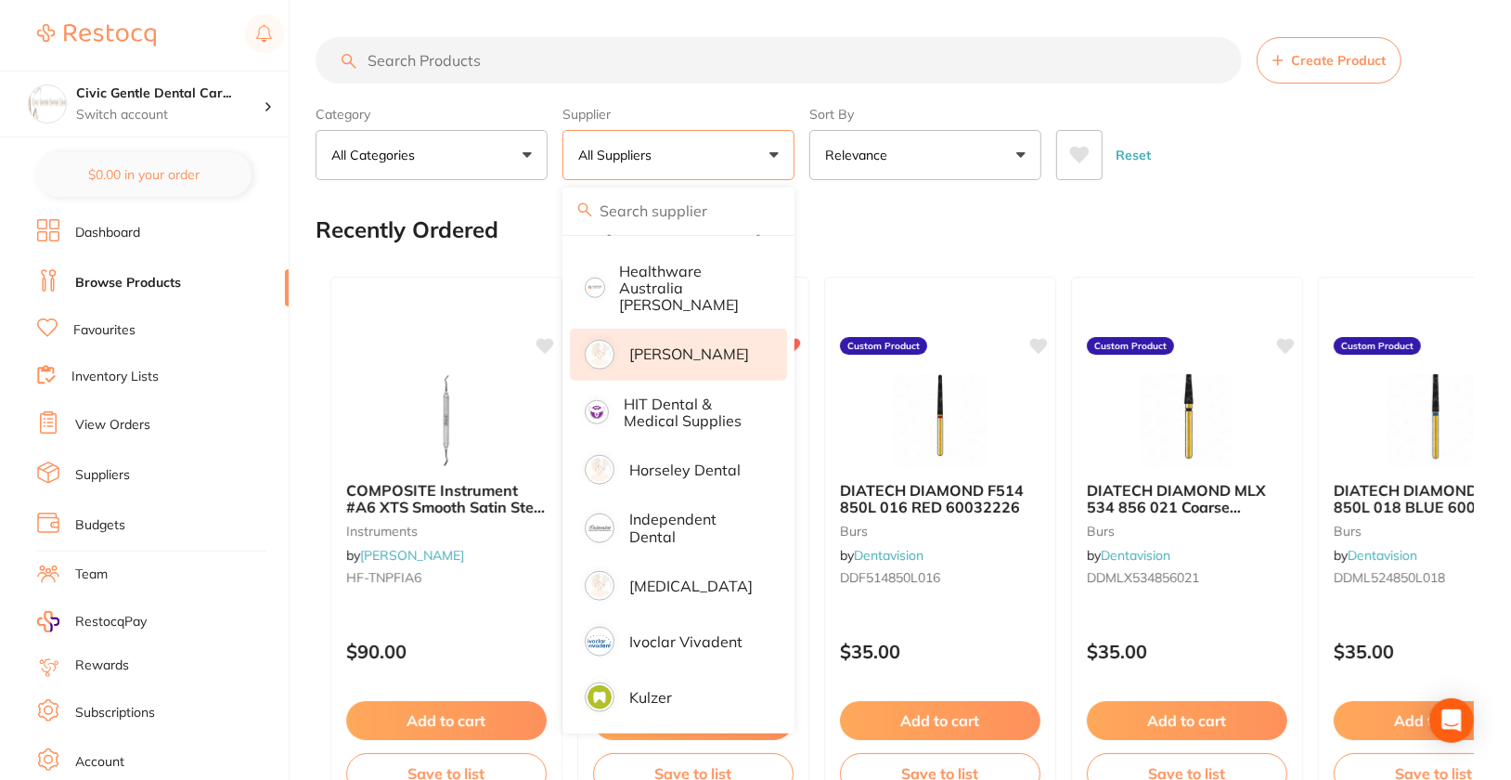
click at [690, 345] on p "[PERSON_NAME]" at bounding box center [689, 353] width 120 height 17
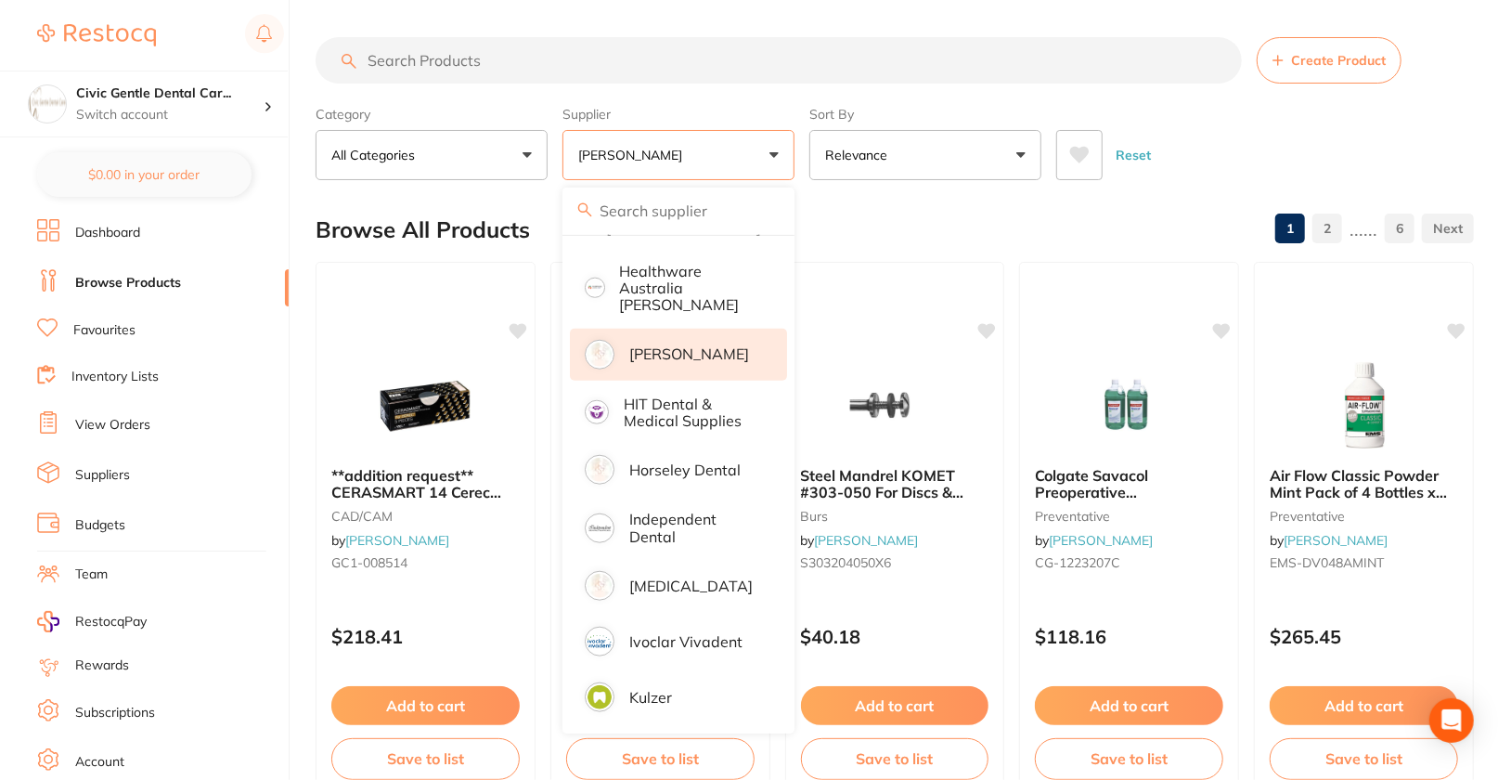
click at [1375, 141] on div "Reset" at bounding box center [1257, 147] width 403 height 65
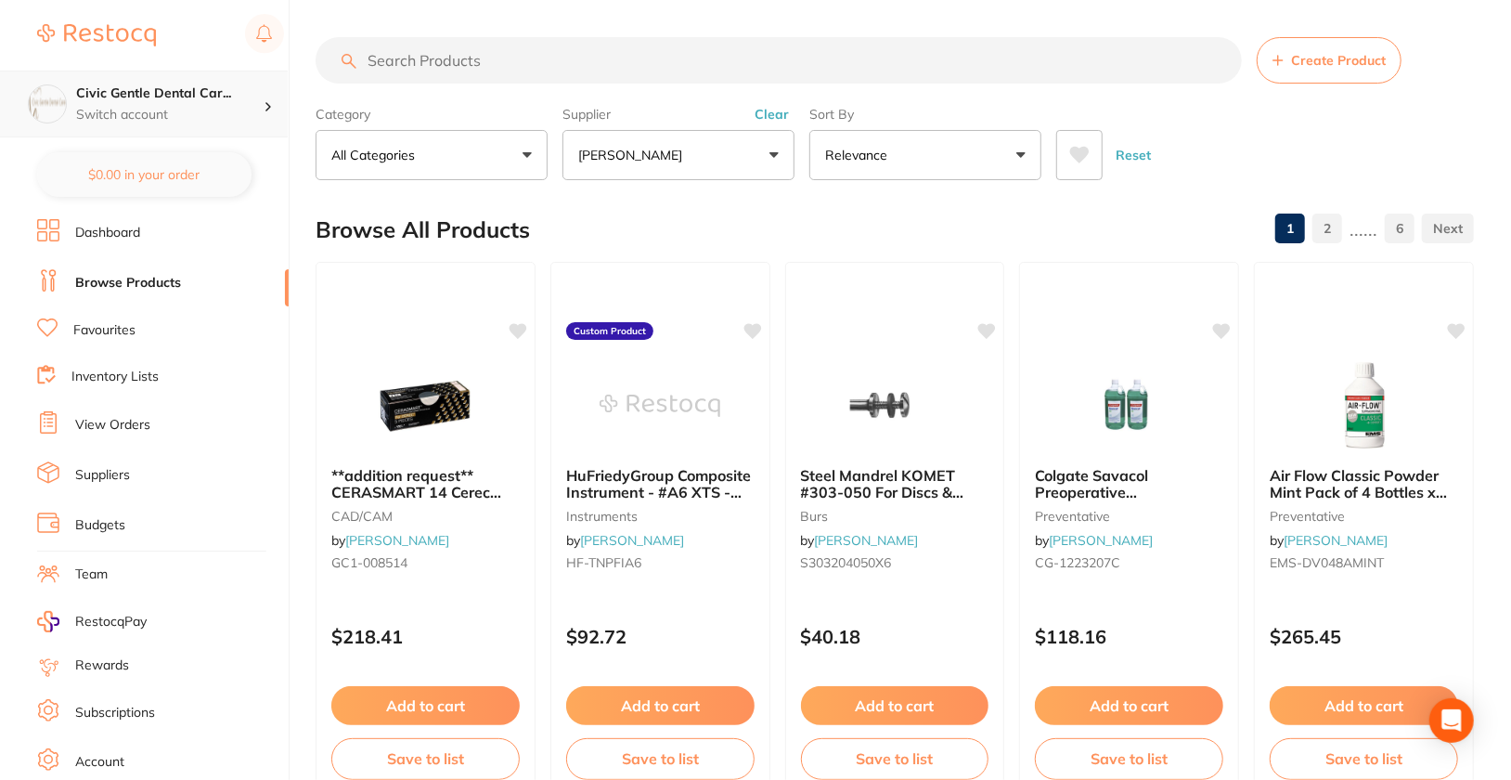
click at [214, 106] on p "Switch account" at bounding box center [169, 115] width 187 height 19
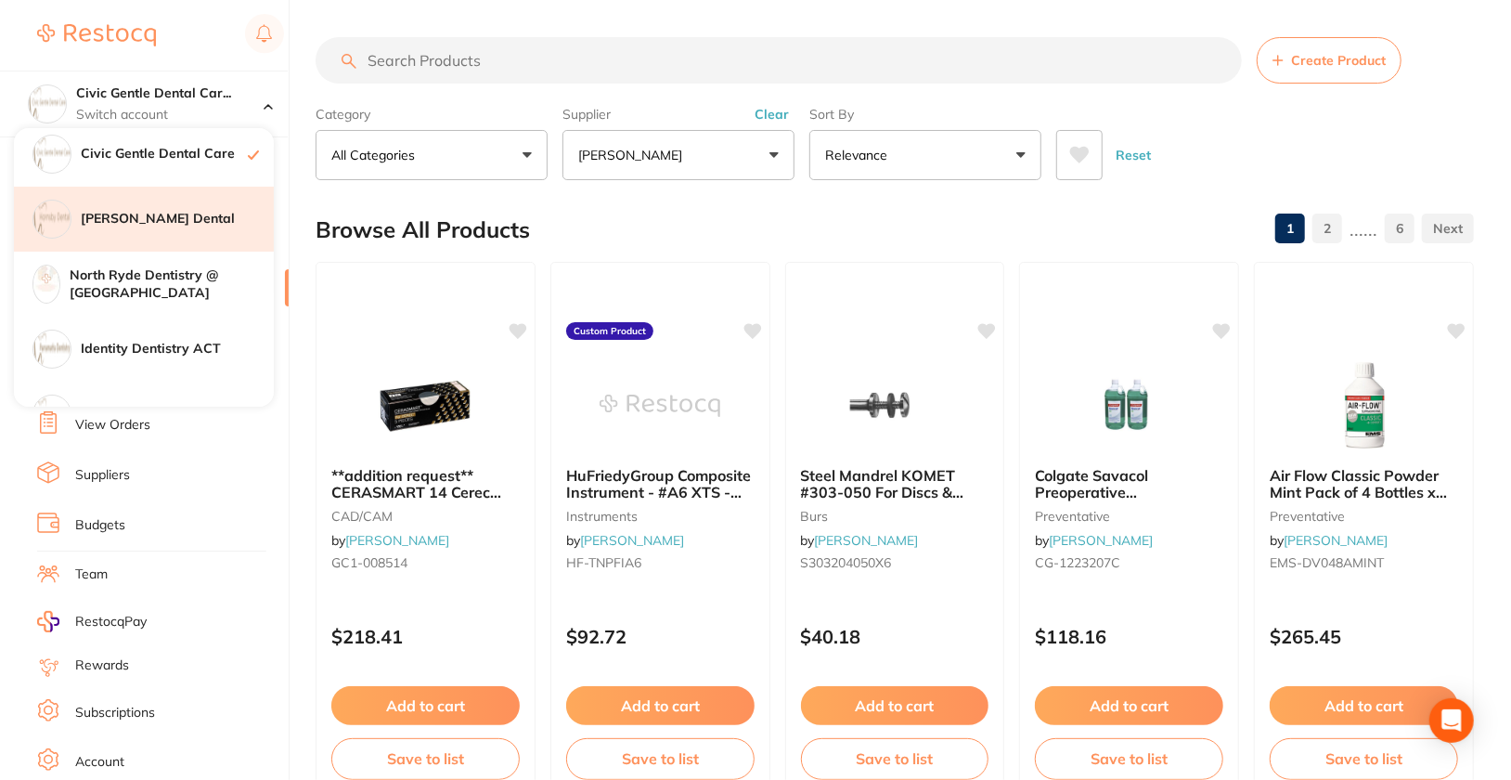
scroll to position [74, 0]
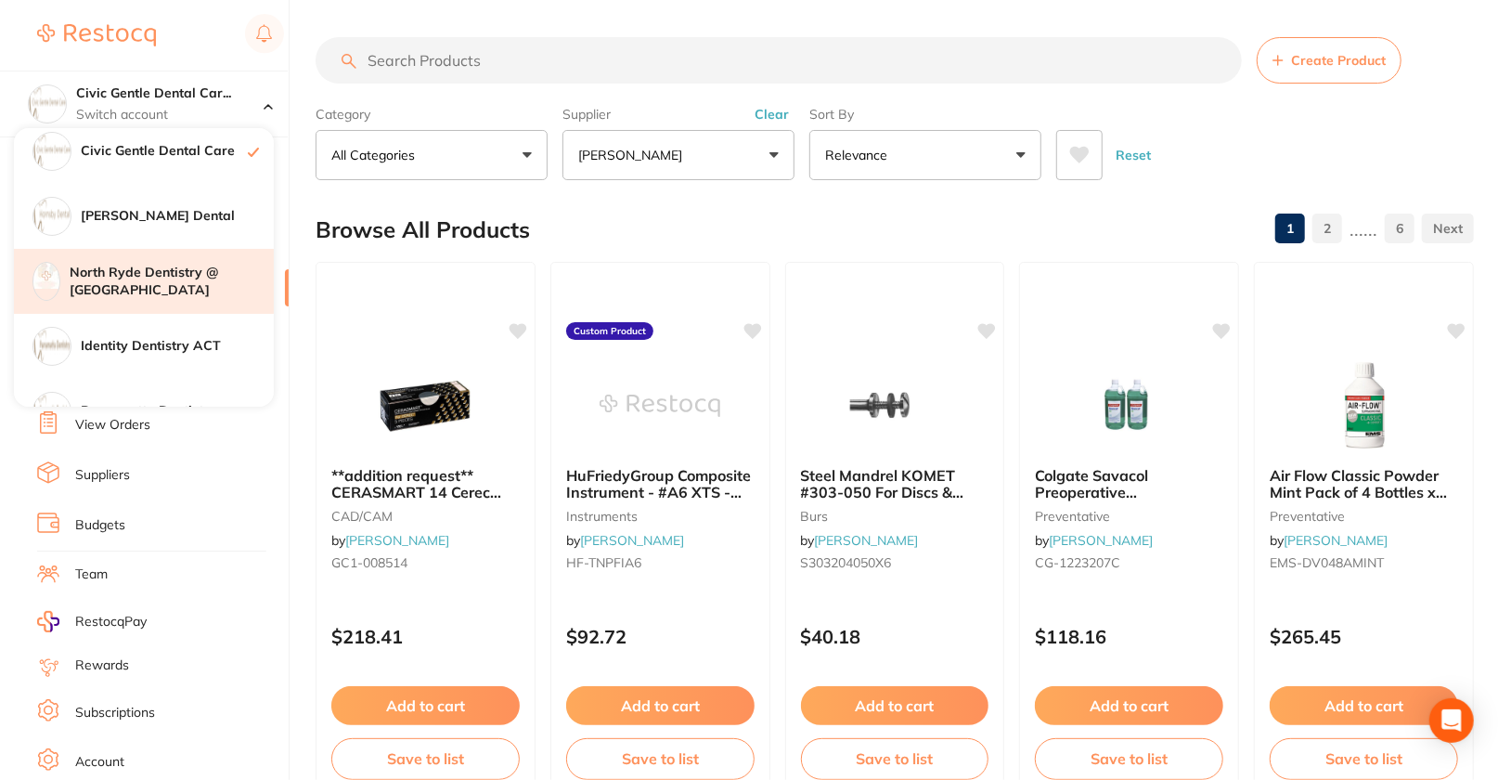
click at [191, 287] on h4 "North Ryde Dentistry @ [GEOGRAPHIC_DATA]" at bounding box center [172, 282] width 204 height 36
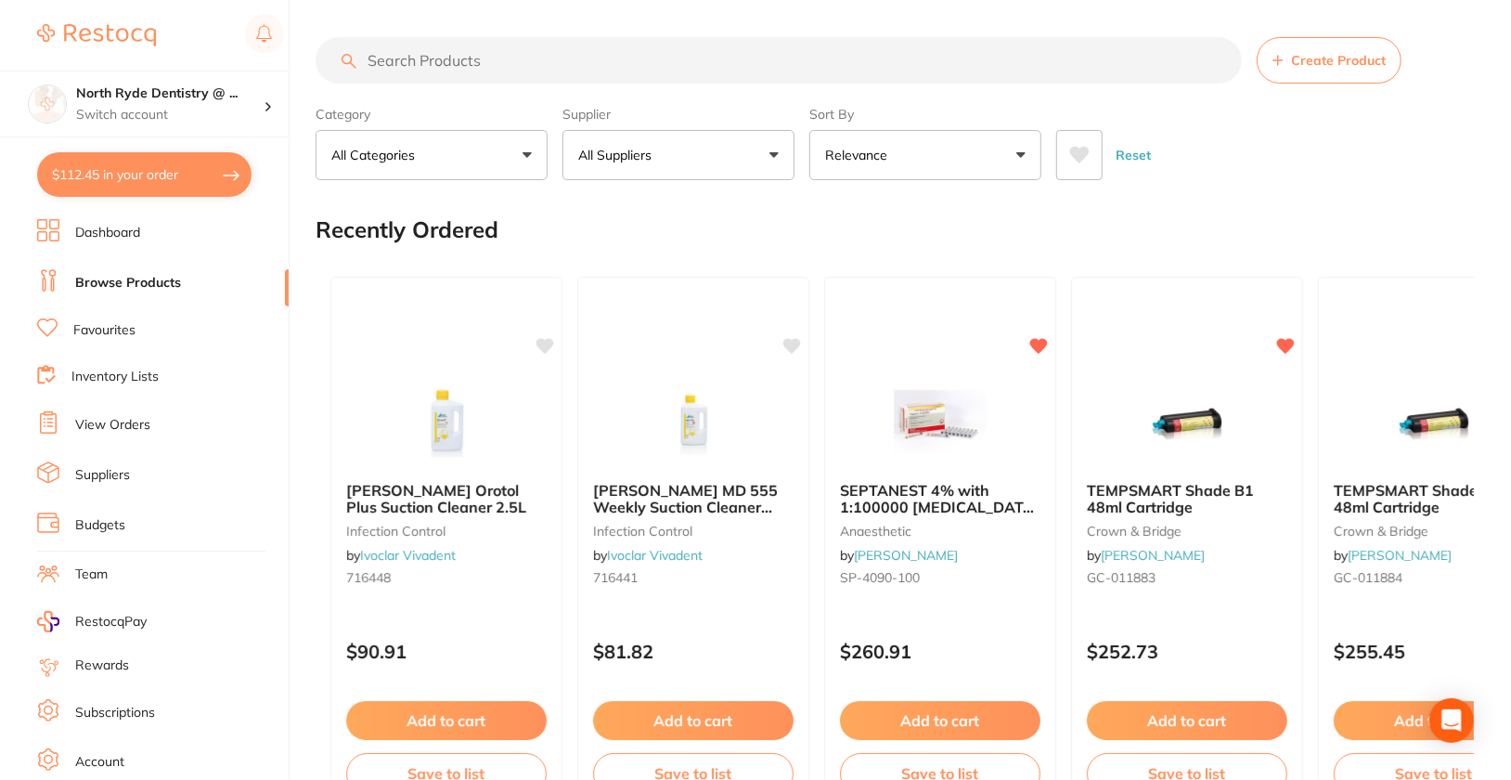
click at [571, 48] on input "search" at bounding box center [779, 60] width 926 height 46
paste input "GC1-008514"
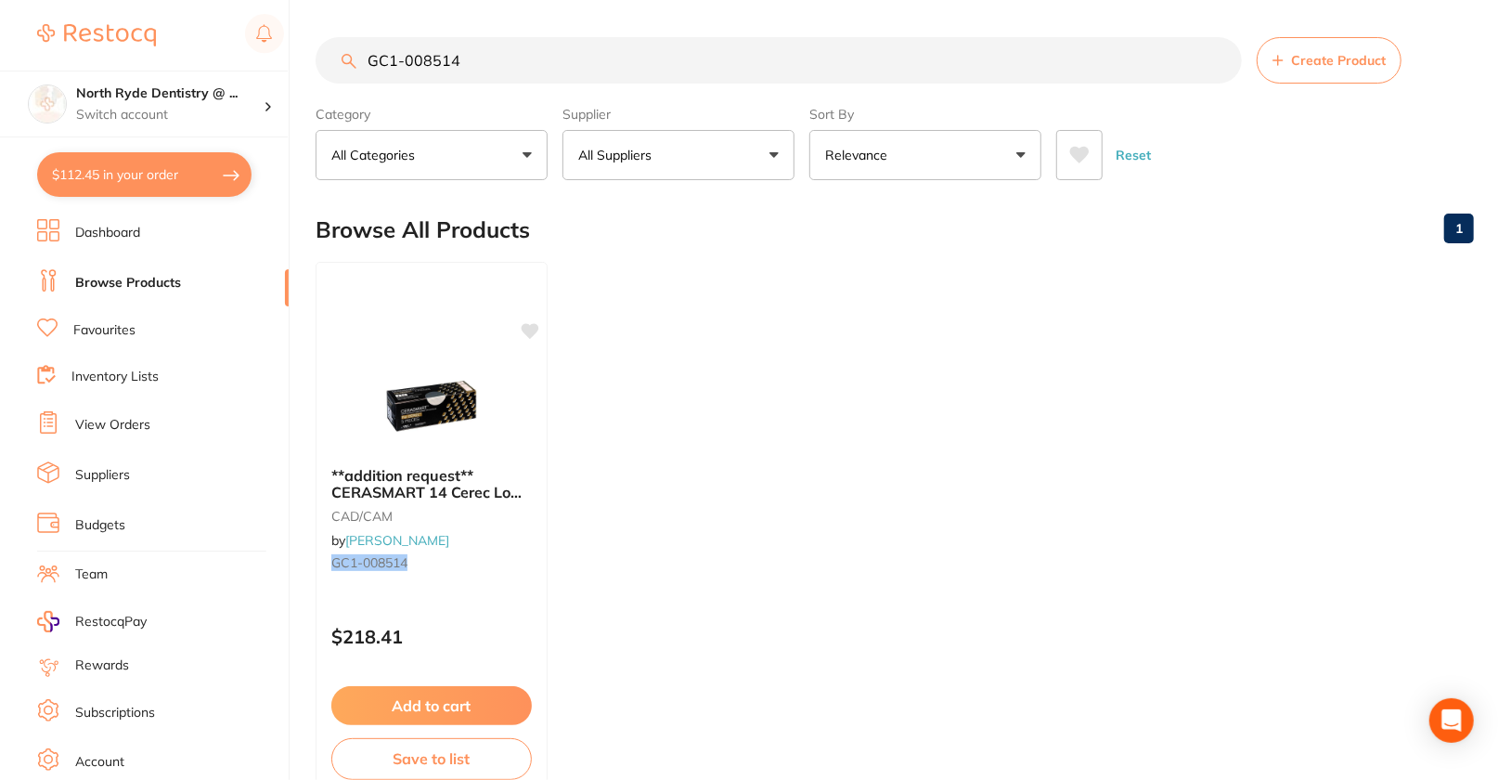
type input "GC1-008514"
click at [179, 107] on p "Switch account" at bounding box center [169, 115] width 187 height 19
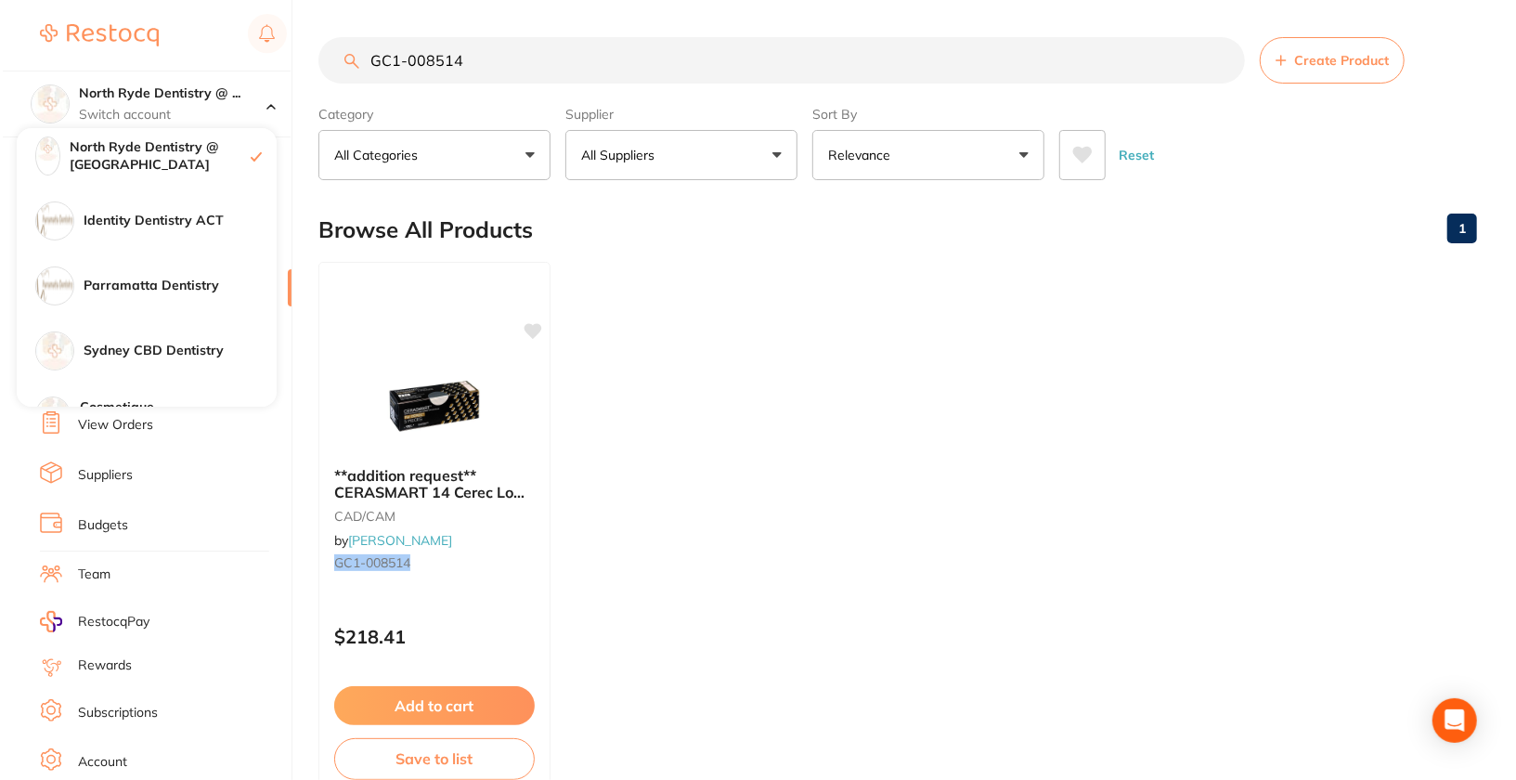
scroll to position [180, 0]
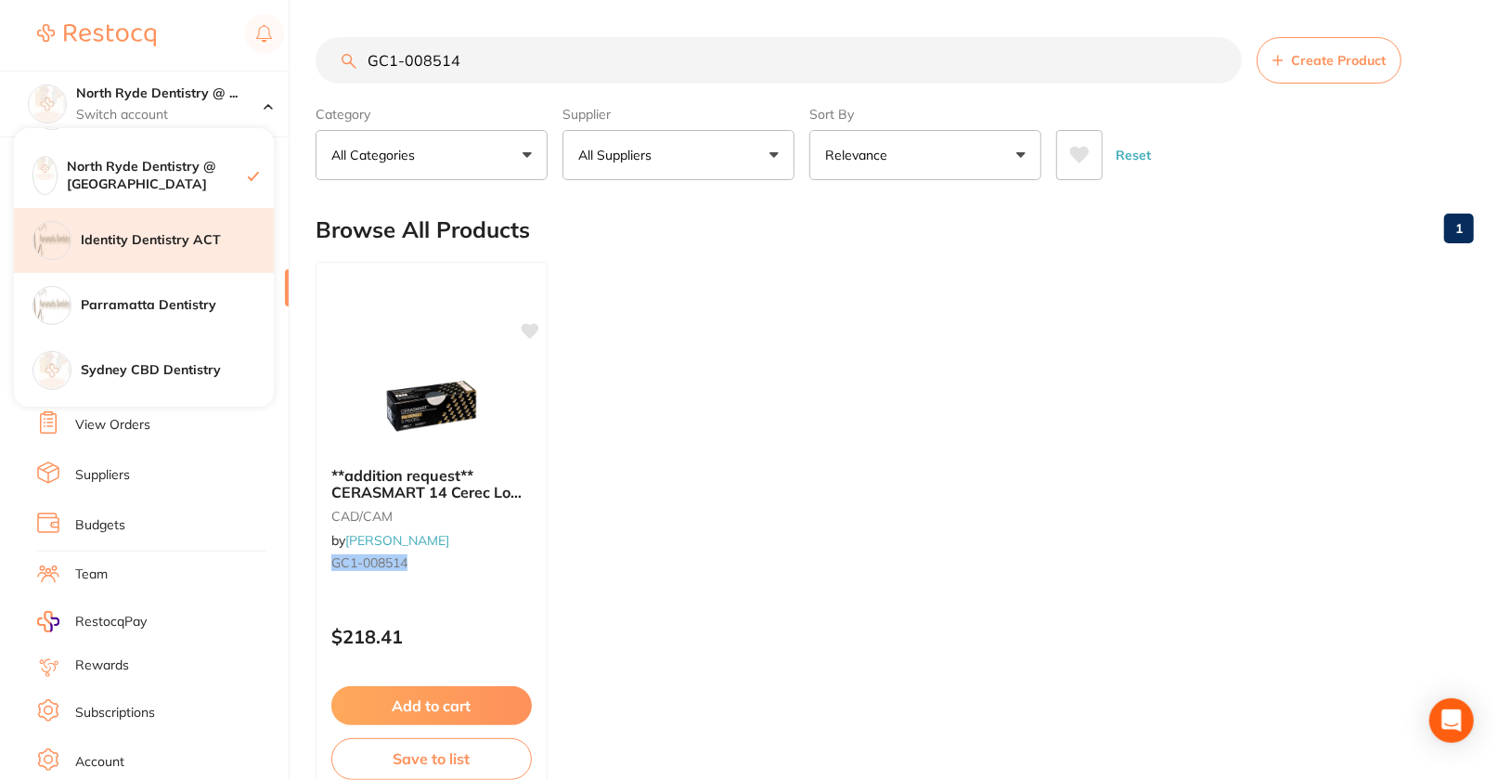
click at [182, 232] on h4 "Identity Dentistry ACT" at bounding box center [177, 240] width 193 height 19
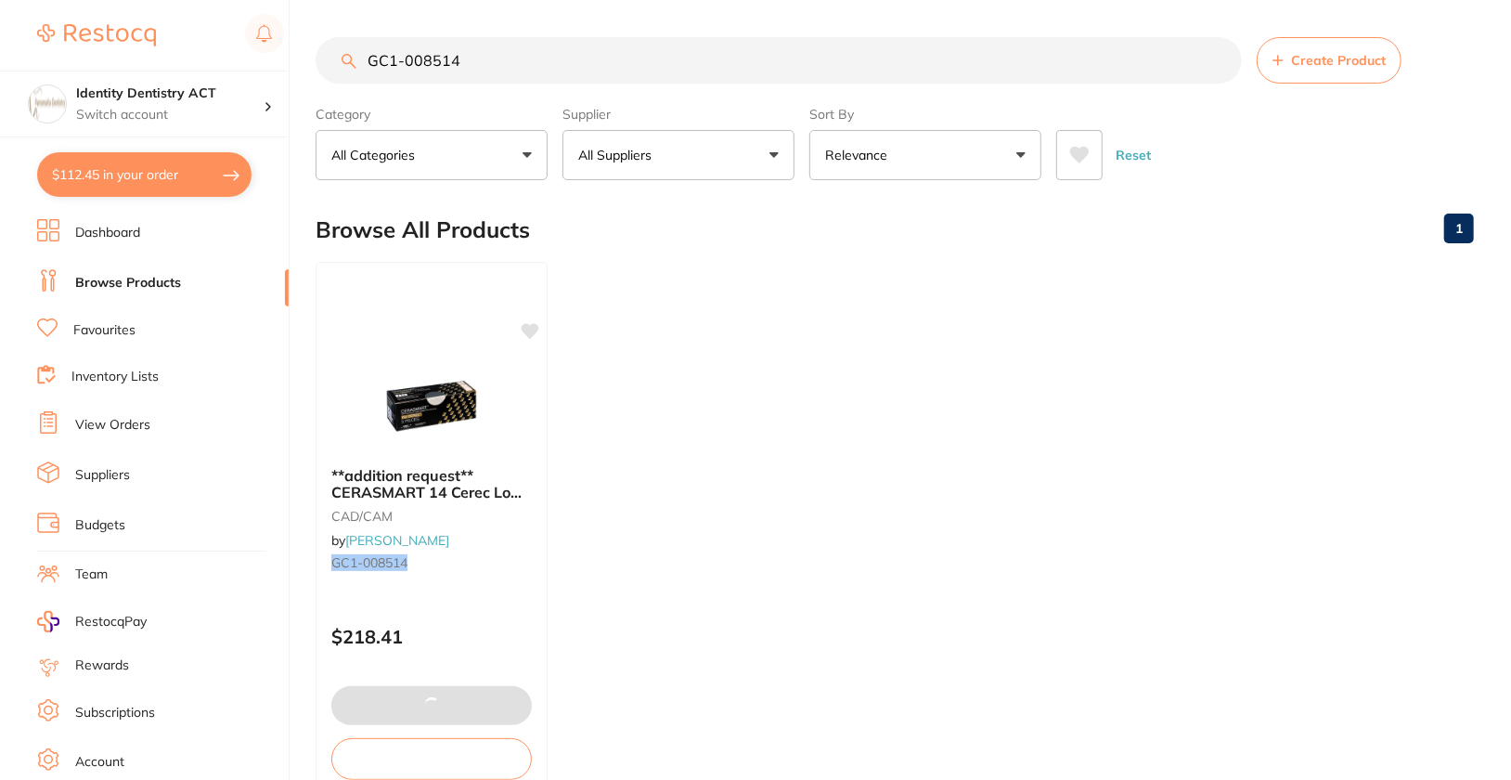
checkbox input "true"
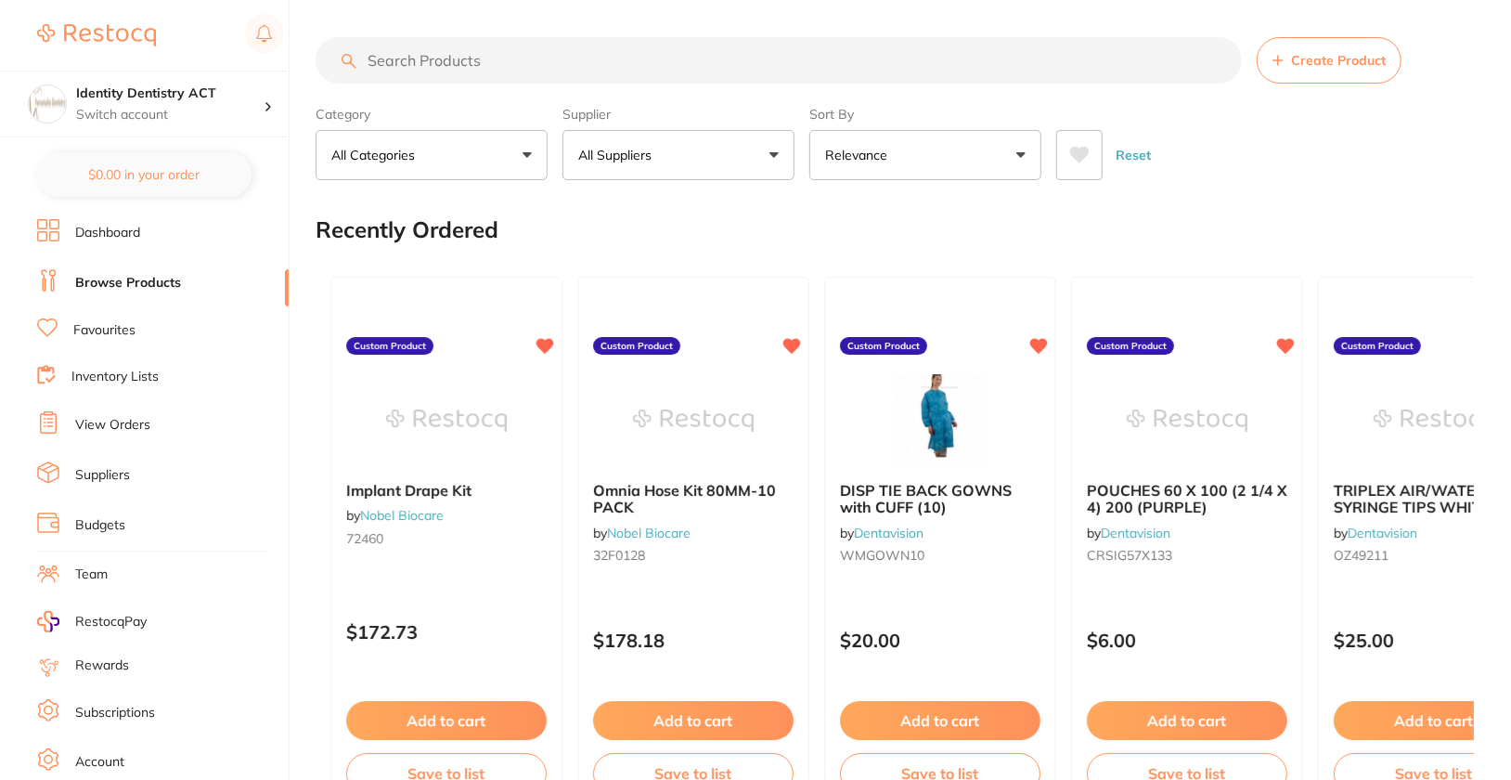
click at [519, 73] on input "search" at bounding box center [779, 60] width 926 height 46
paste input "GC1-008514"
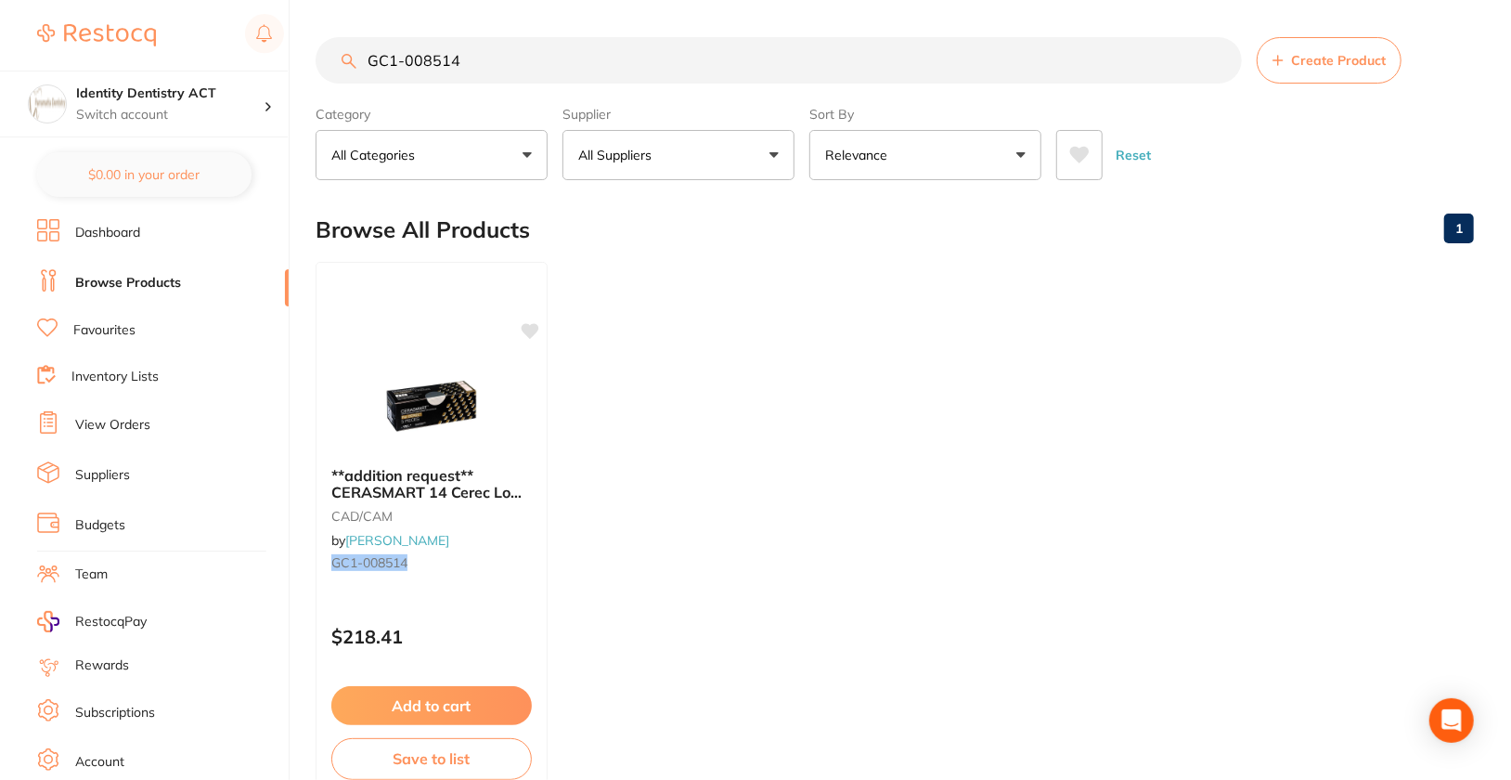
type input "GC1-008514"
click at [157, 104] on div "Identity Dentistry ACT Switch account" at bounding box center [169, 103] width 187 height 39
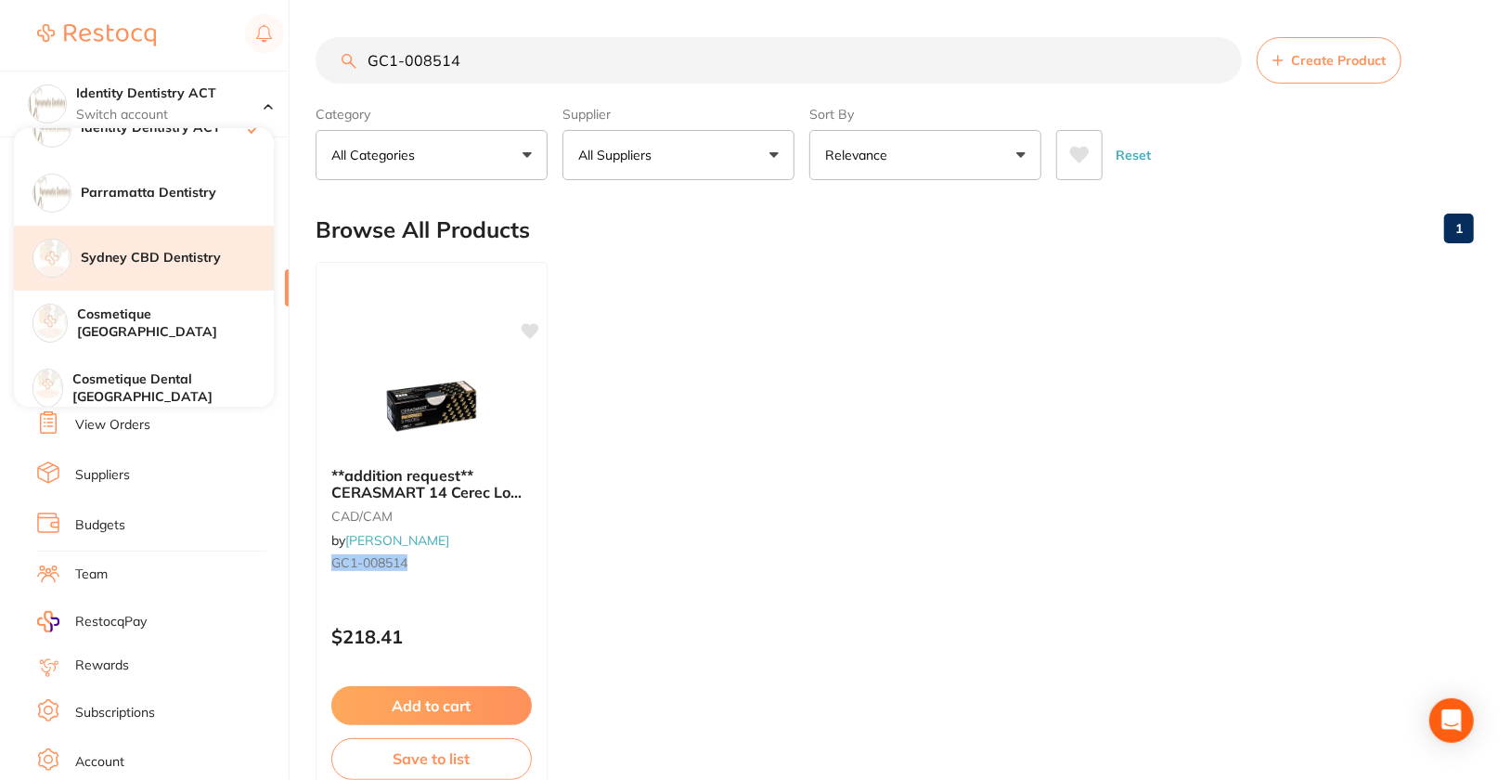
scroll to position [274, 0]
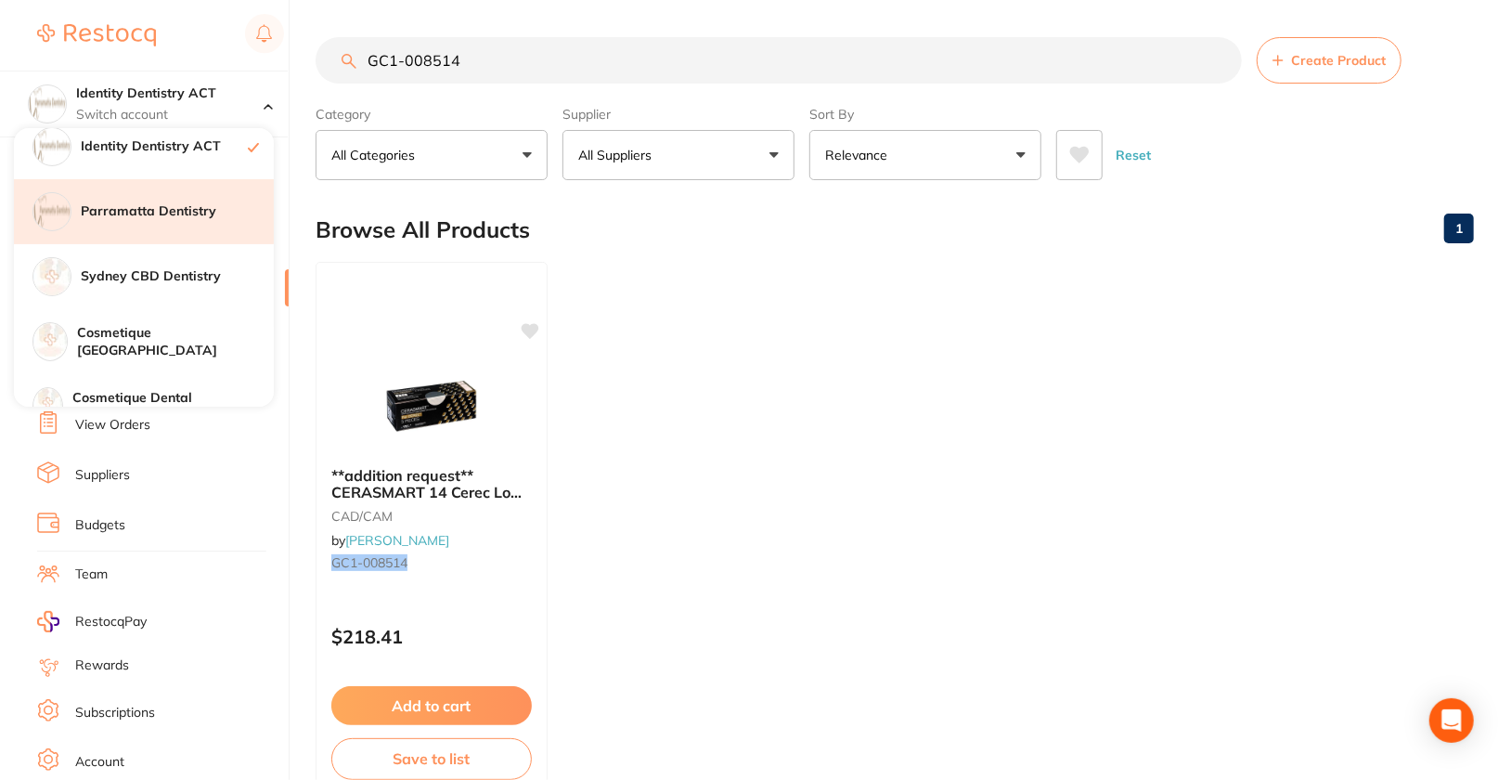
click at [216, 212] on h4 "Parramatta Dentistry" at bounding box center [177, 211] width 193 height 19
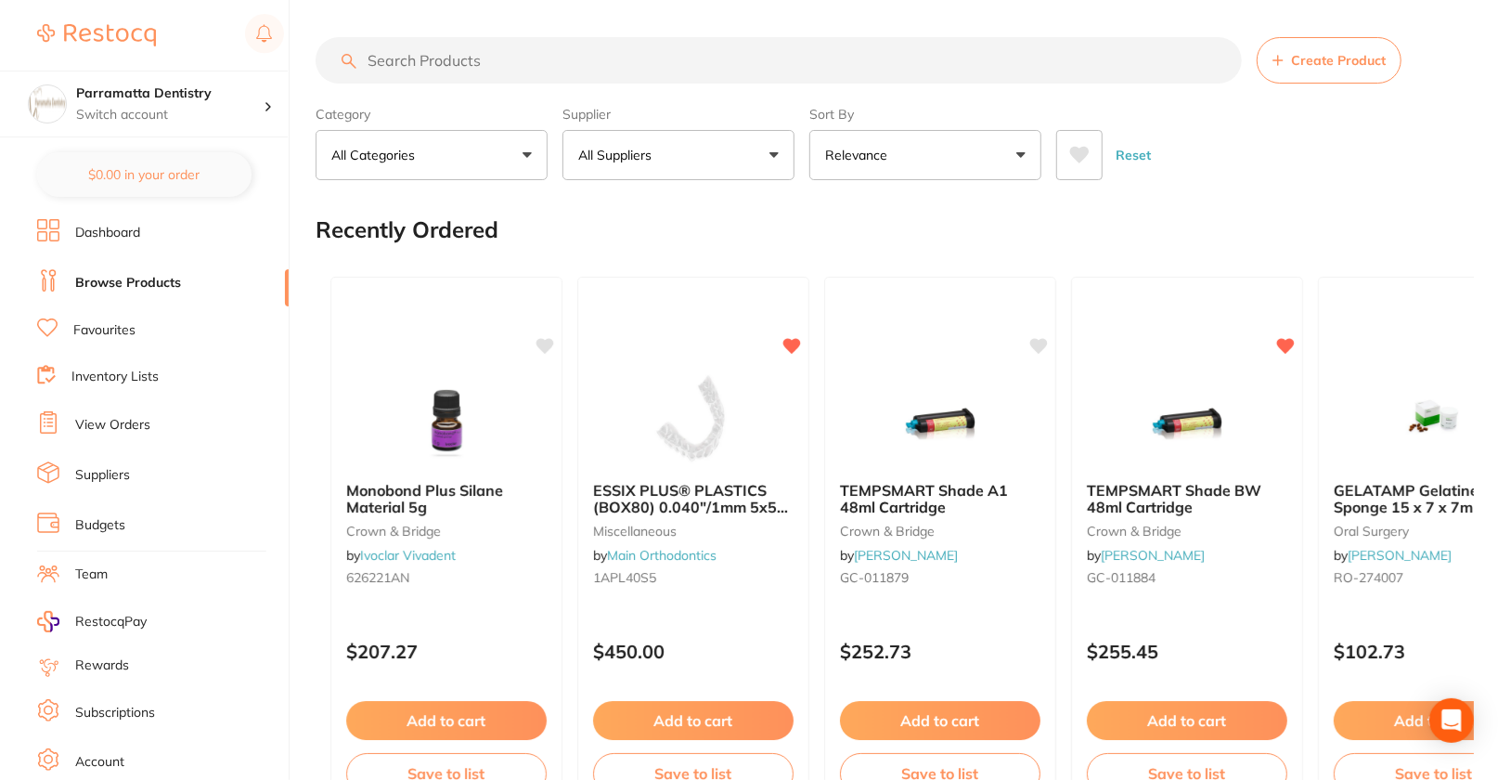
click at [818, 56] on input "search" at bounding box center [779, 60] width 926 height 46
paste input "GC1-008514"
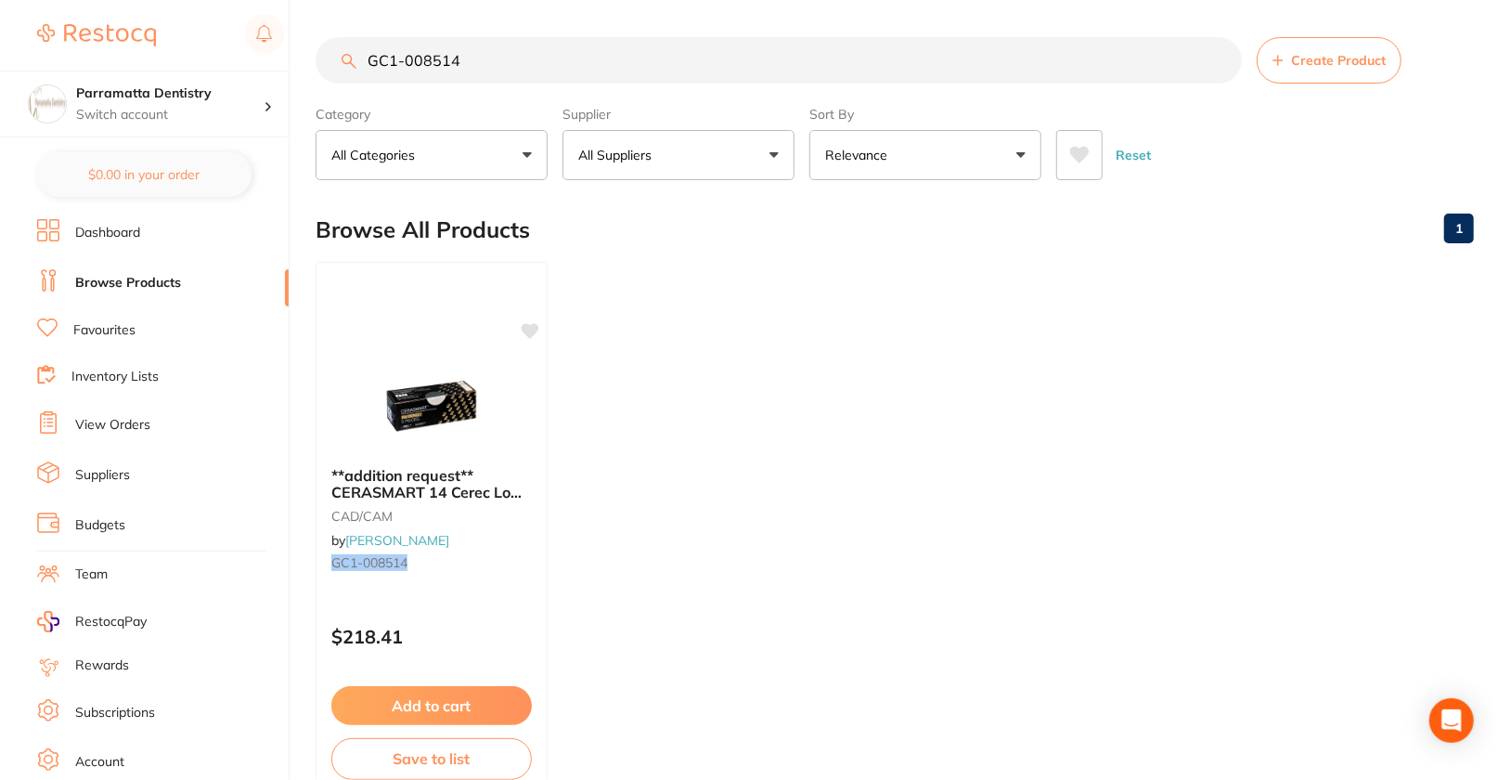
type input "GC1-008514"
click at [199, 108] on p "Switch account" at bounding box center [169, 115] width 187 height 19
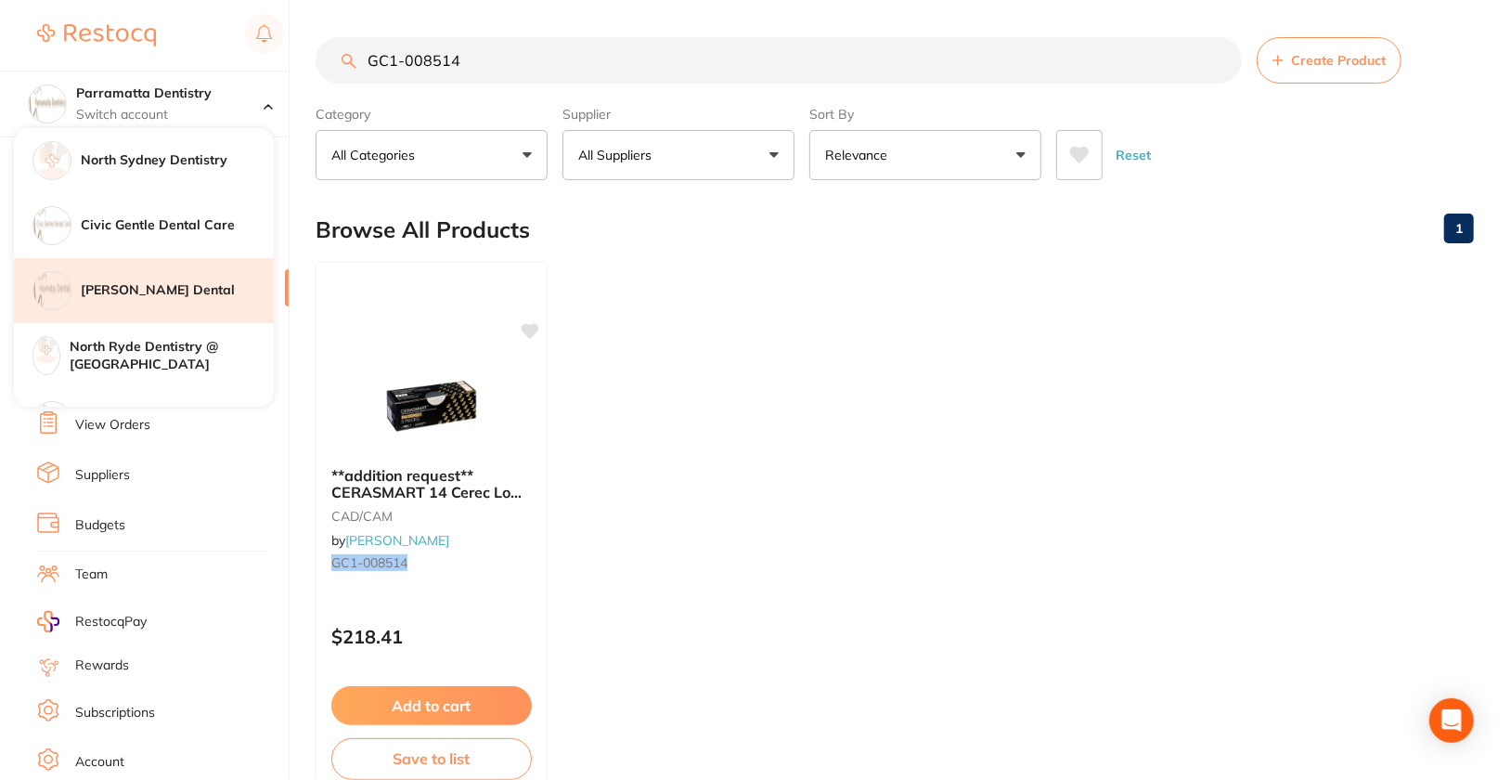
scroll to position [306, 0]
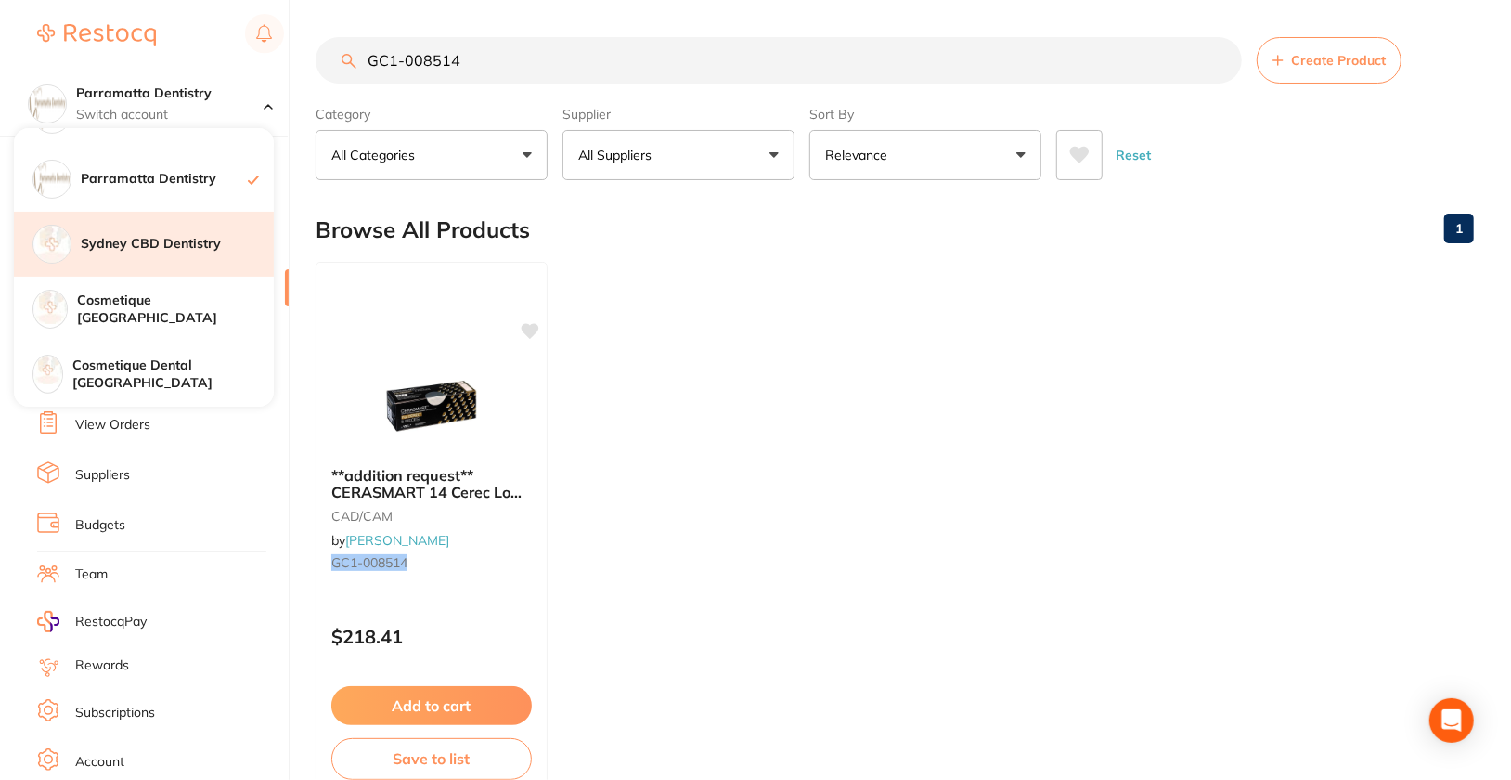
click at [183, 239] on h4 "Sydney CBD Dentistry" at bounding box center [177, 244] width 193 height 19
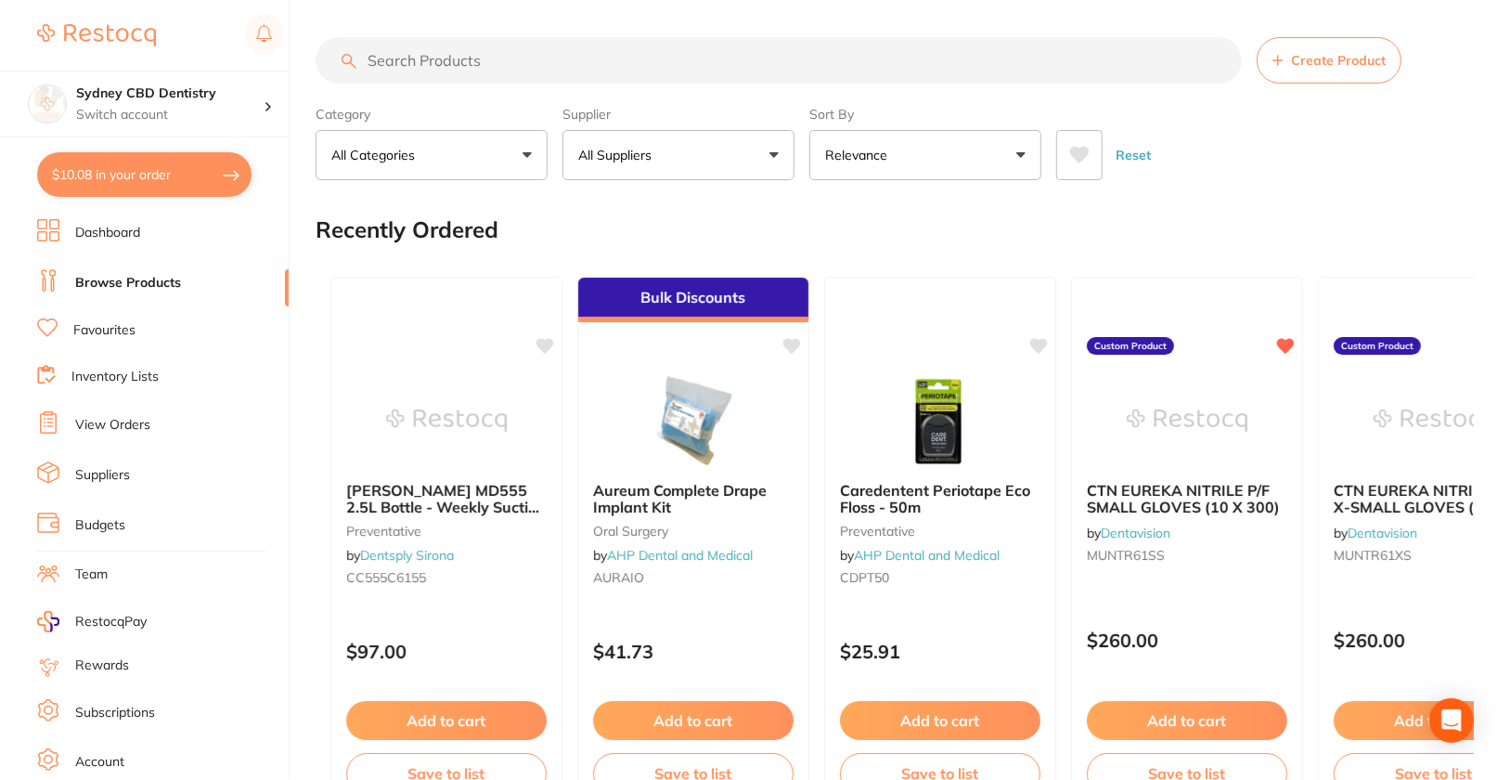
click at [640, 69] on input "search" at bounding box center [779, 60] width 926 height 46
paste input "GC1-008514"
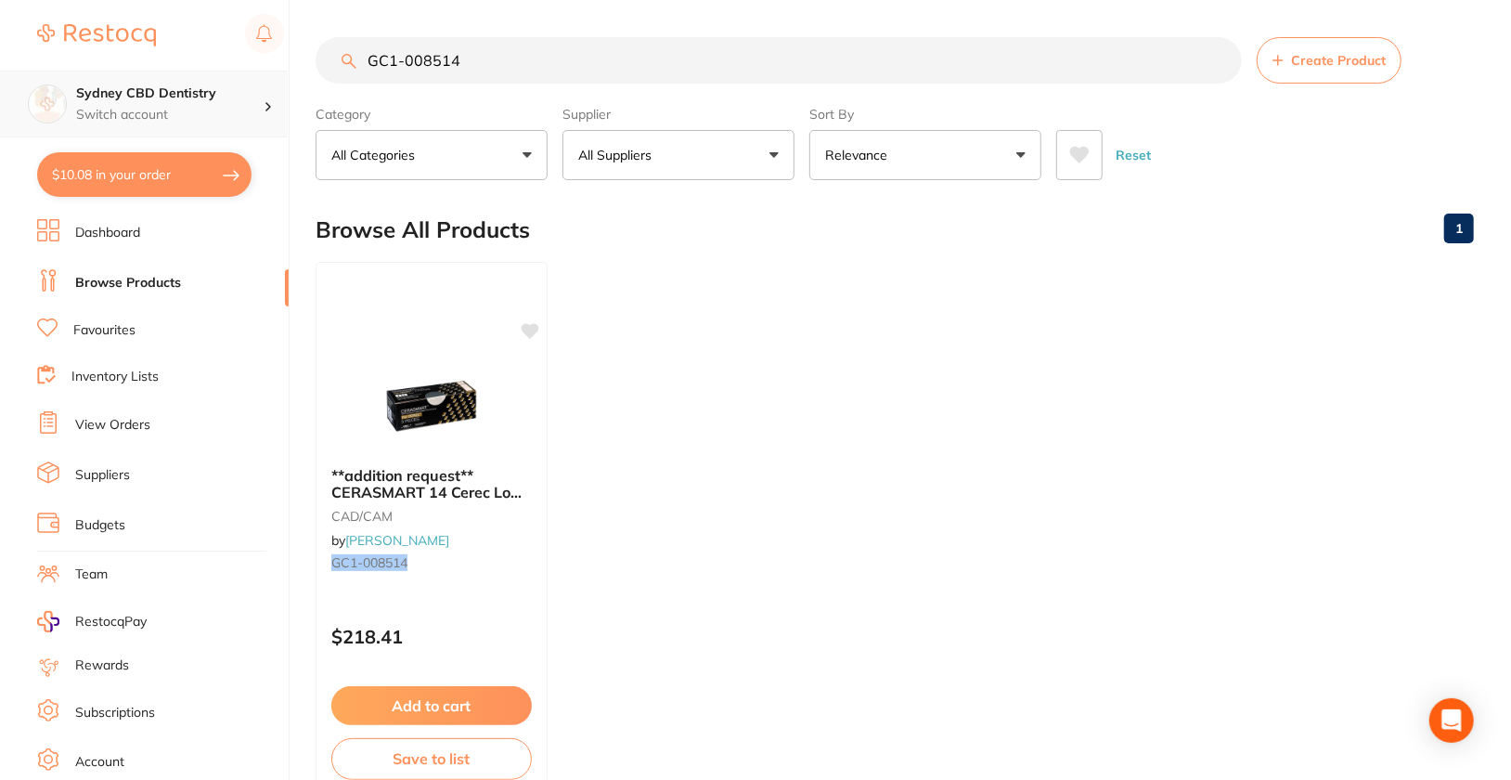
type input "GC1-008514"
click at [183, 89] on h4 "Sydney CBD Dentistry" at bounding box center [169, 93] width 187 height 19
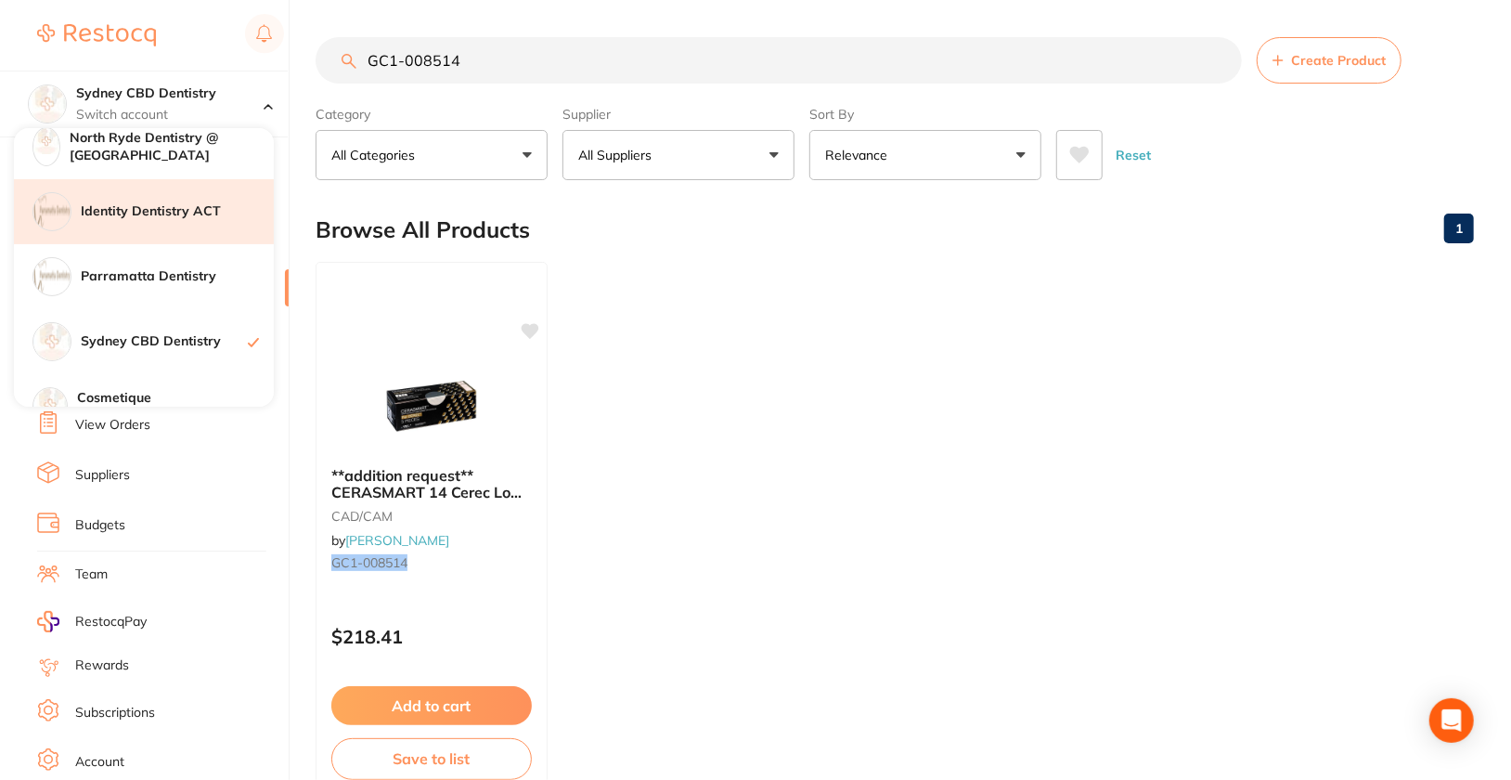
scroll to position [306, 0]
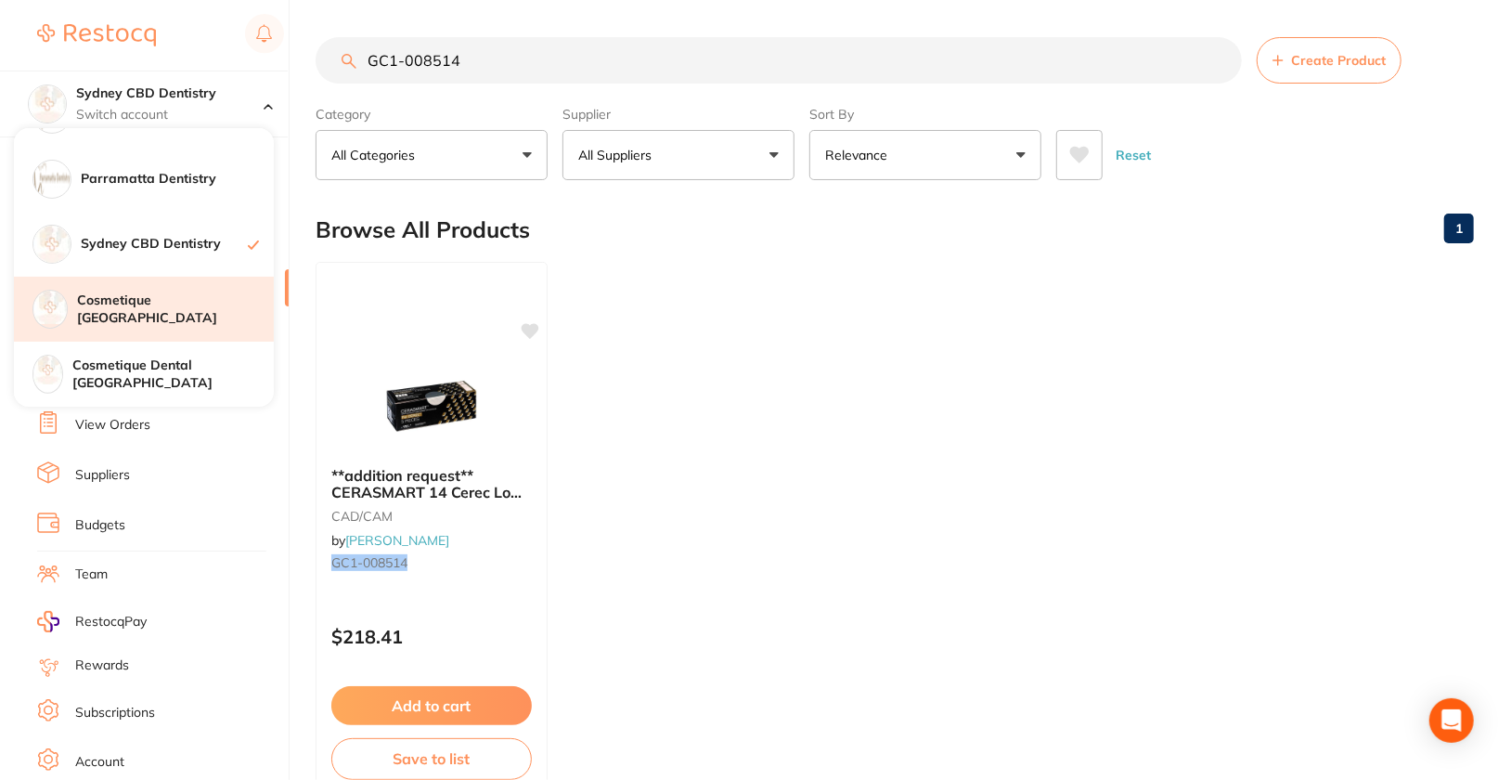
click at [205, 314] on h4 "Cosmetique [GEOGRAPHIC_DATA]" at bounding box center [175, 309] width 197 height 36
checkbox input "true"
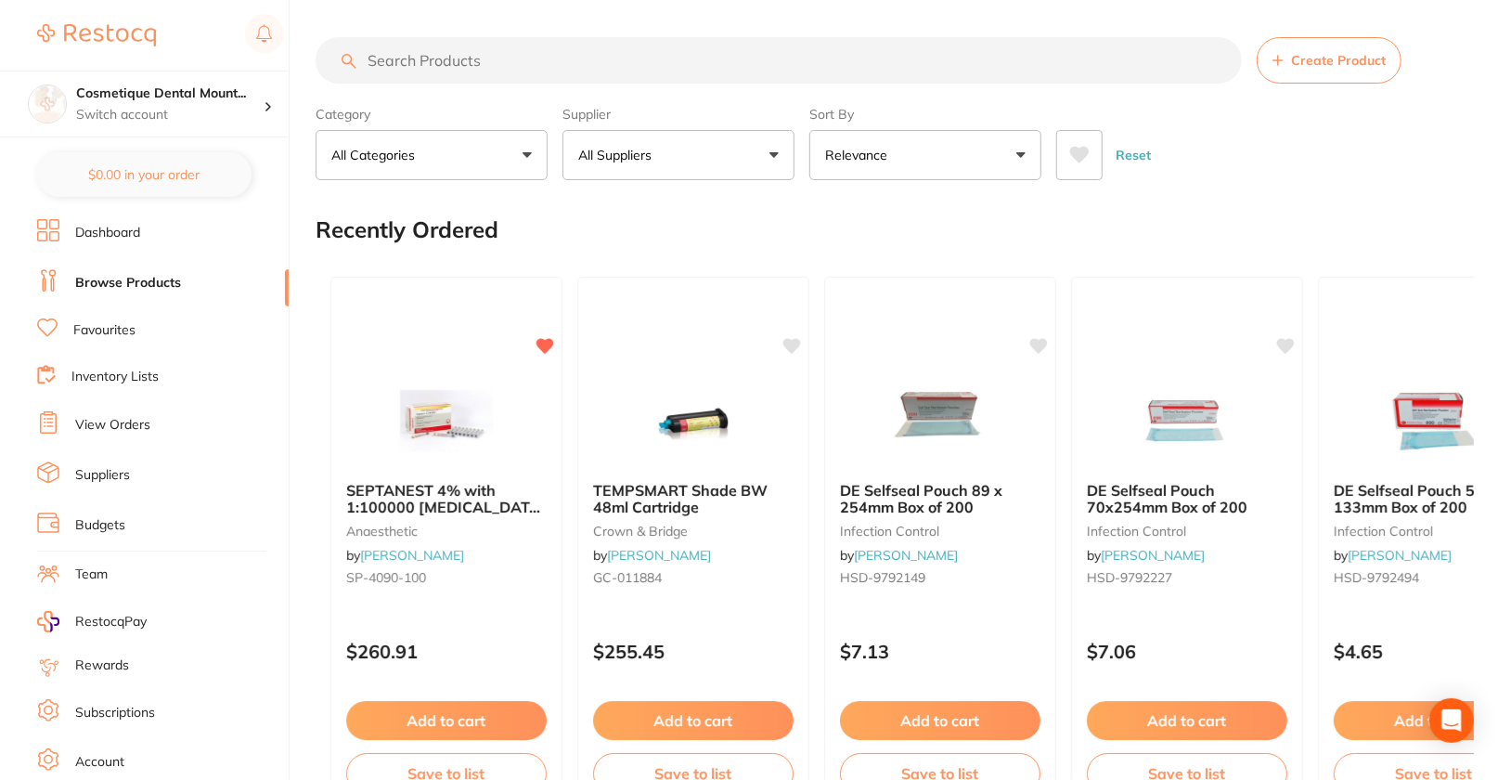
click at [545, 68] on input "search" at bounding box center [779, 60] width 926 height 46
paste input "GC1-008514"
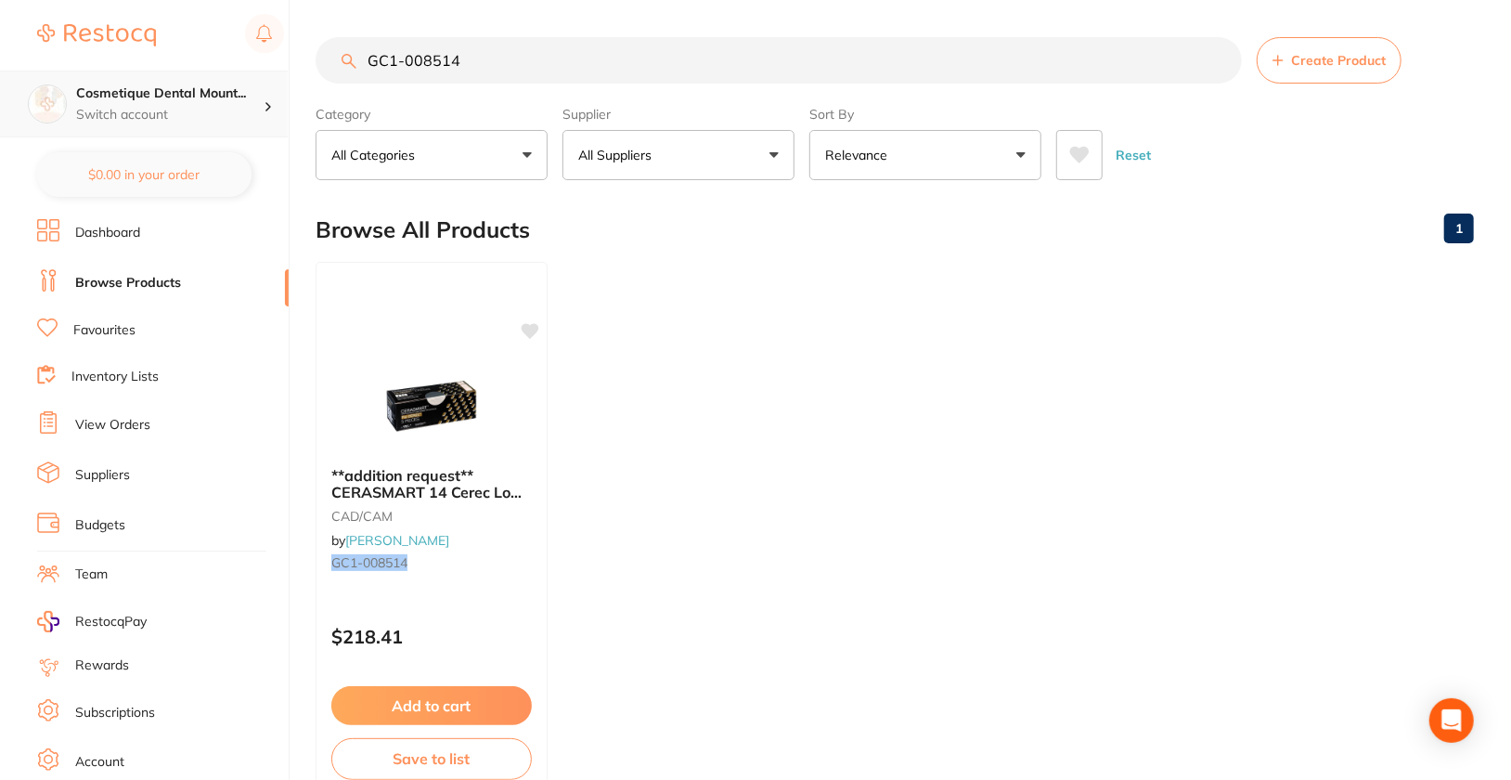
type input "GC1-008514"
click at [136, 115] on p "Switch account" at bounding box center [169, 115] width 187 height 19
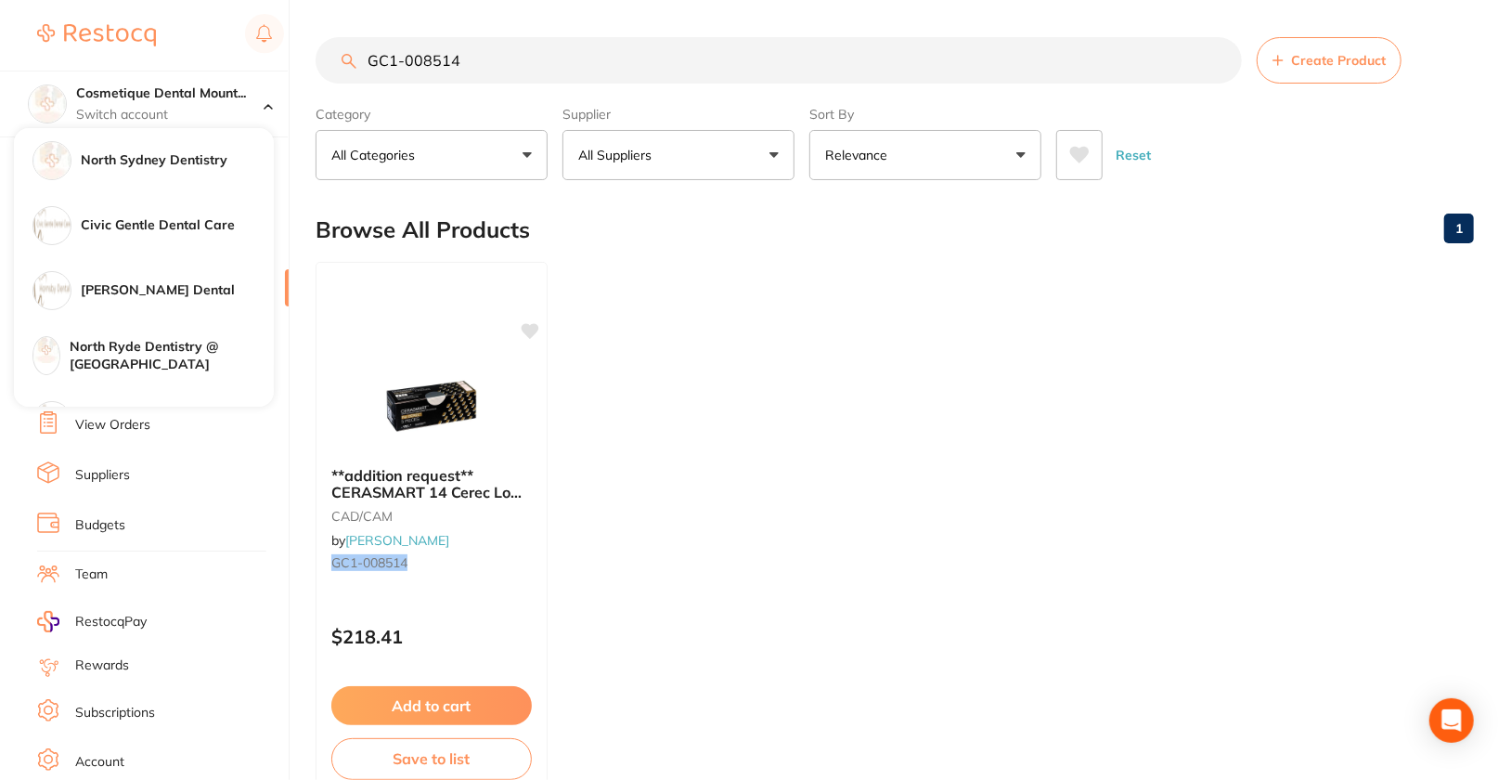
scroll to position [306, 0]
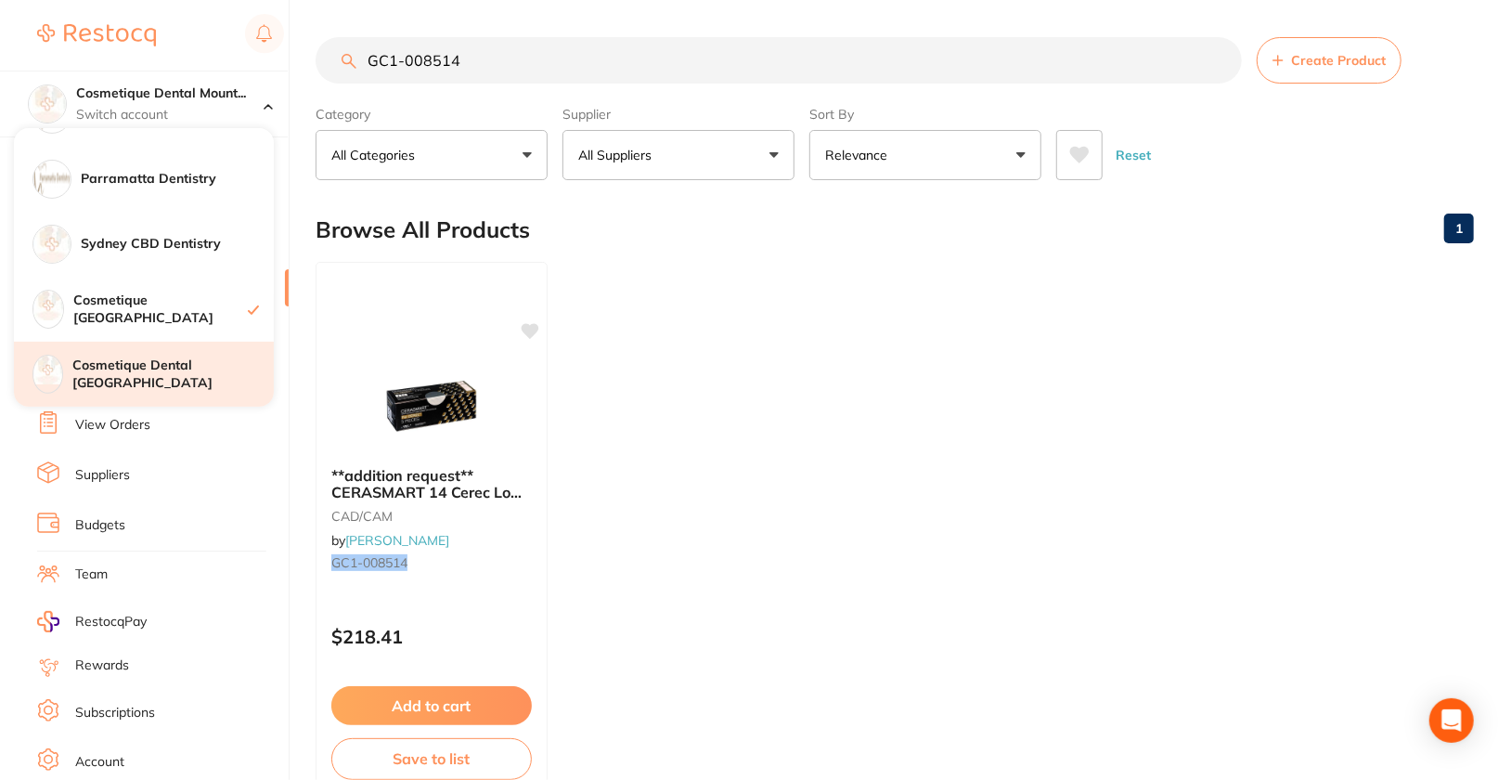
click at [161, 369] on h4 "Cosmetique Dental [GEOGRAPHIC_DATA]" at bounding box center [172, 374] width 201 height 36
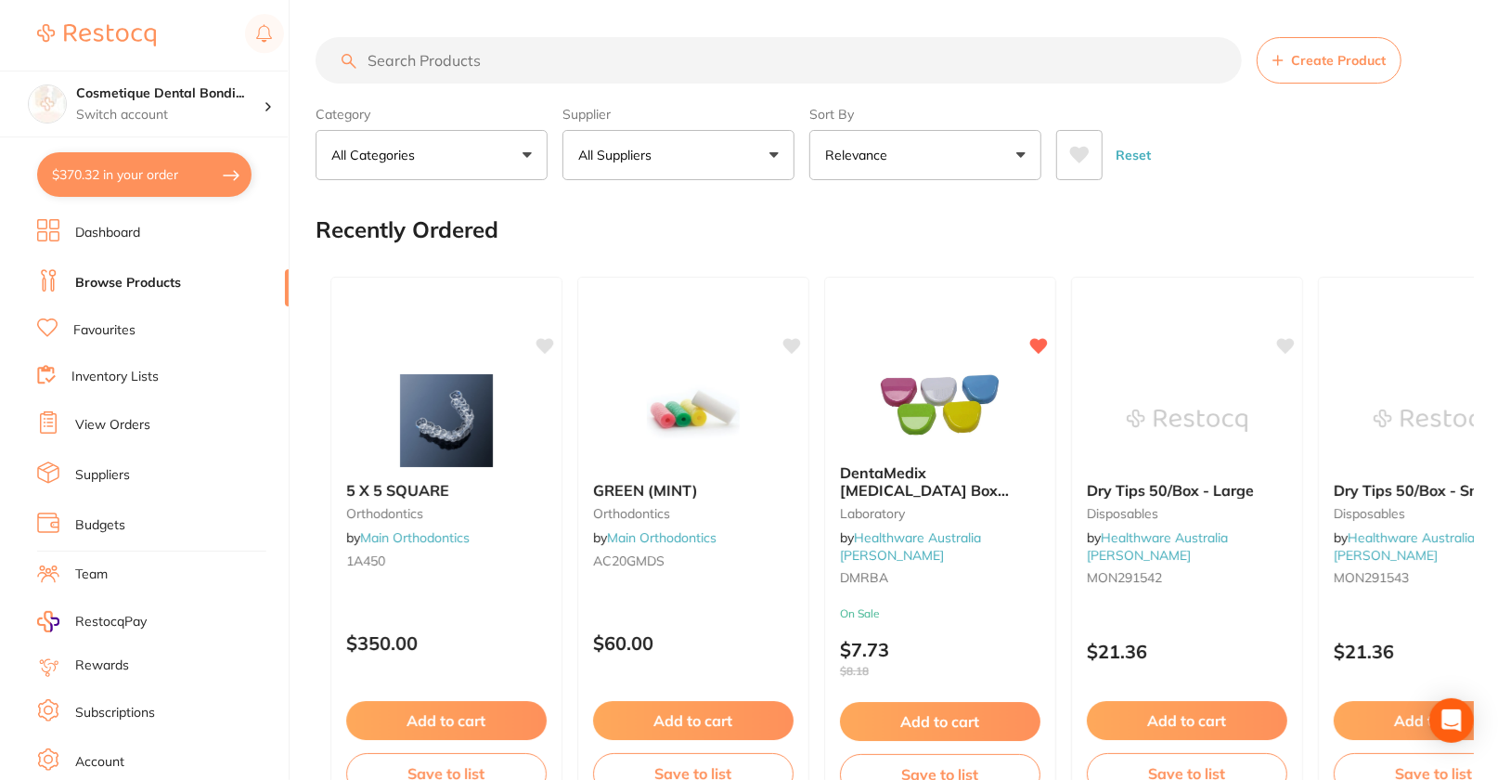
click at [756, 51] on input "search" at bounding box center [779, 60] width 926 height 46
paste input "GC1-008514"
type input "GC1-008514"
